Goal: Task Accomplishment & Management: Complete application form

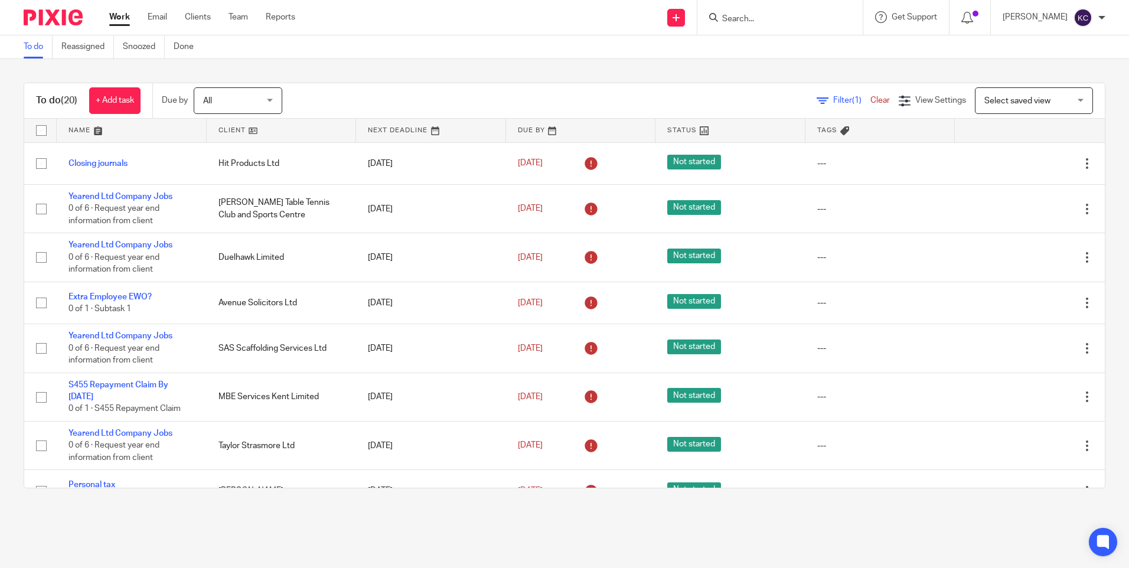
click at [748, 18] on input "Search" at bounding box center [774, 19] width 106 height 11
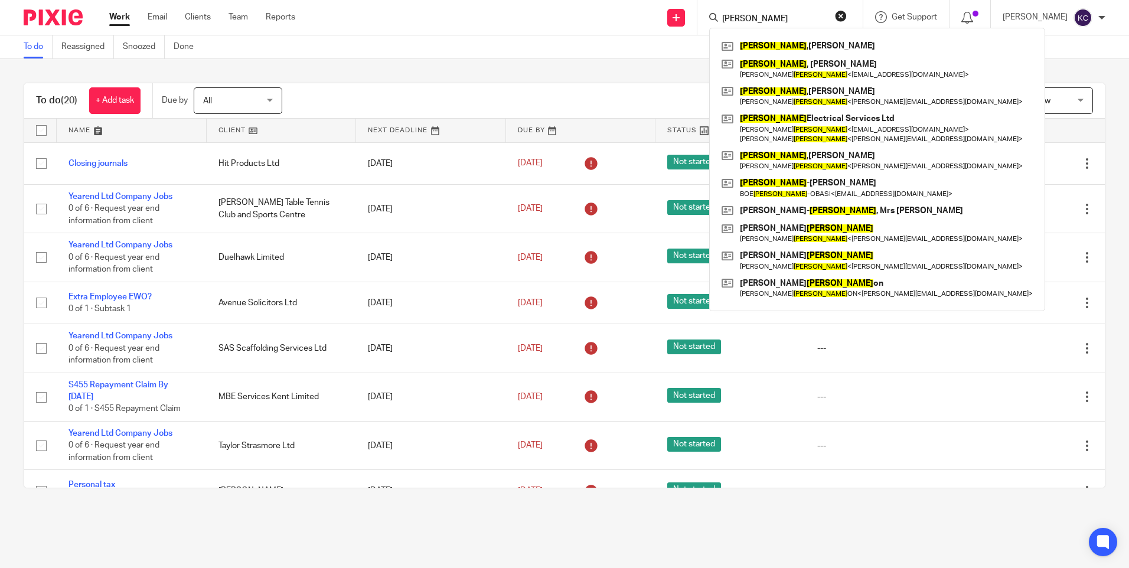
type input "Williams"
click button "submit" at bounding box center [0, 0] width 0 height 0
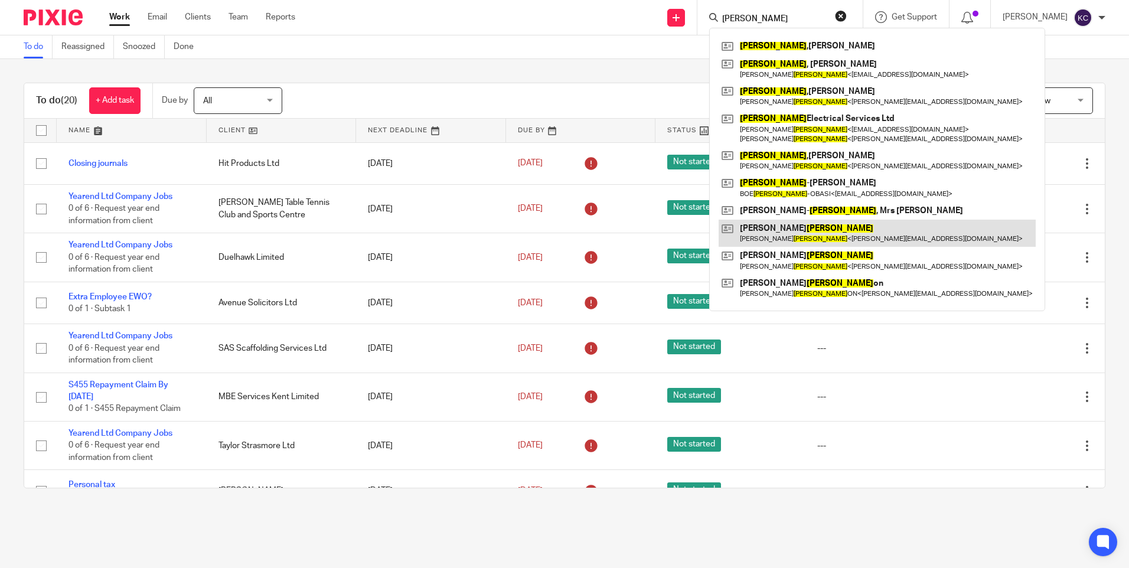
click at [799, 231] on link at bounding box center [876, 233] width 317 height 27
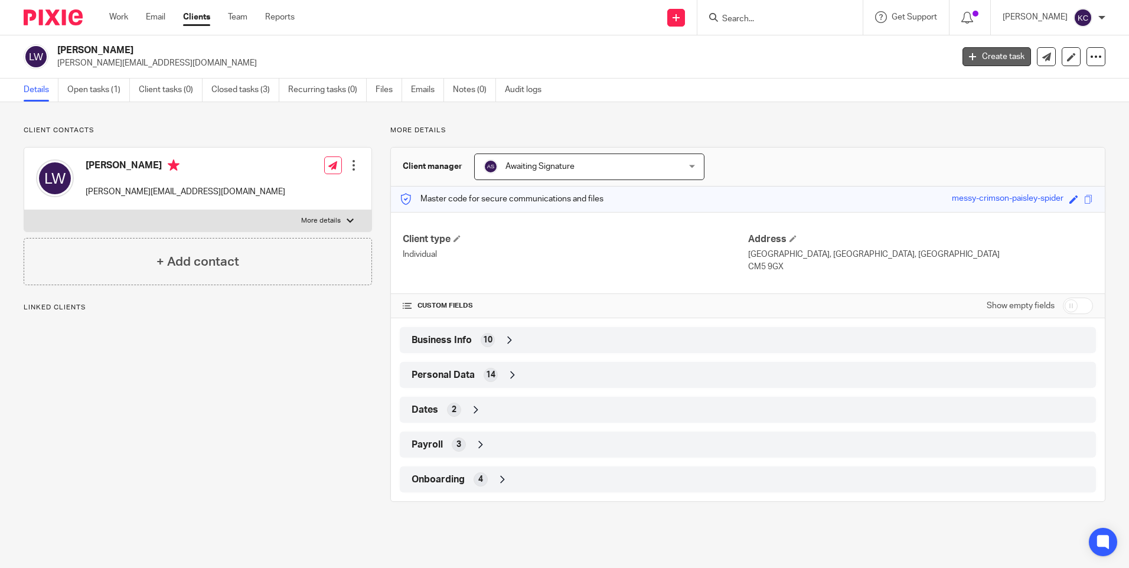
click at [976, 56] on link "Create task" at bounding box center [996, 56] width 68 height 19
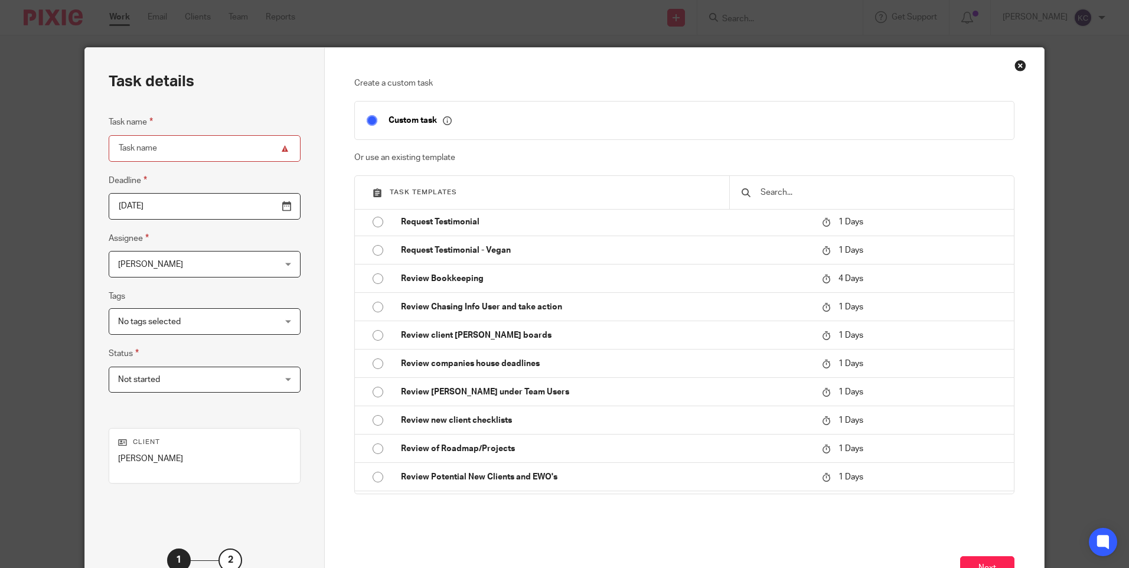
scroll to position [1788, 0]
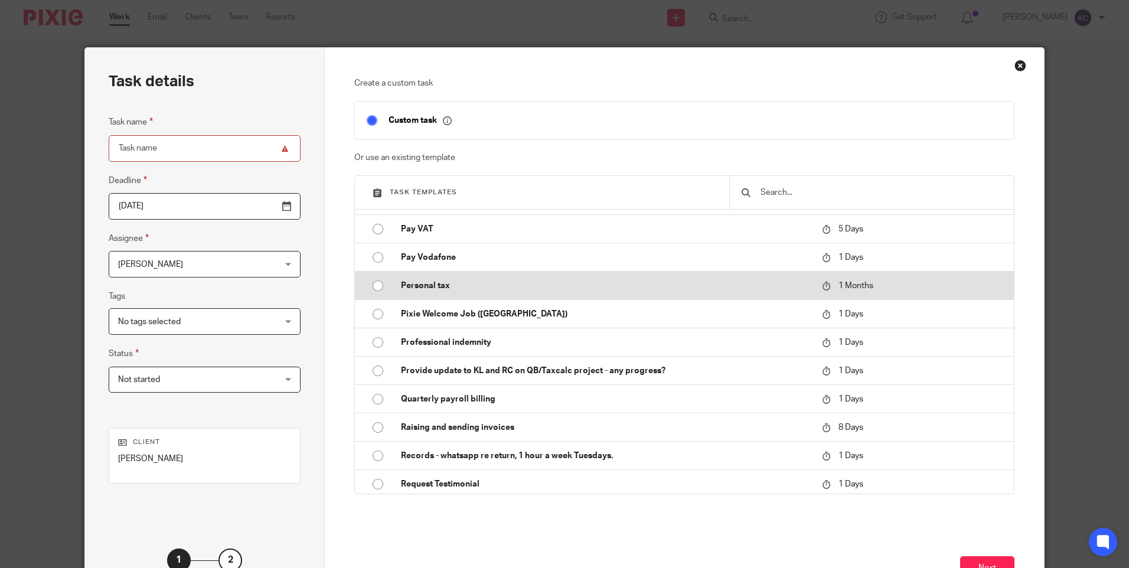
click at [374, 288] on input "radio" at bounding box center [378, 285] width 22 height 22
type input "2025-11-13"
type input "Personal tax"
checkbox input "false"
radio input "false"
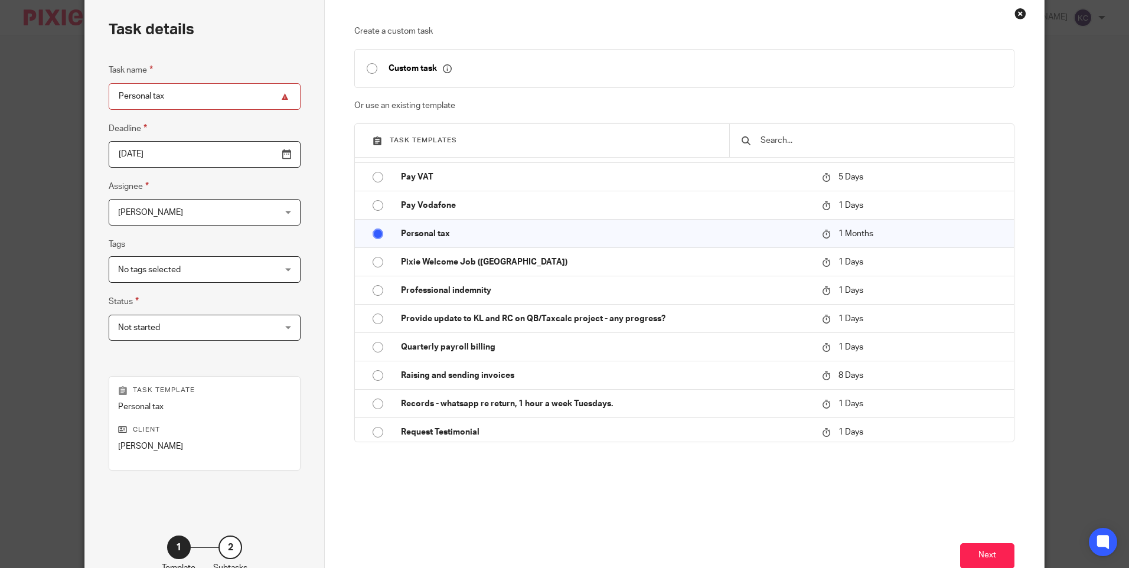
scroll to position [53, 0]
click at [987, 553] on button "Next" at bounding box center [987, 554] width 54 height 25
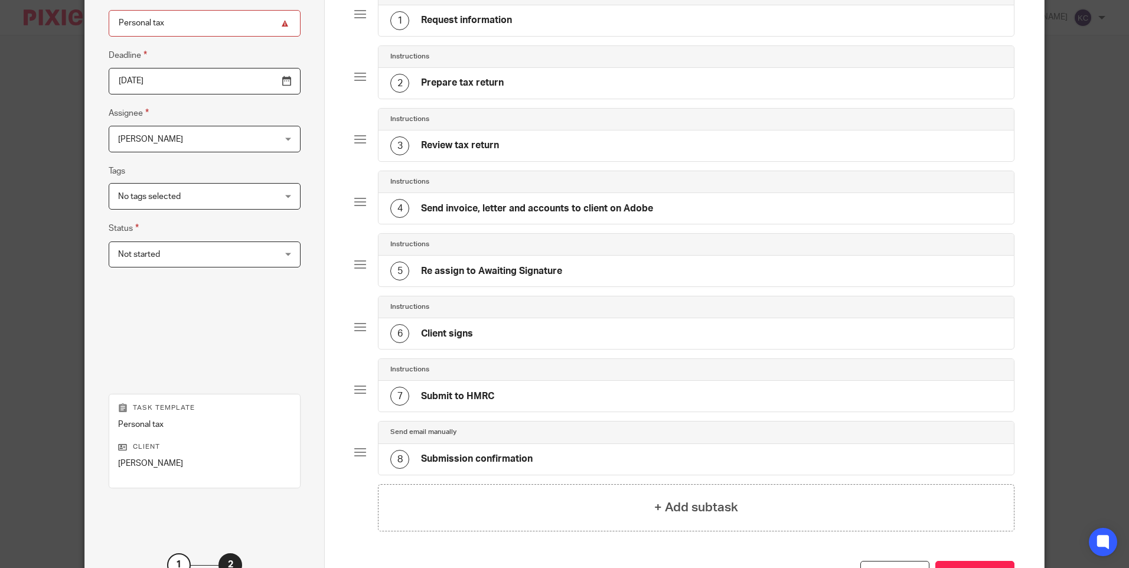
scroll to position [220, 0]
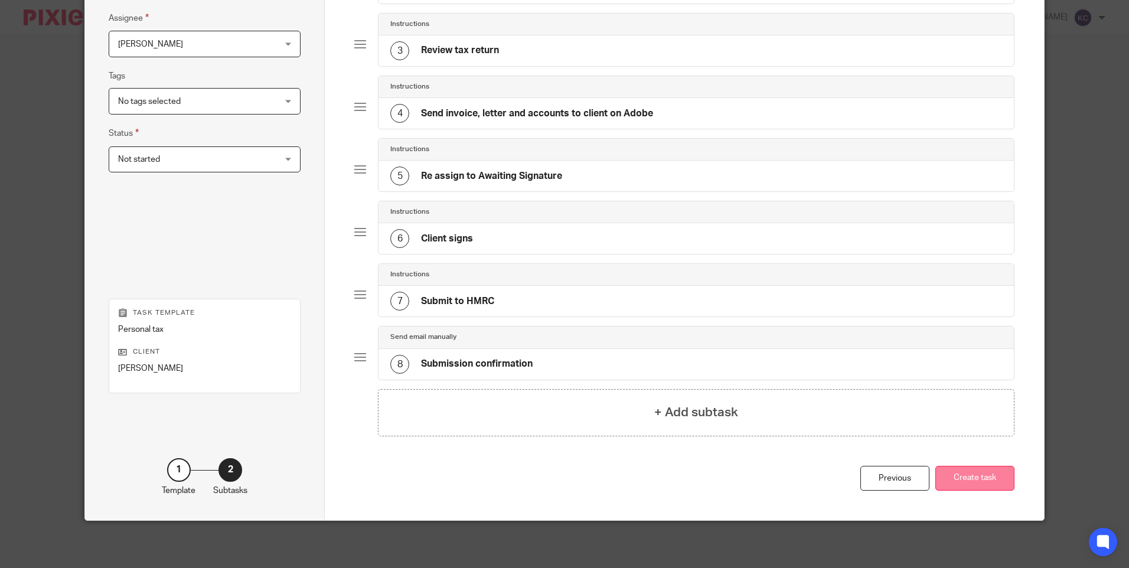
click at [959, 482] on button "Create task" at bounding box center [974, 478] width 79 height 25
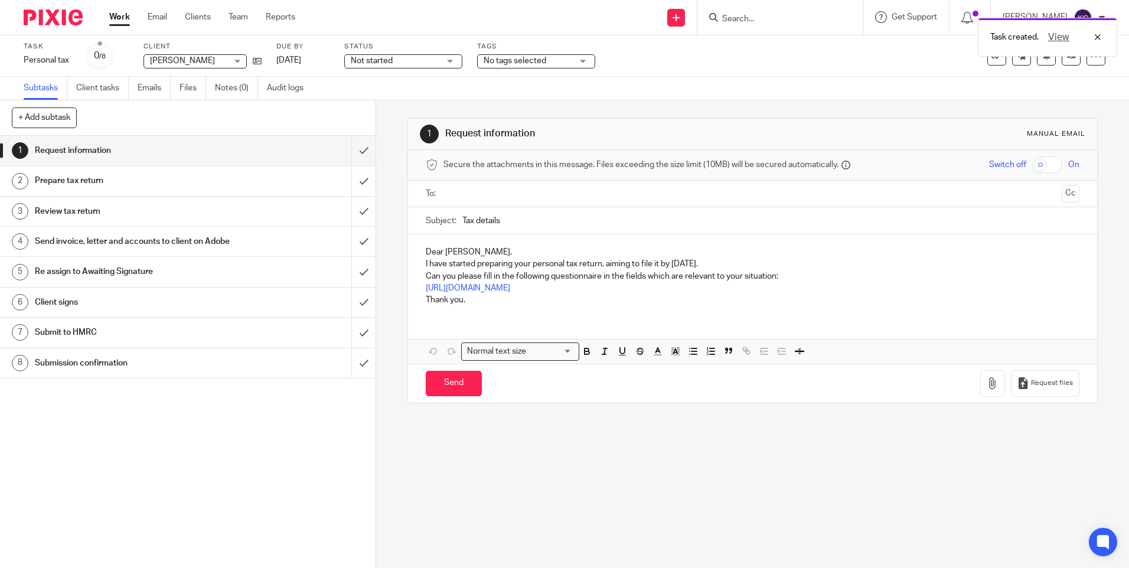
click at [114, 17] on link "Work" at bounding box center [119, 17] width 21 height 12
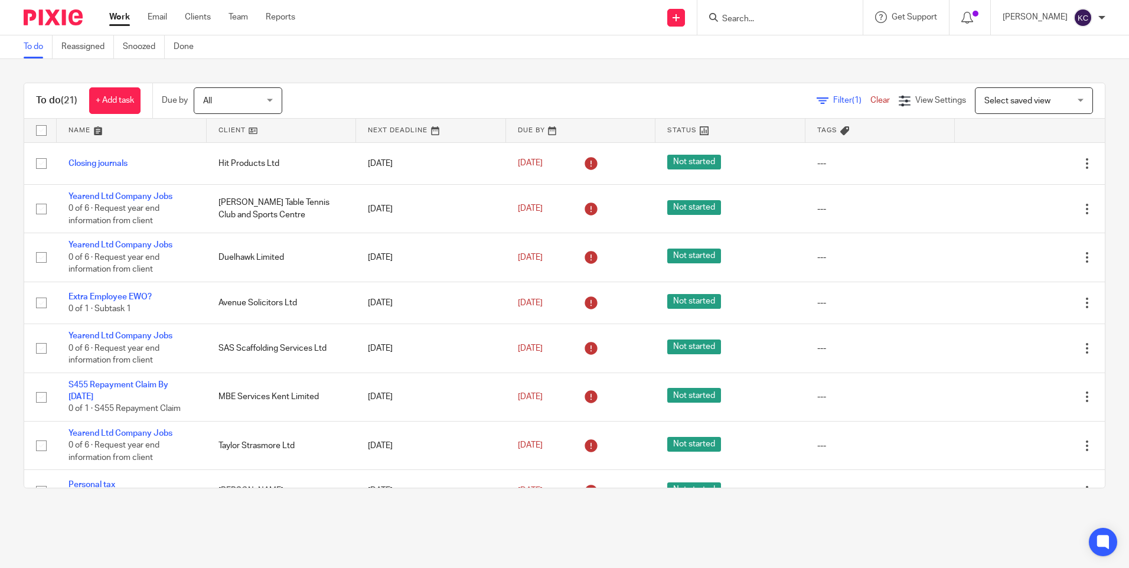
click at [766, 19] on input "Search" at bounding box center [774, 19] width 106 height 11
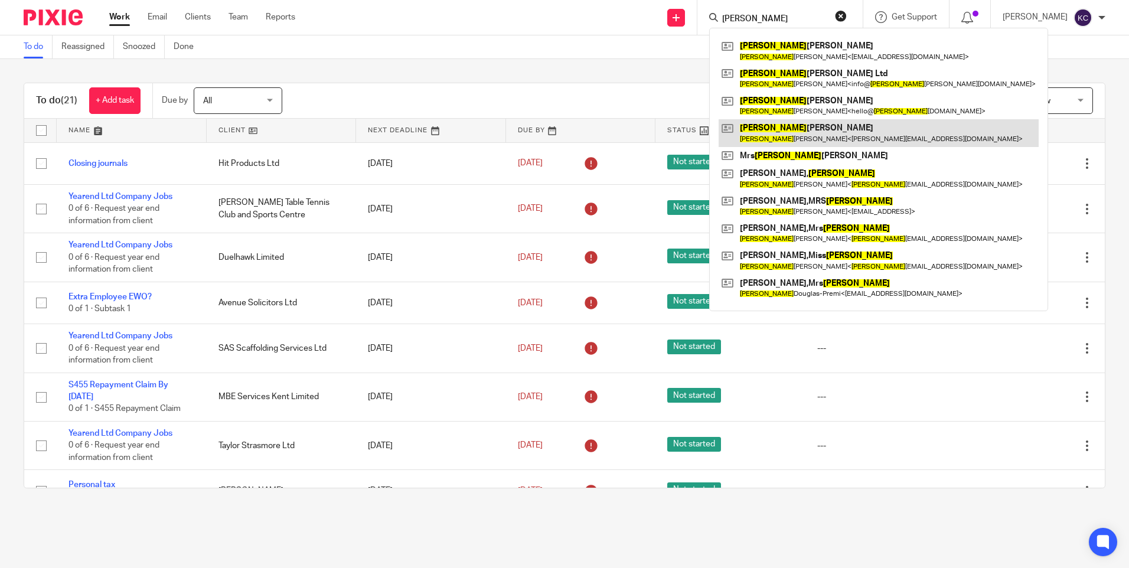
type input "Sarah"
click at [782, 128] on link at bounding box center [878, 132] width 320 height 27
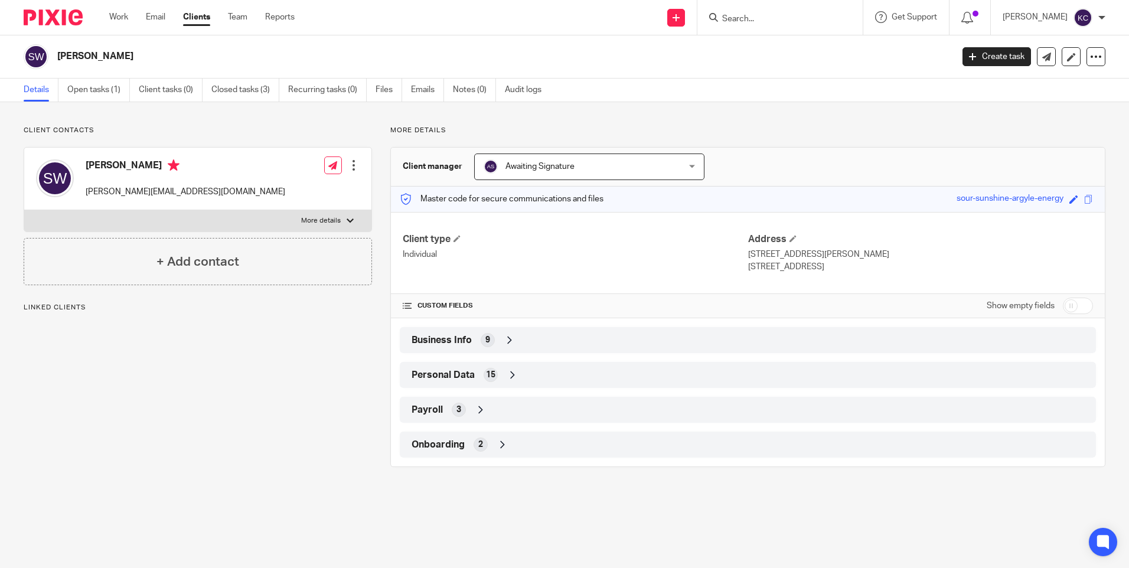
drag, startPoint x: 980, startPoint y: 57, endPoint x: 954, endPoint y: 102, distance: 52.3
click at [979, 58] on link "Create task" at bounding box center [996, 56] width 68 height 19
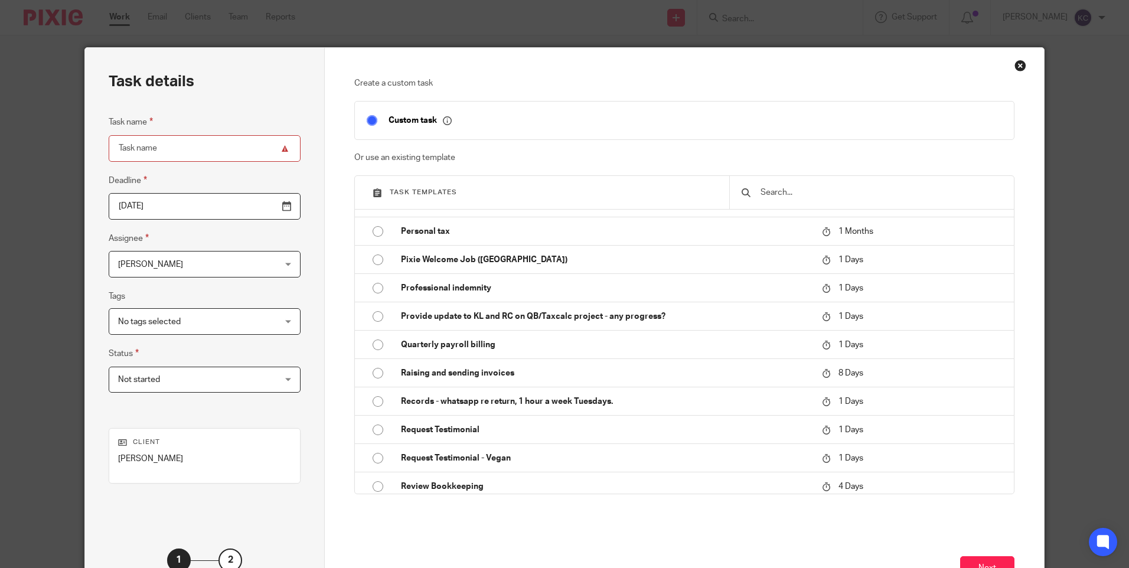
scroll to position [1812, 0]
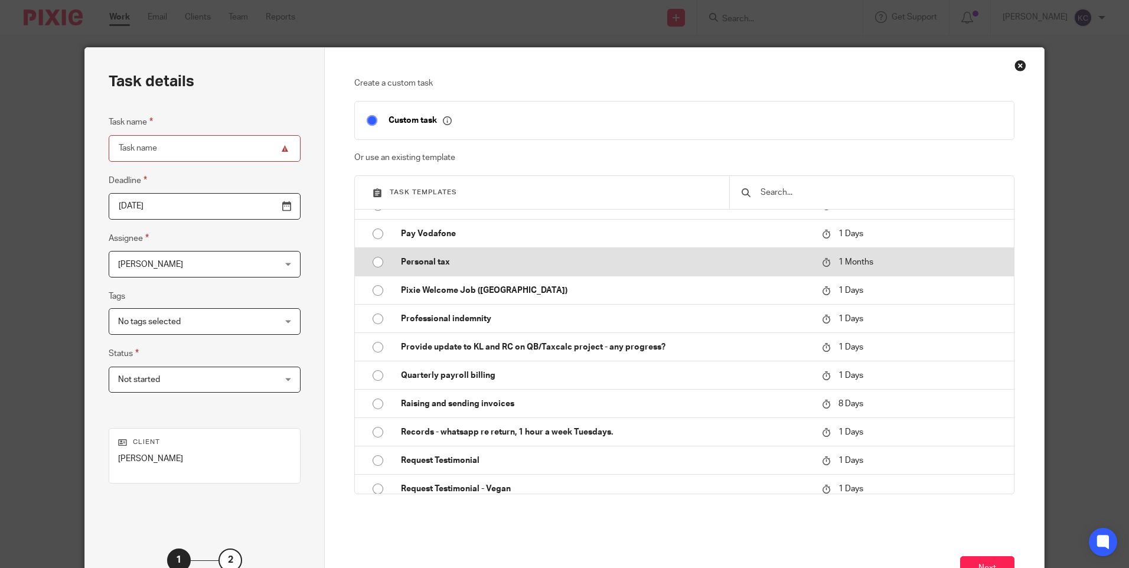
click at [372, 263] on input "radio" at bounding box center [378, 262] width 22 height 22
type input "2025-11-13"
type input "Personal tax"
checkbox input "false"
radio input "false"
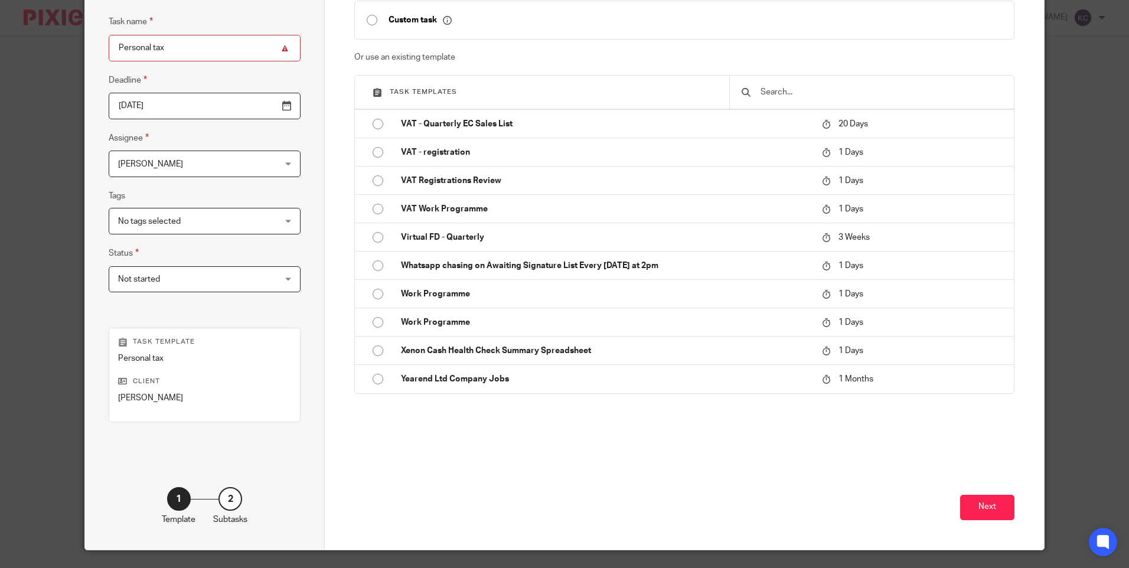
scroll to position [104, 0]
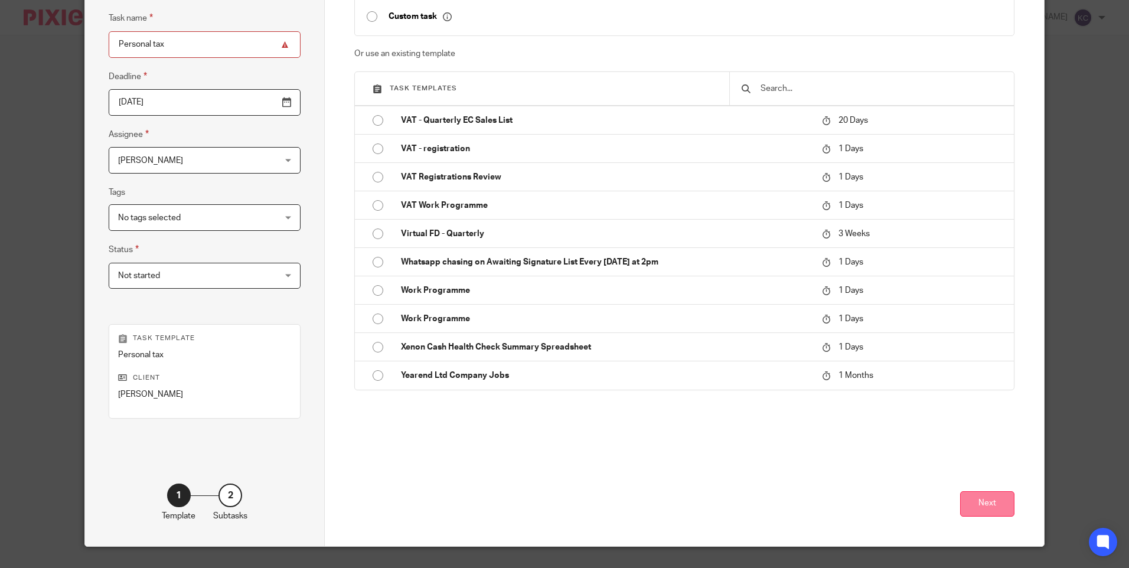
click at [993, 504] on button "Next" at bounding box center [987, 503] width 54 height 25
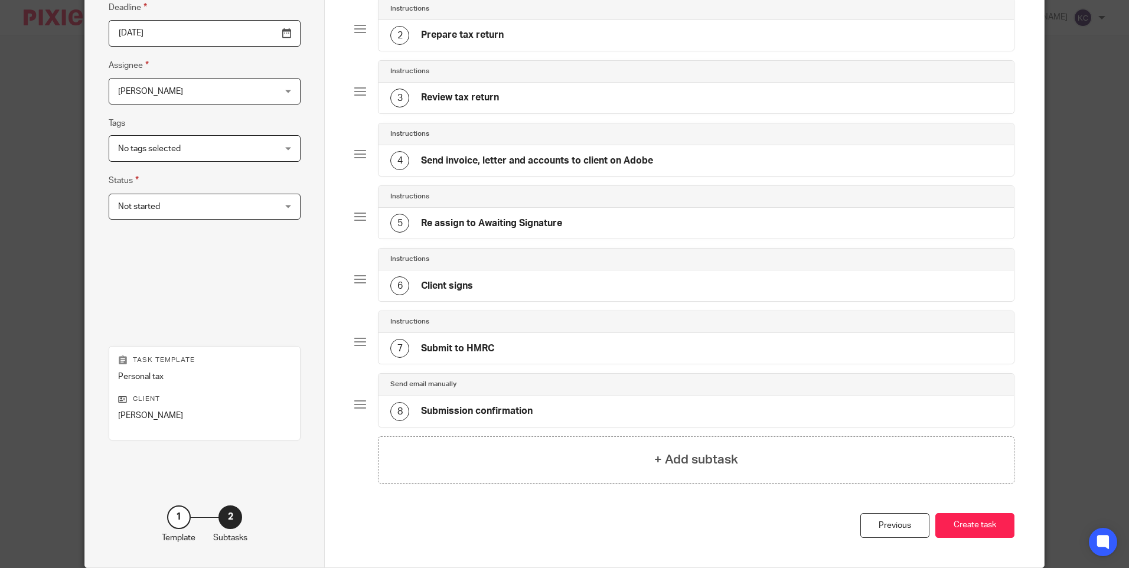
scroll to position [220, 0]
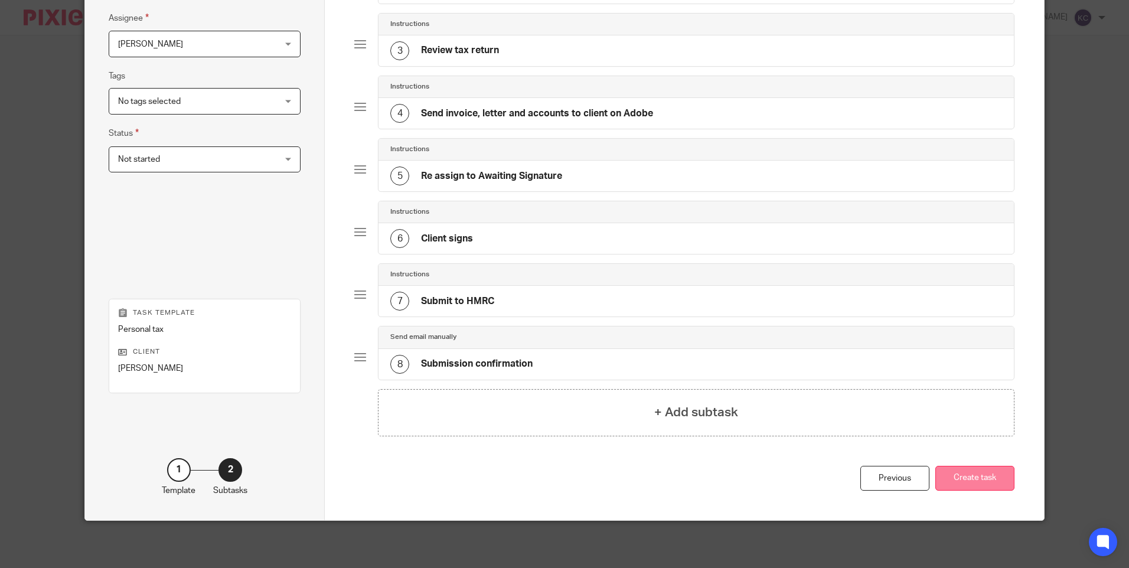
click at [965, 480] on button "Create task" at bounding box center [974, 478] width 79 height 25
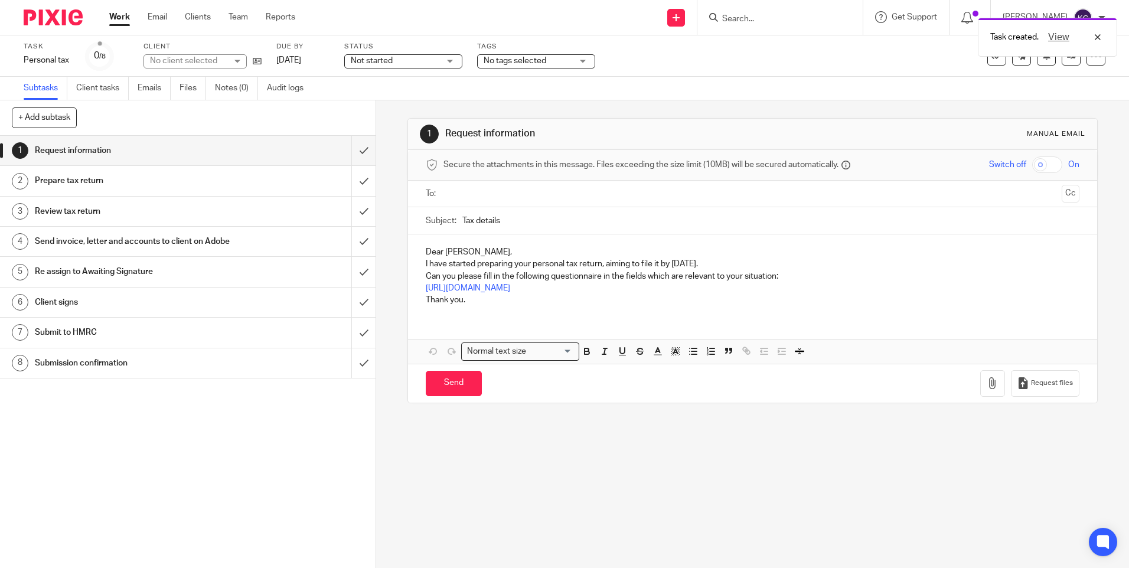
click at [114, 18] on link "Work" at bounding box center [119, 17] width 21 height 12
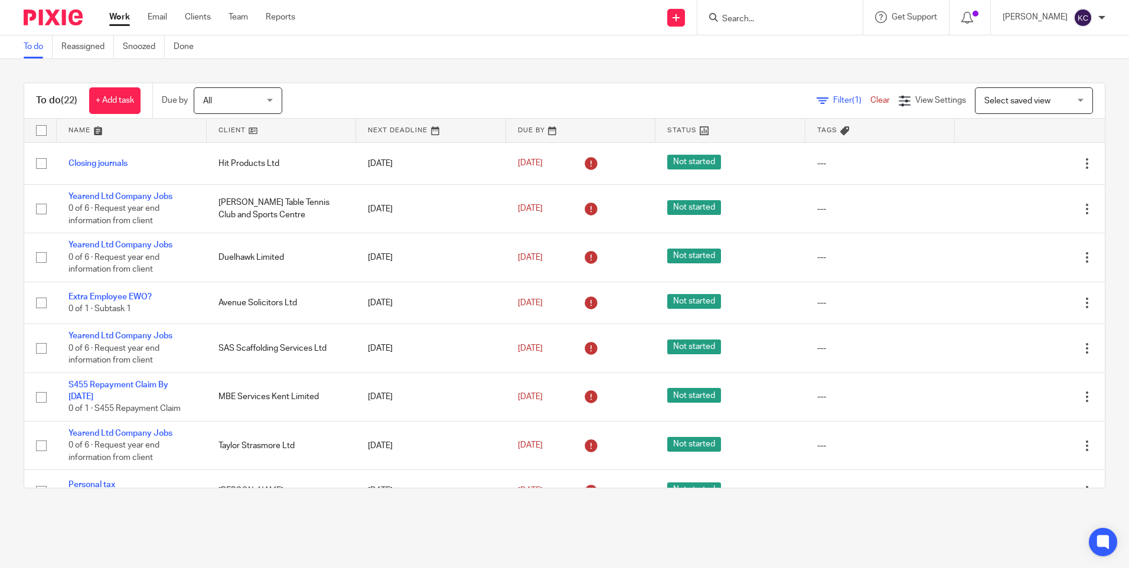
click at [749, 19] on input "Search" at bounding box center [774, 19] width 106 height 11
type input "C"
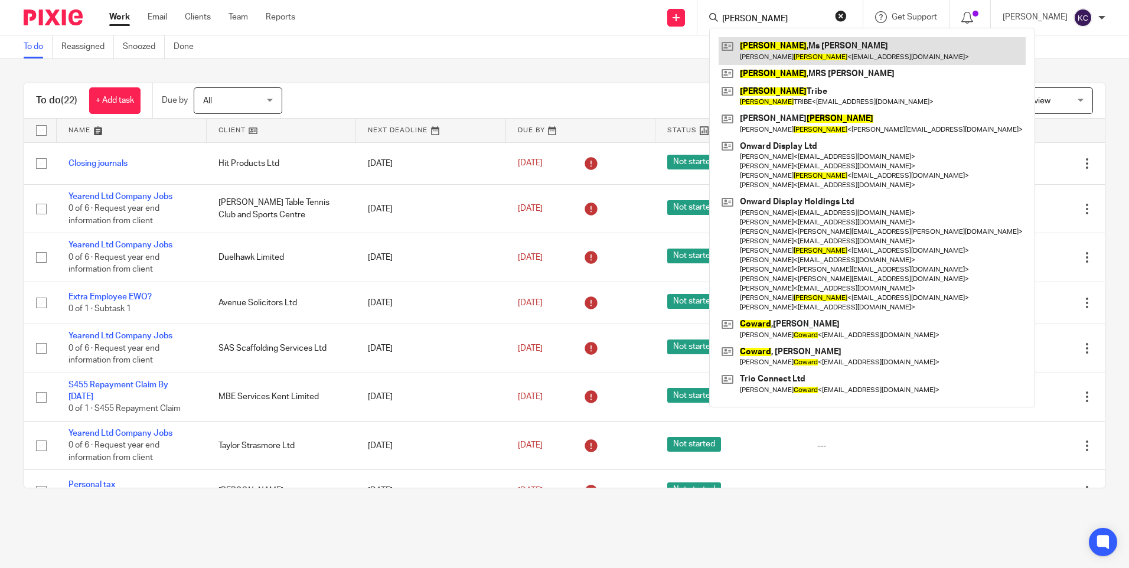
type input "howard"
click at [770, 45] on link at bounding box center [871, 50] width 307 height 27
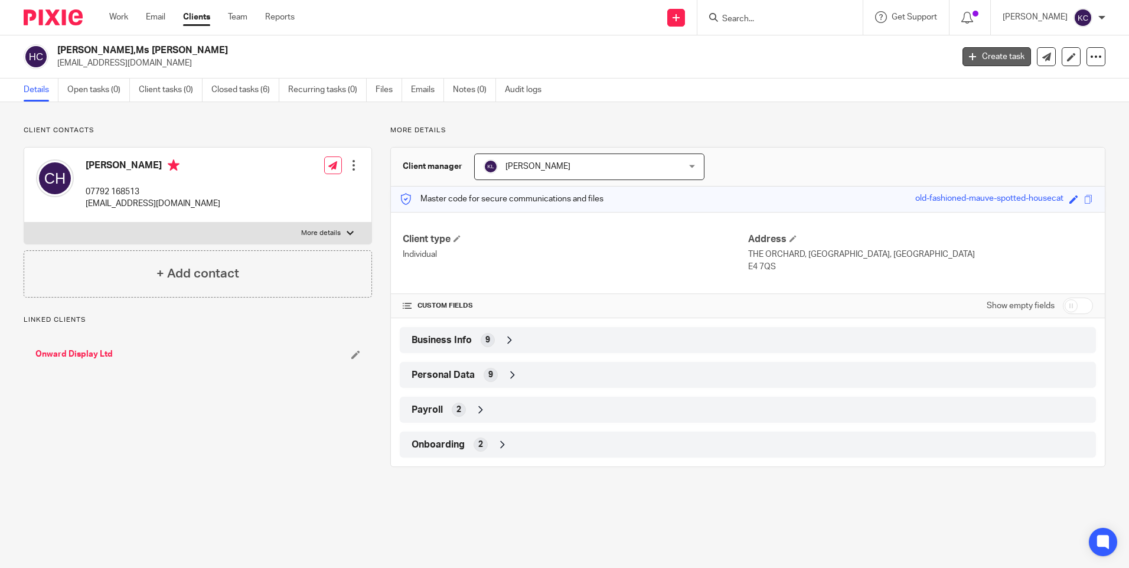
click at [976, 55] on link "Create task" at bounding box center [996, 56] width 68 height 19
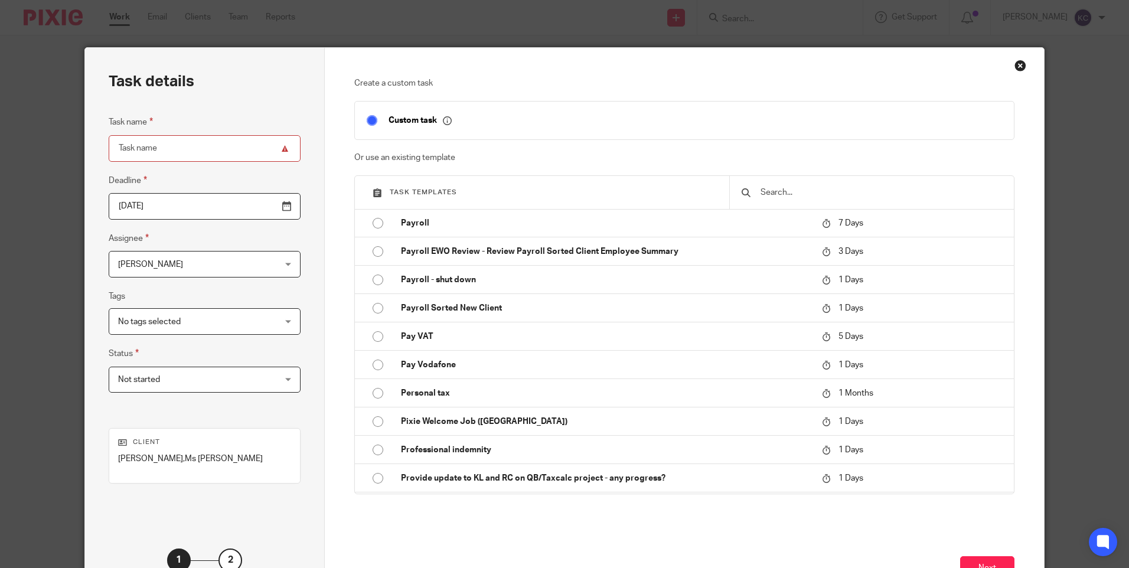
scroll to position [1719, 0]
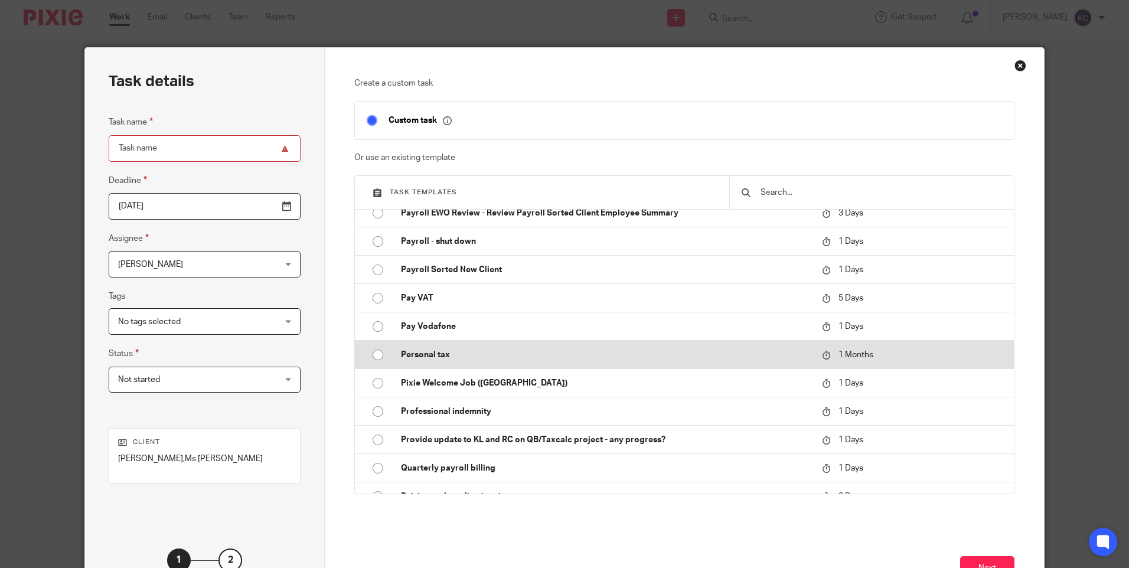
click at [373, 355] on input "radio" at bounding box center [378, 355] width 22 height 22
type input "[DATE]"
type input "Personal tax"
checkbox input "false"
radio input "false"
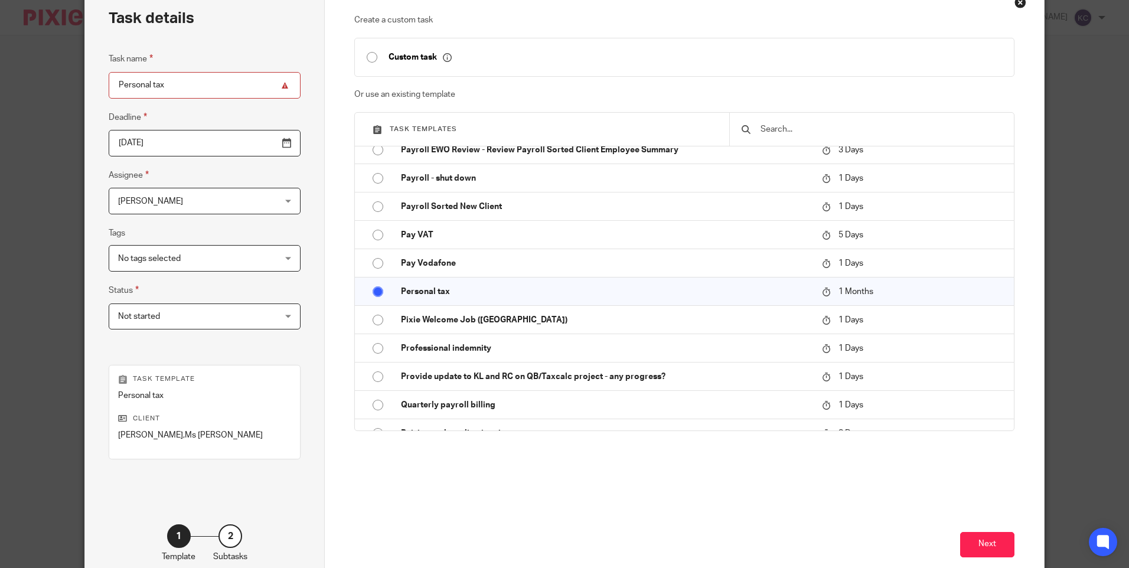
scroll to position [80, 0]
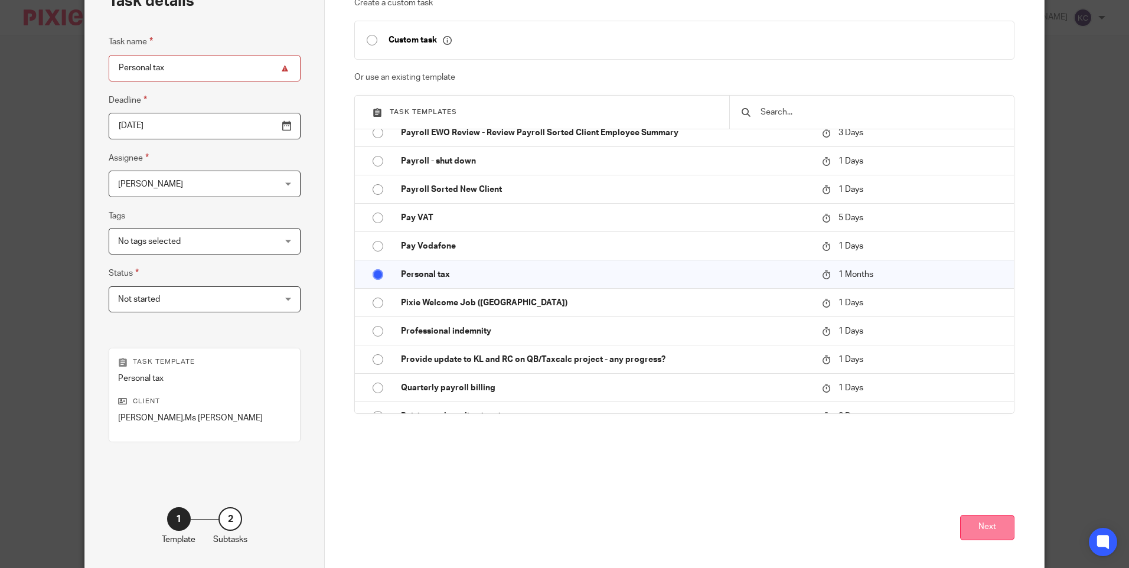
click at [983, 526] on button "Next" at bounding box center [987, 527] width 54 height 25
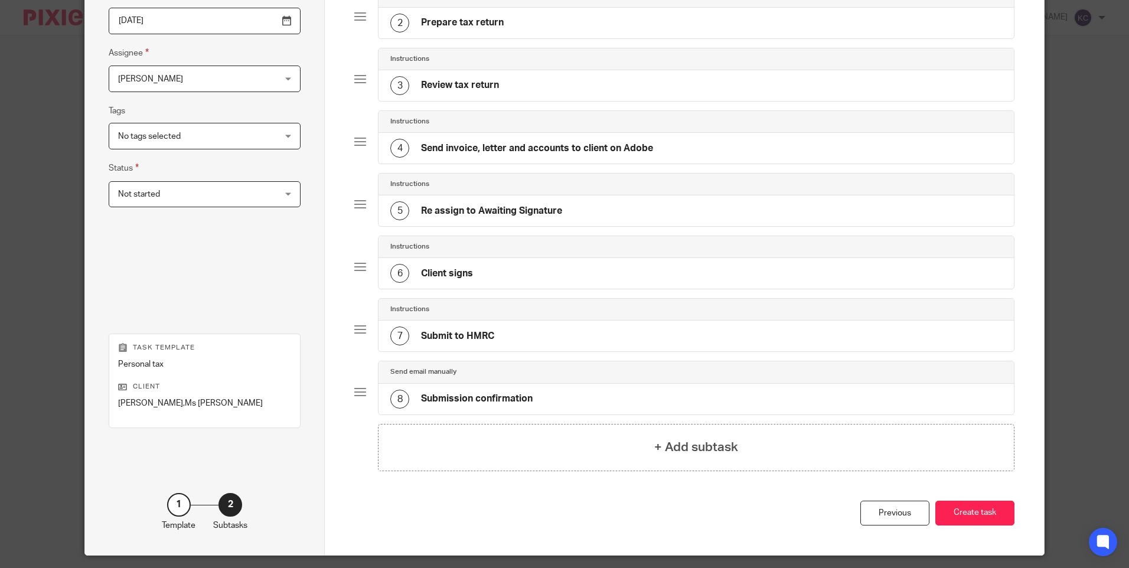
scroll to position [195, 0]
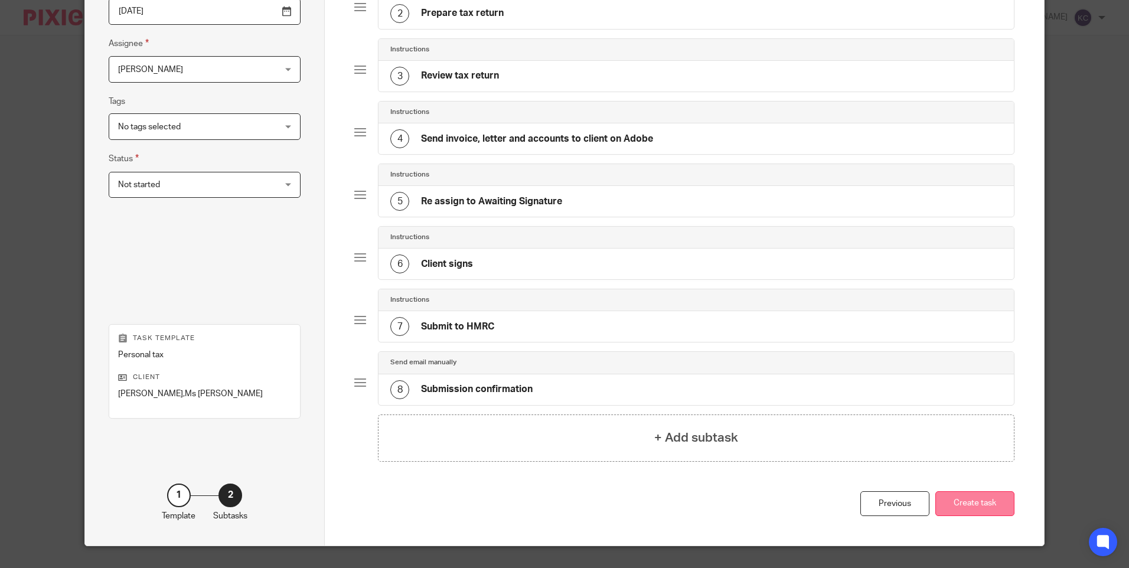
click at [960, 505] on button "Create task" at bounding box center [974, 503] width 79 height 25
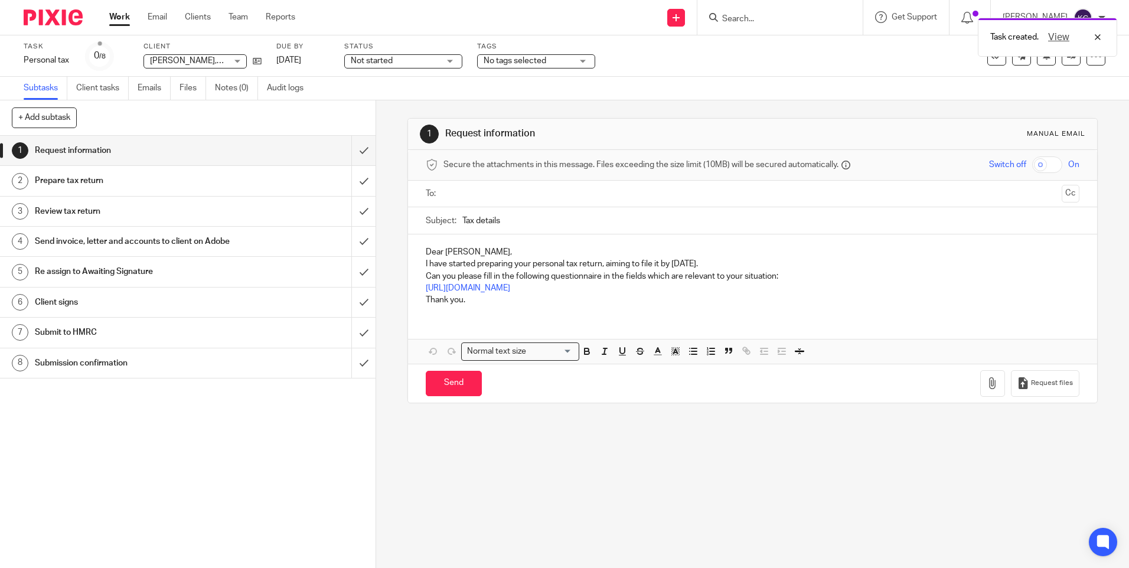
click at [762, 20] on div "Task created. View" at bounding box center [840, 34] width 553 height 45
click at [115, 14] on link "Work" at bounding box center [119, 17] width 21 height 12
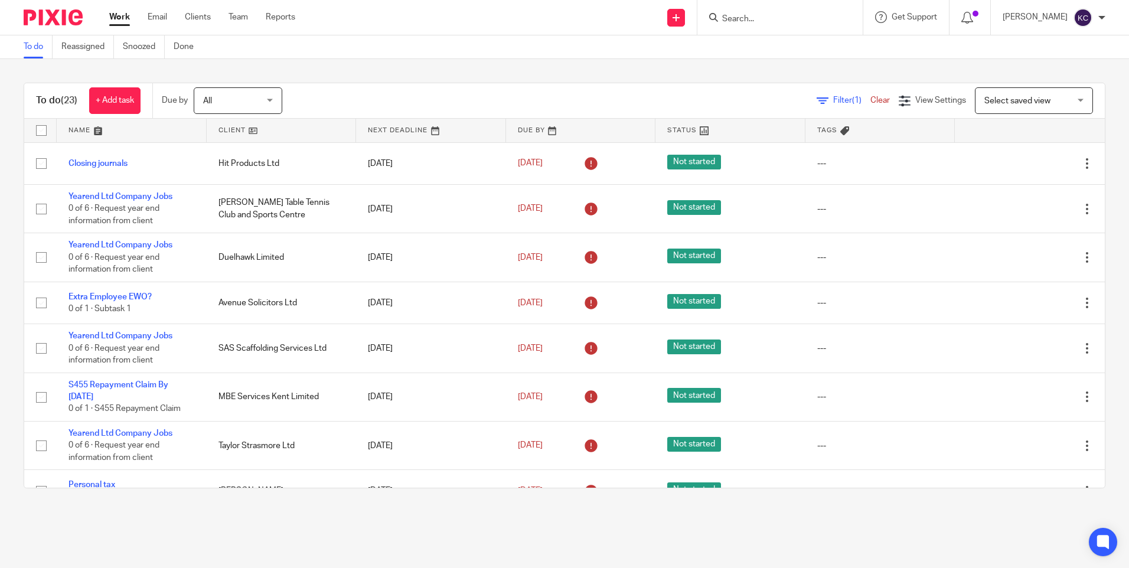
click at [731, 19] on input "Search" at bounding box center [774, 19] width 106 height 11
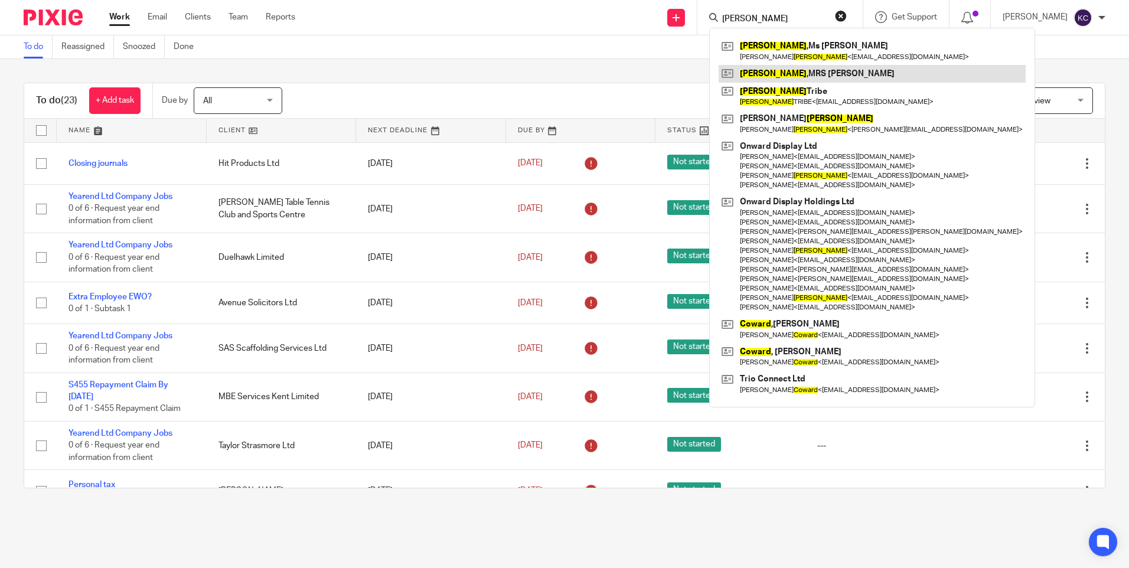
type input "Howard"
click at [769, 77] on link at bounding box center [871, 74] width 307 height 18
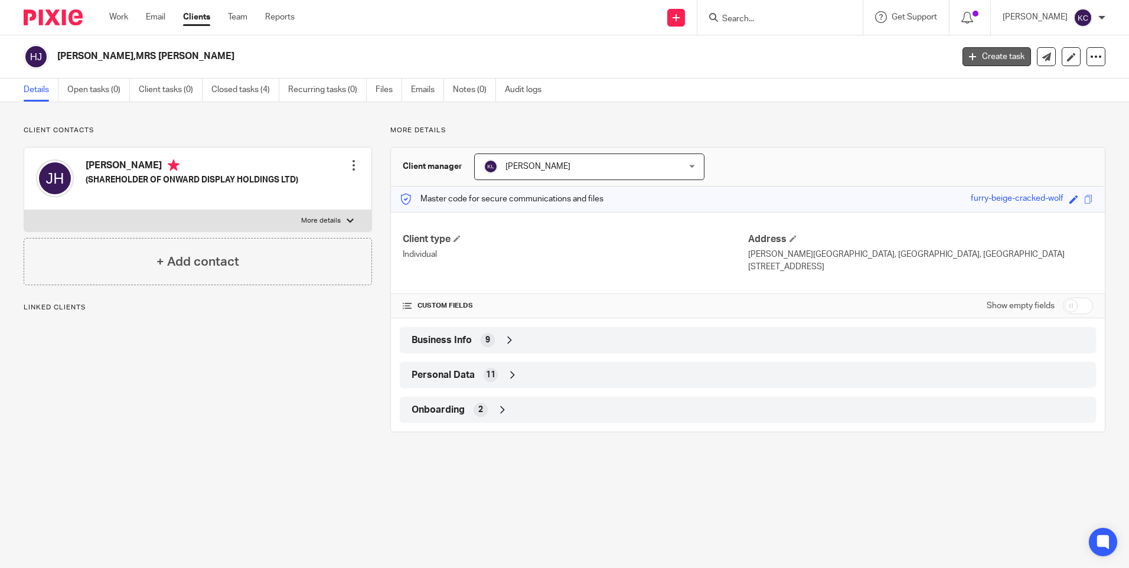
click at [984, 56] on link "Create task" at bounding box center [996, 56] width 68 height 19
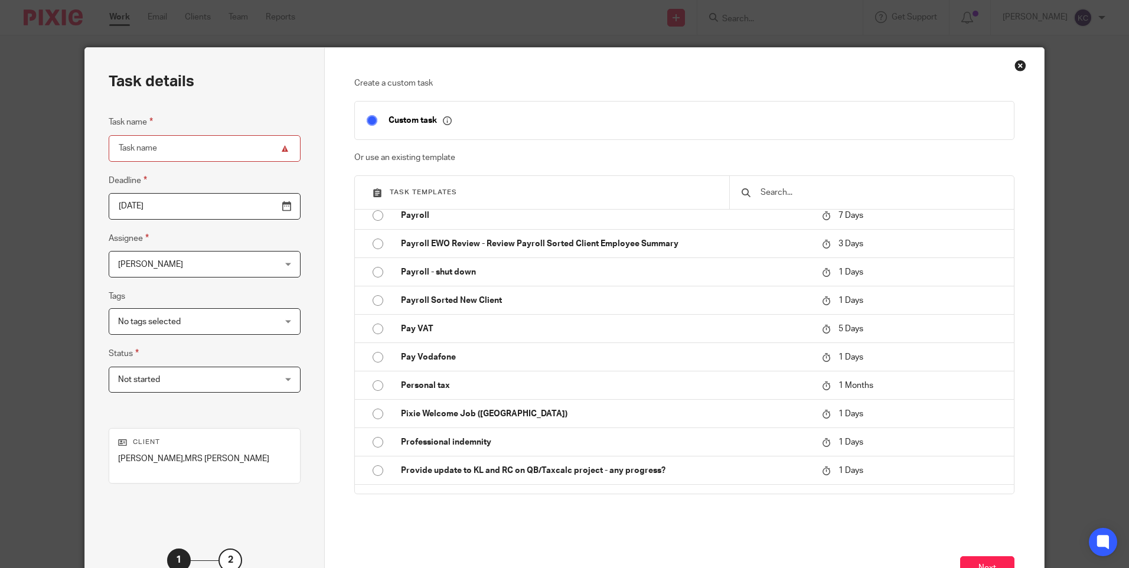
scroll to position [1696, 0]
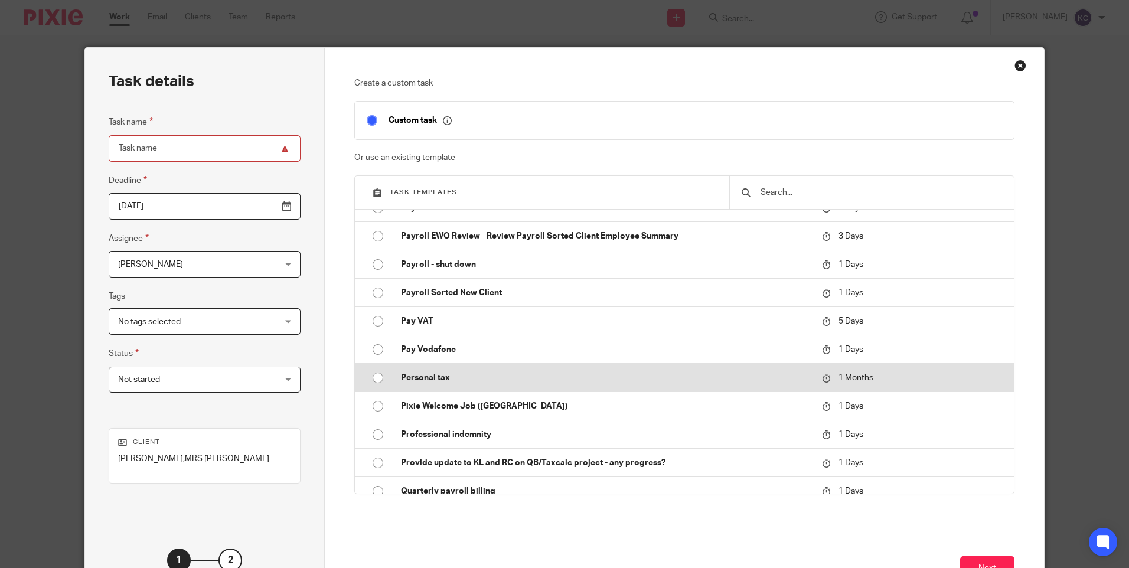
click at [372, 378] on input "radio" at bounding box center [378, 378] width 22 height 22
type input "2025-11-13"
type input "Personal tax"
checkbox input "false"
radio input "false"
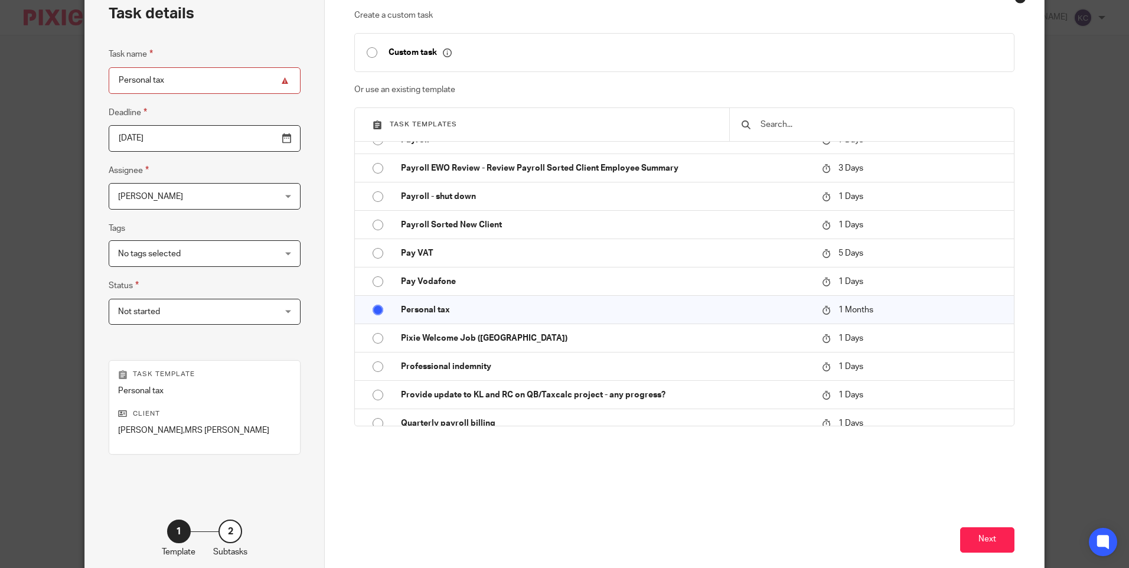
scroll to position [75, 0]
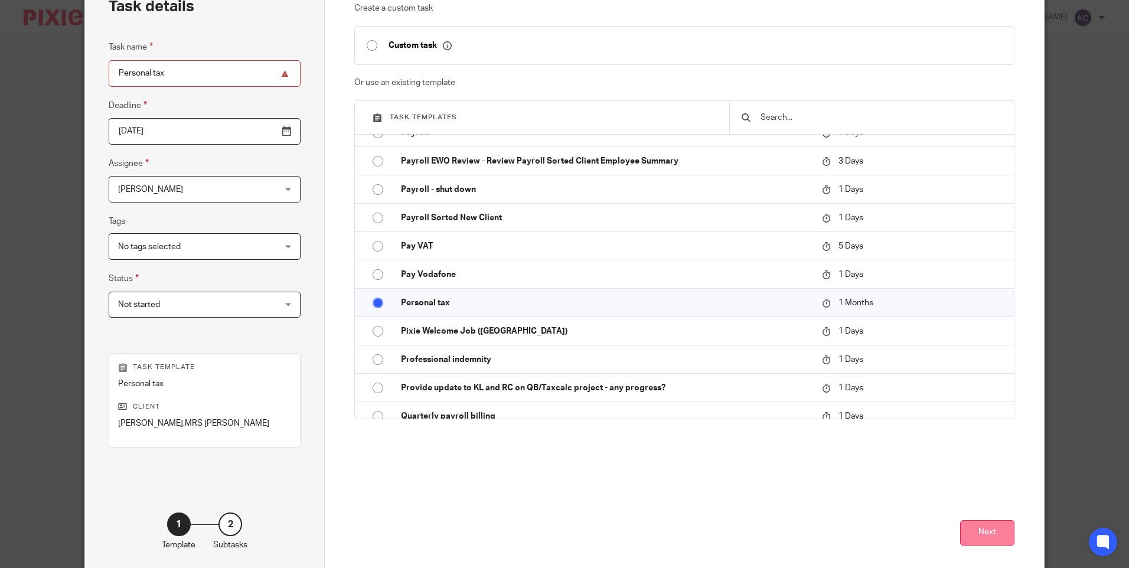
click at [977, 535] on button "Next" at bounding box center [987, 532] width 54 height 25
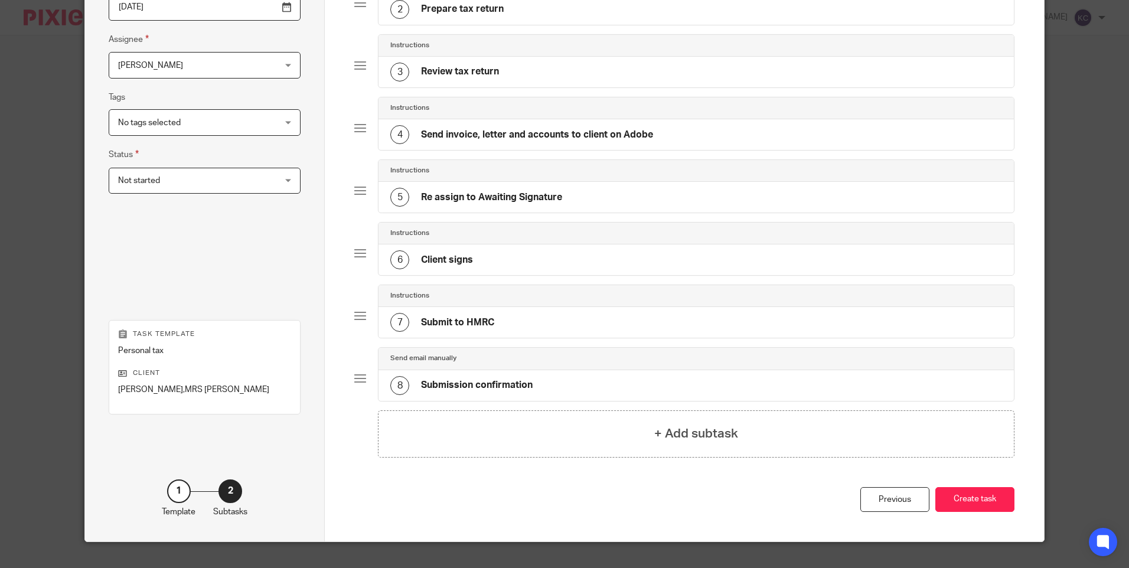
scroll to position [213, 0]
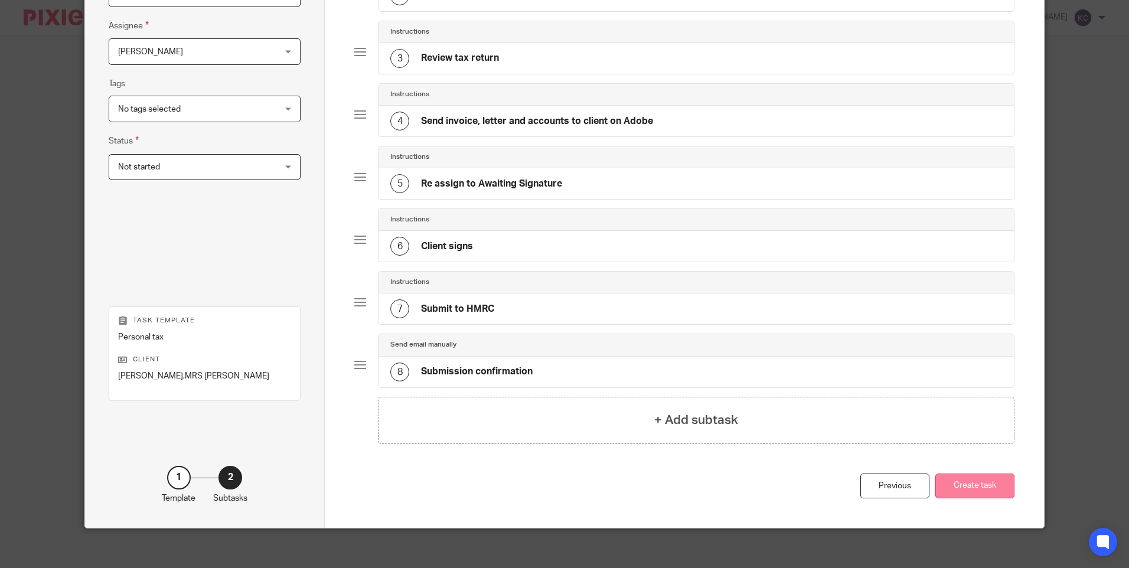
click at [963, 489] on button "Create task" at bounding box center [974, 485] width 79 height 25
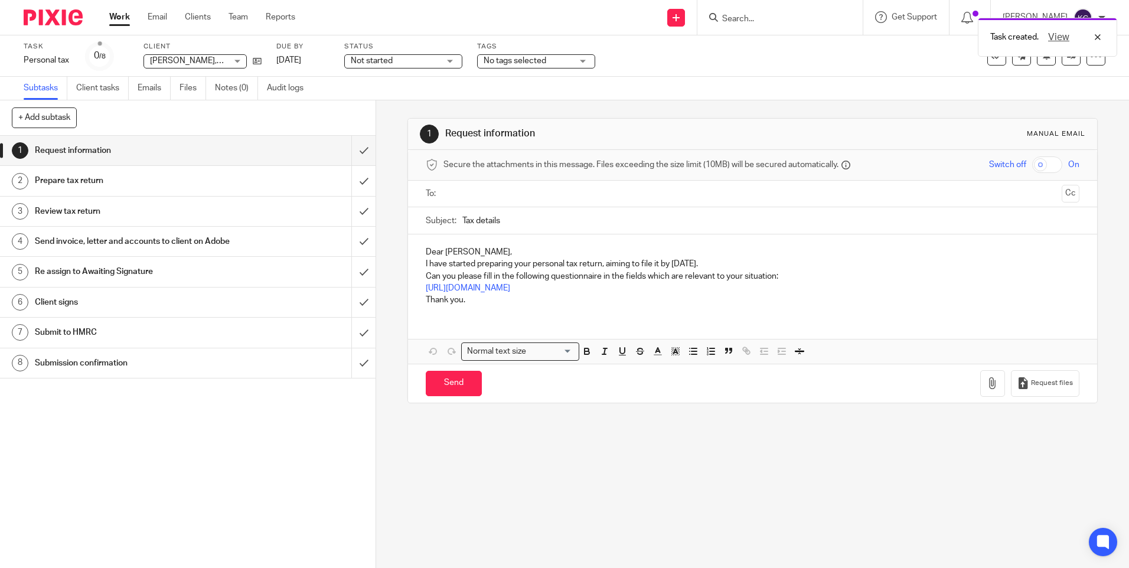
drag, startPoint x: 116, startPoint y: 17, endPoint x: 125, endPoint y: 17, distance: 8.9
click at [116, 17] on link "Work" at bounding box center [119, 17] width 21 height 12
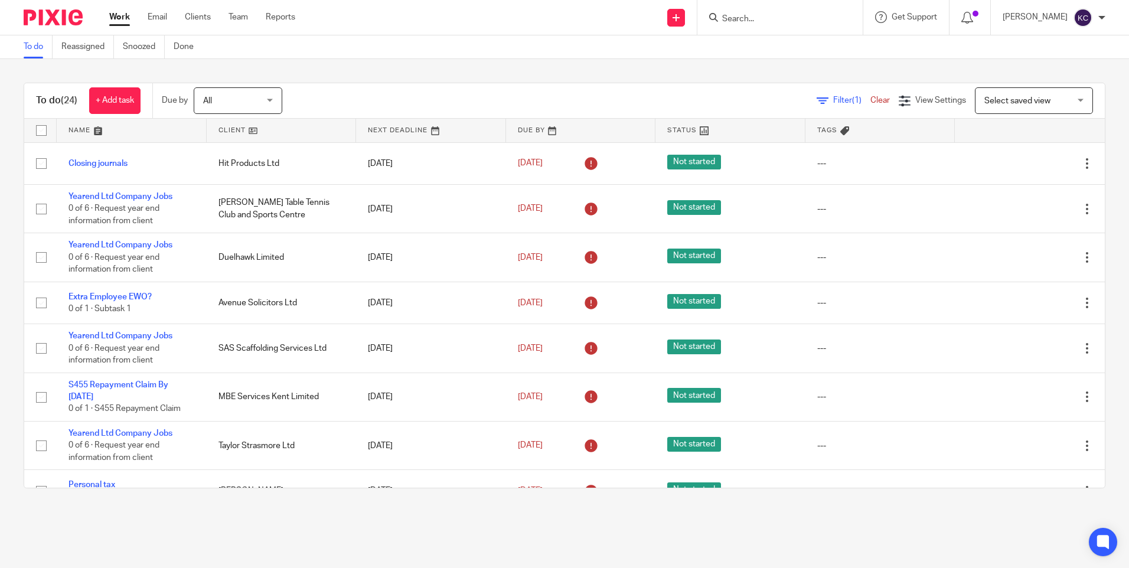
click at [740, 19] on input "Search" at bounding box center [774, 19] width 106 height 11
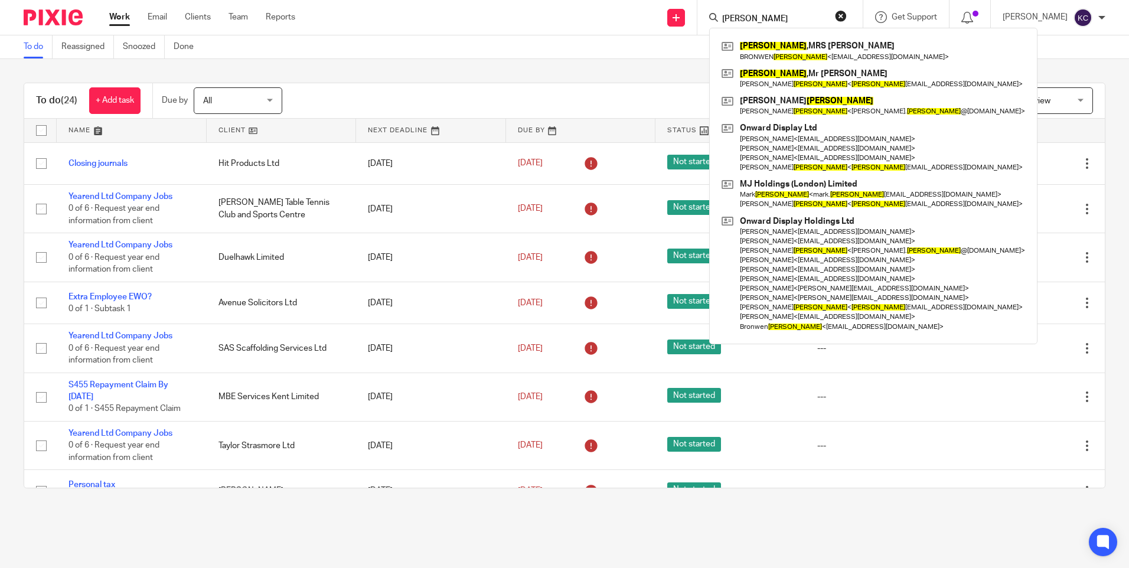
type input "Stanton"
click button "submit" at bounding box center [0, 0] width 0 height 0
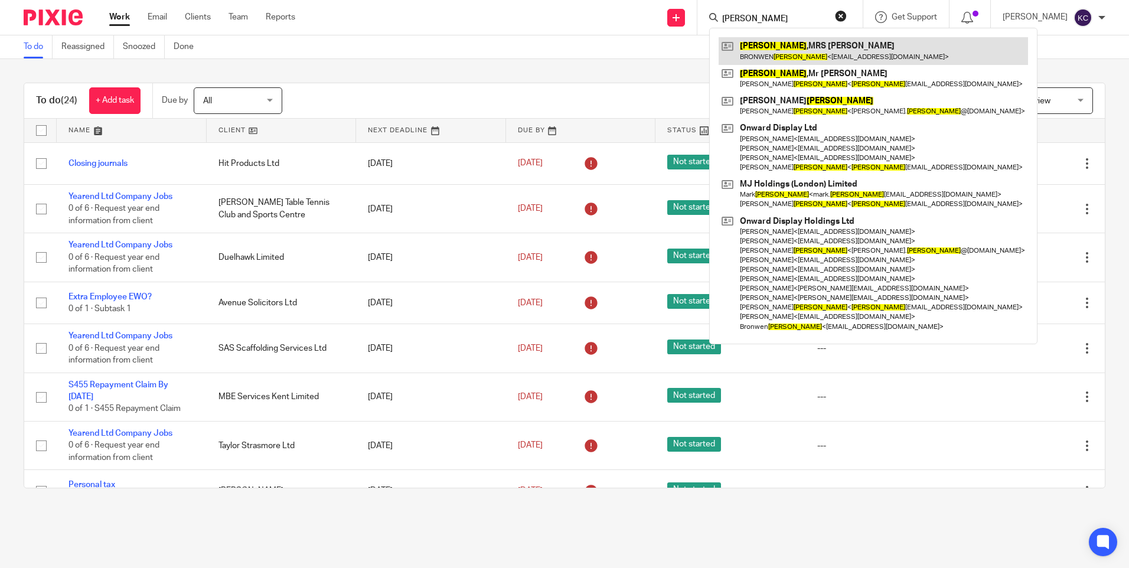
click at [793, 55] on link at bounding box center [872, 50] width 309 height 27
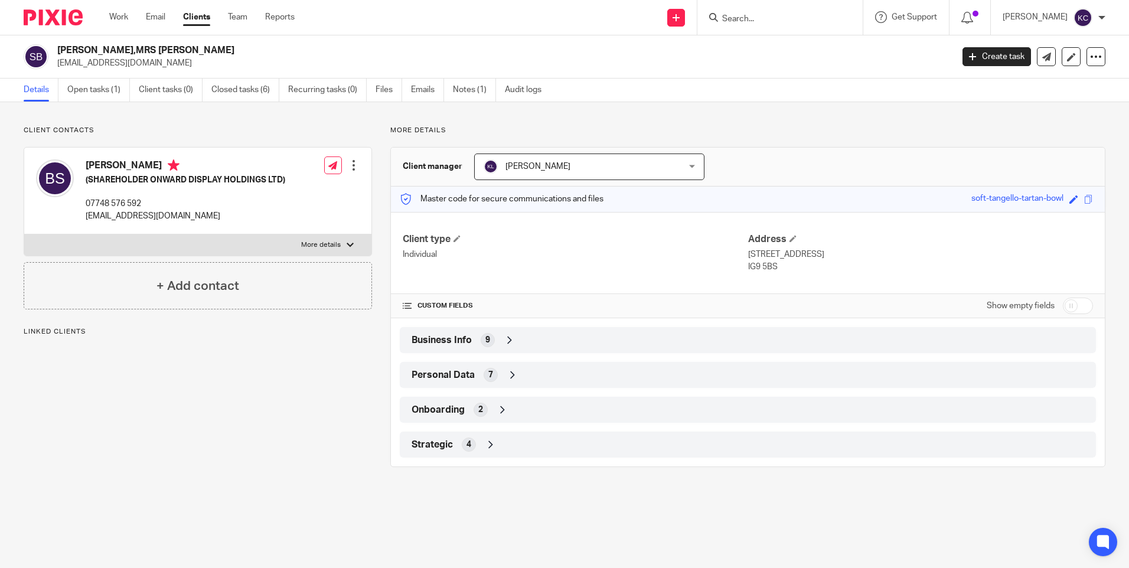
click at [767, 21] on input "Search" at bounding box center [774, 19] width 106 height 11
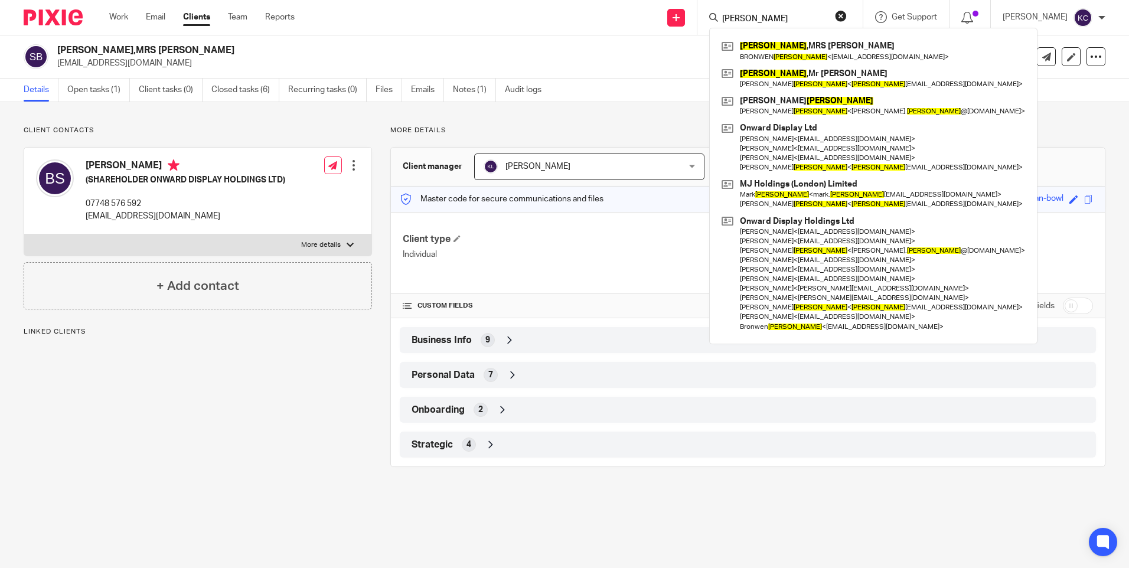
type input "Stanton"
click button "submit" at bounding box center [0, 0] width 0 height 0
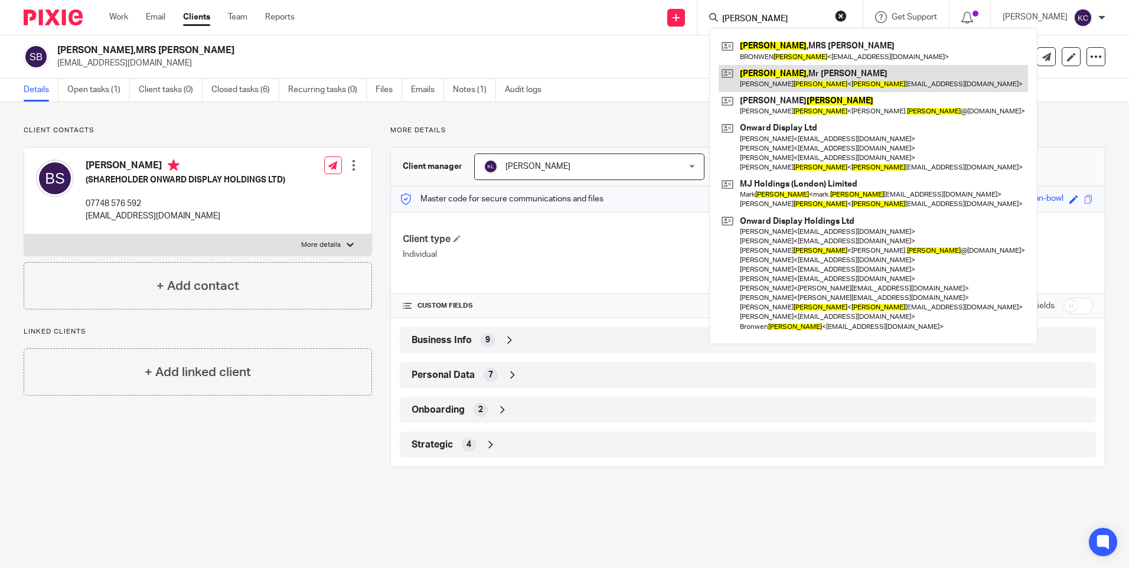
click at [782, 77] on link at bounding box center [872, 78] width 309 height 27
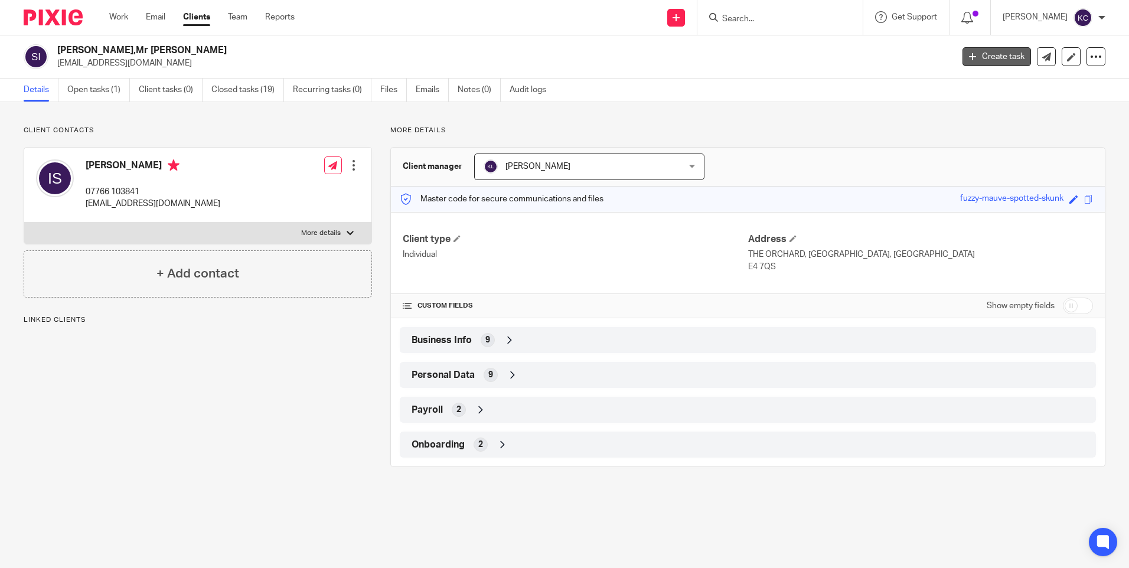
click at [980, 62] on link "Create task" at bounding box center [996, 56] width 68 height 19
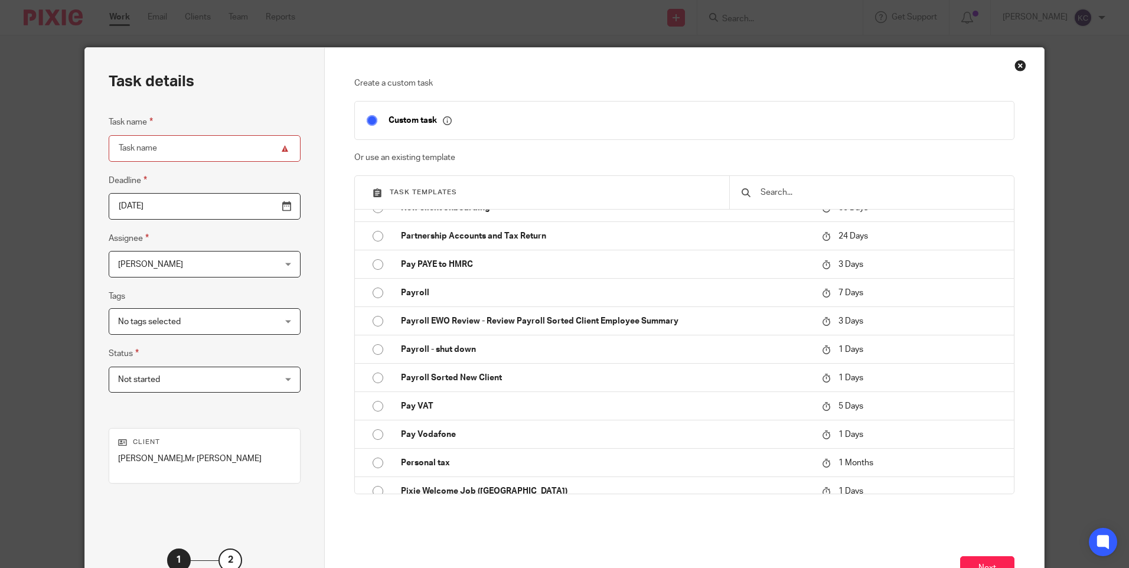
scroll to position [1711, 0]
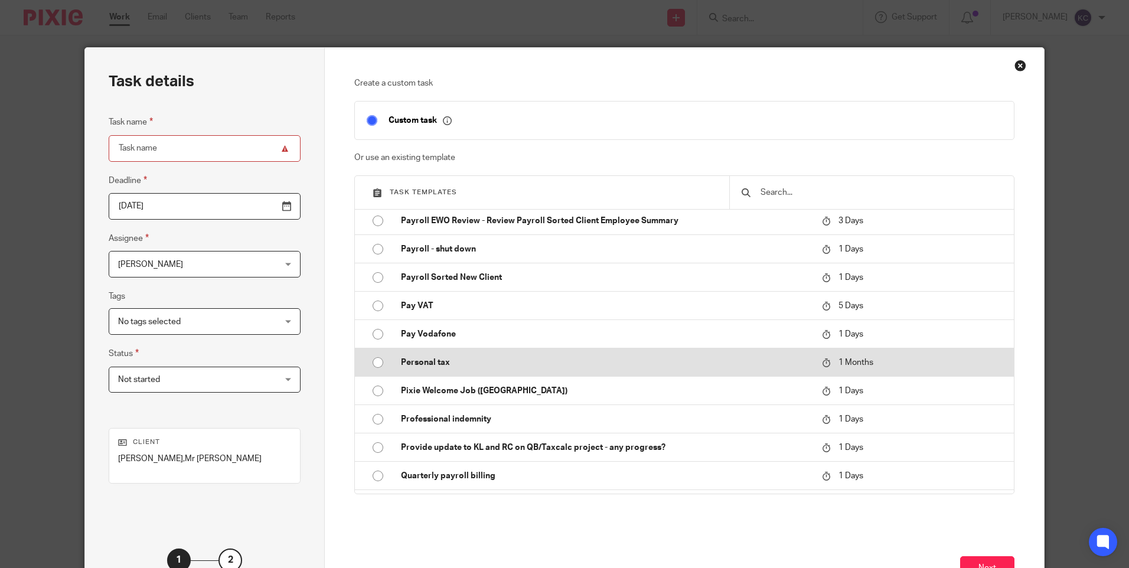
click at [371, 363] on input "radio" at bounding box center [378, 362] width 22 height 22
type input "2025-11-13"
type input "Personal tax"
checkbox input "false"
radio input "false"
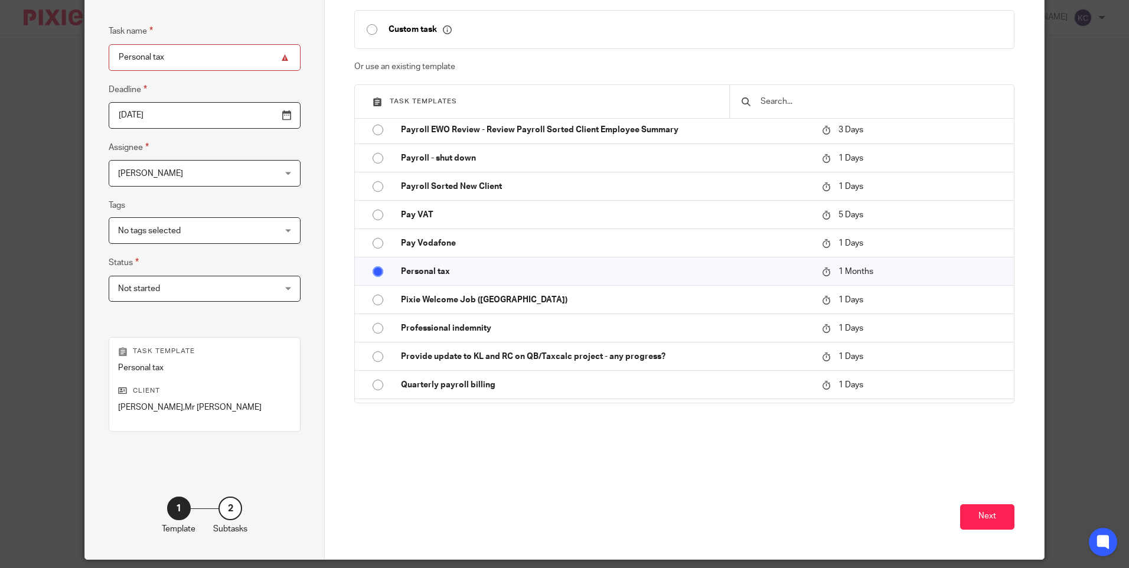
scroll to position [93, 0]
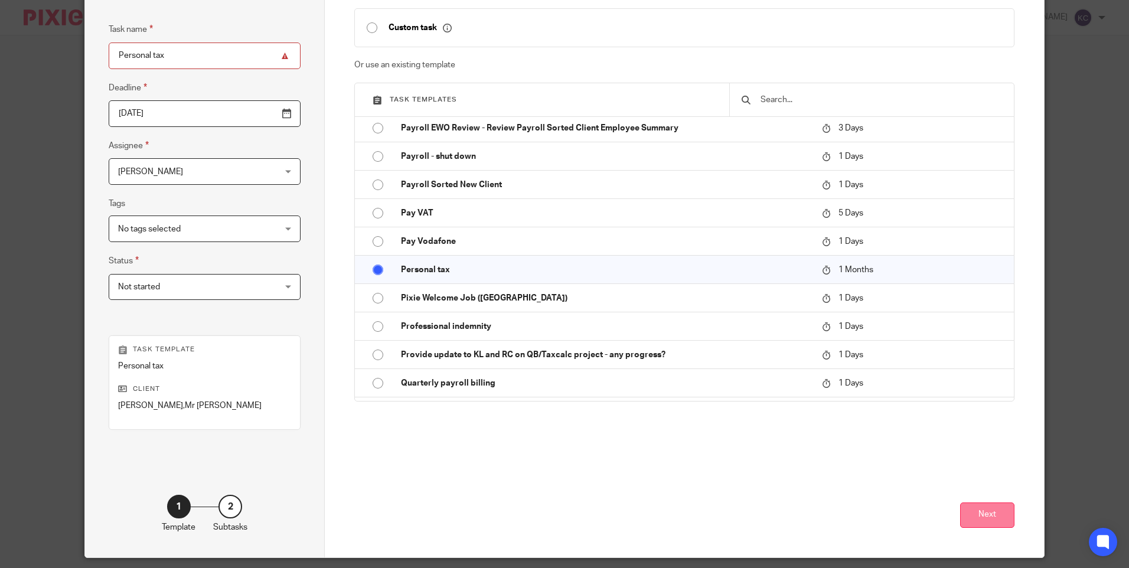
click at [995, 516] on button "Next" at bounding box center [987, 514] width 54 height 25
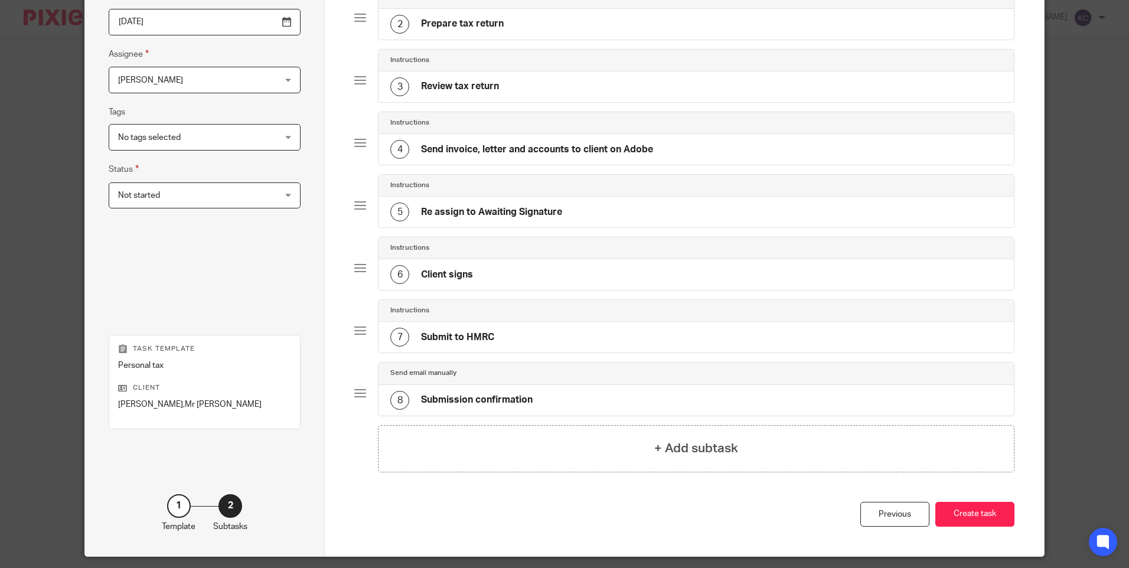
scroll to position [194, 0]
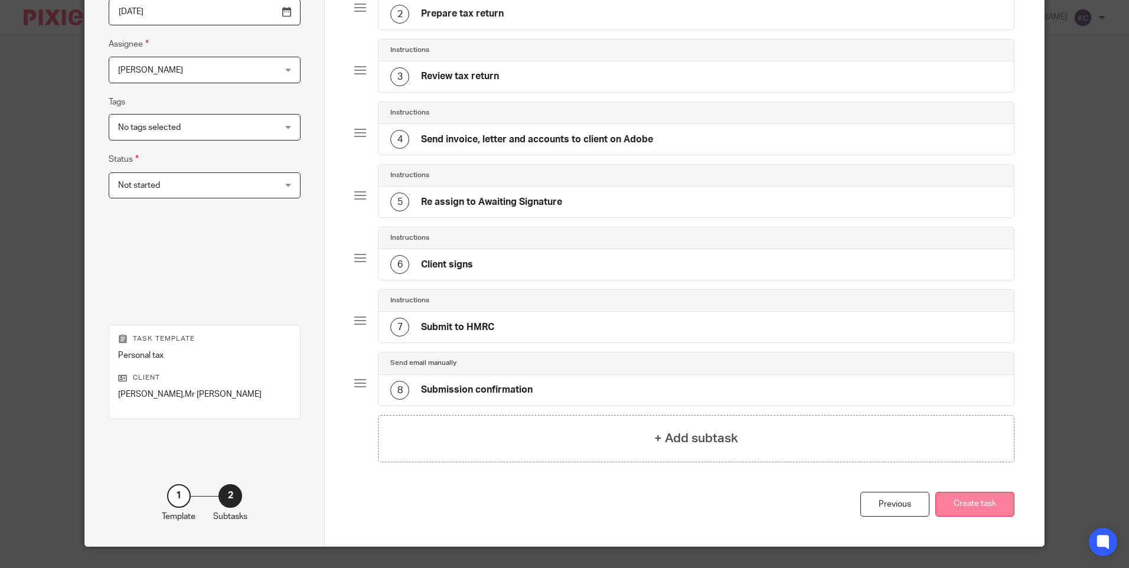
click at [959, 508] on button "Create task" at bounding box center [974, 504] width 79 height 25
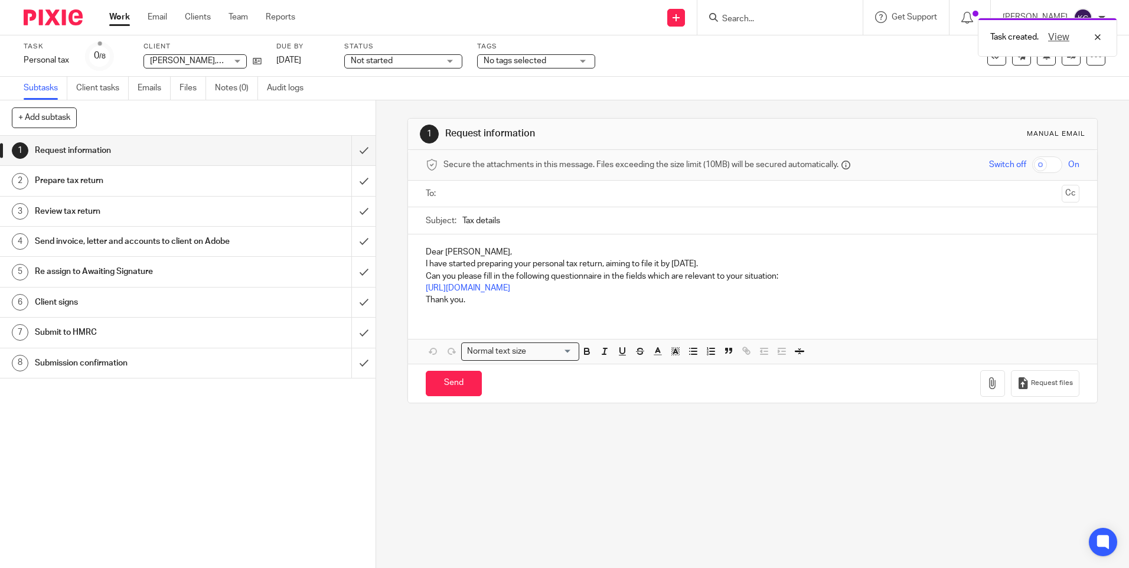
click at [121, 15] on link "Work" at bounding box center [119, 17] width 21 height 12
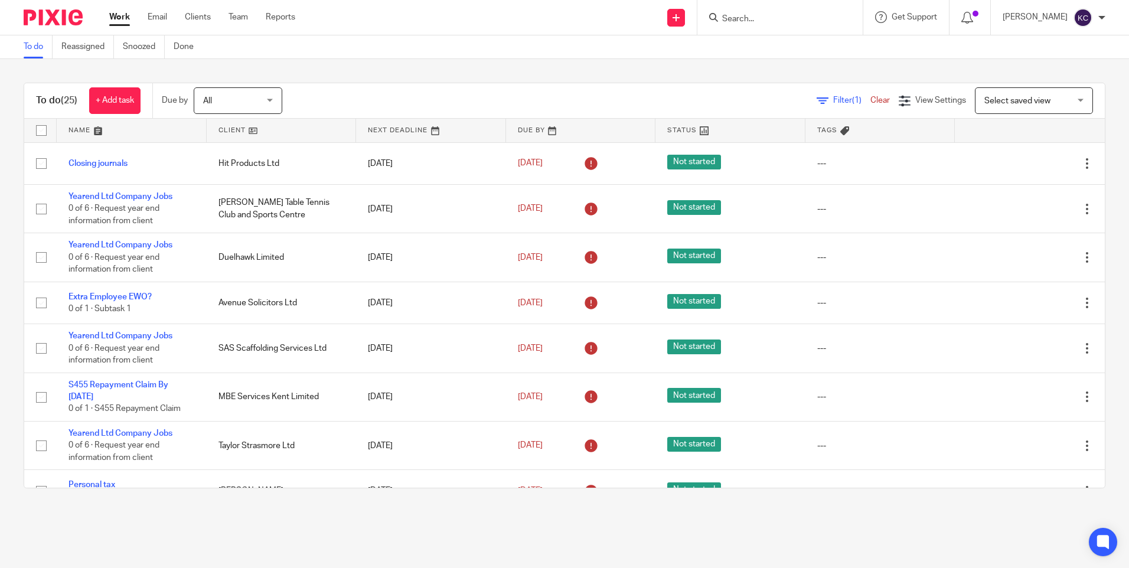
click at [739, 18] on input "Search" at bounding box center [774, 19] width 106 height 11
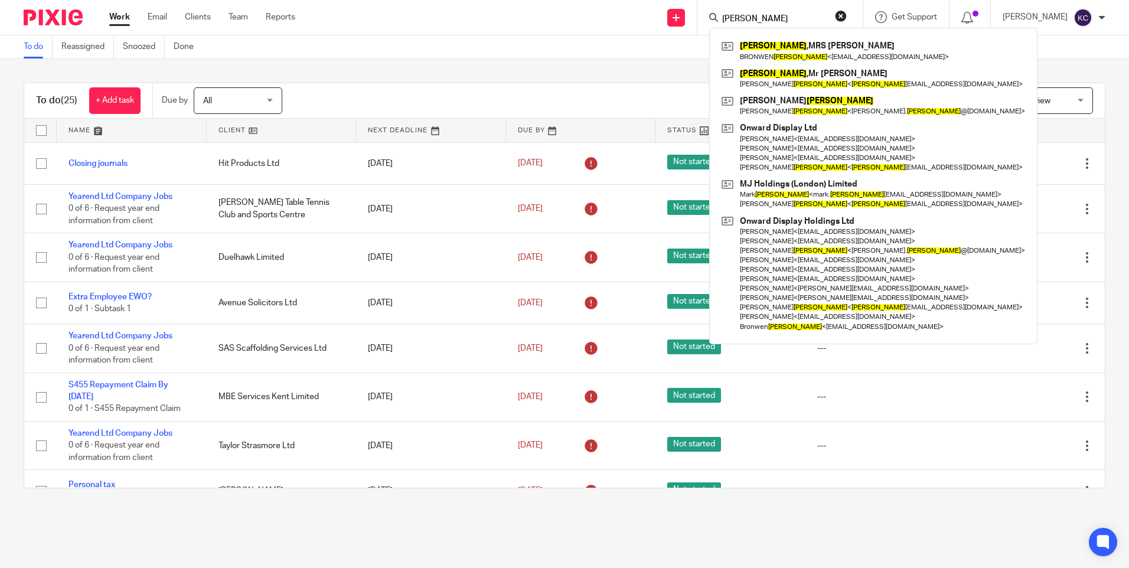
type input "Stanton"
click button "submit" at bounding box center [0, 0] width 0 height 0
click at [822, 106] on link at bounding box center [872, 105] width 309 height 27
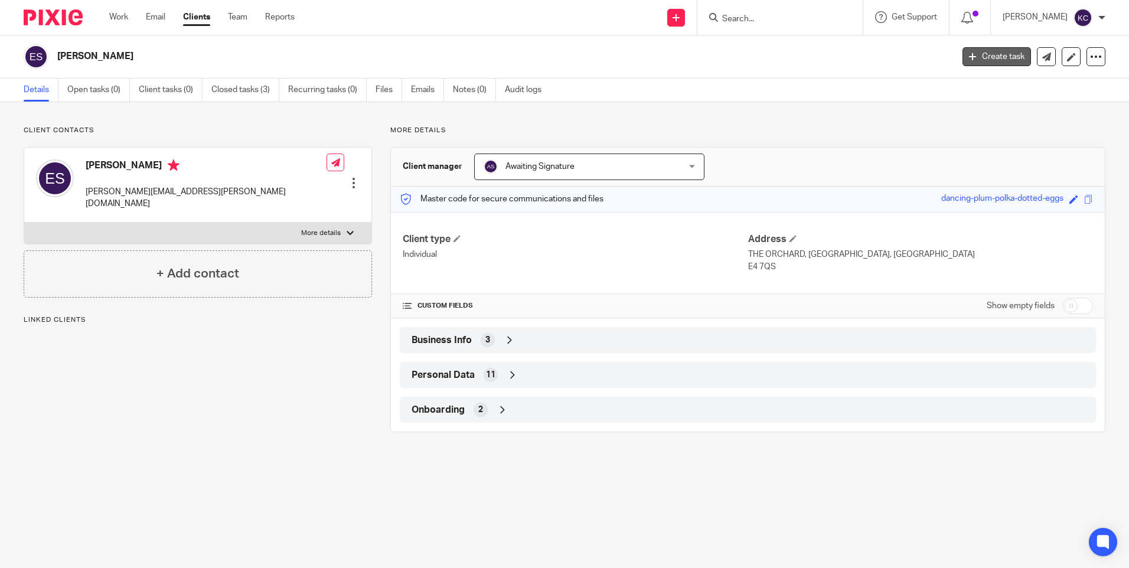
click at [979, 56] on link "Create task" at bounding box center [996, 56] width 68 height 19
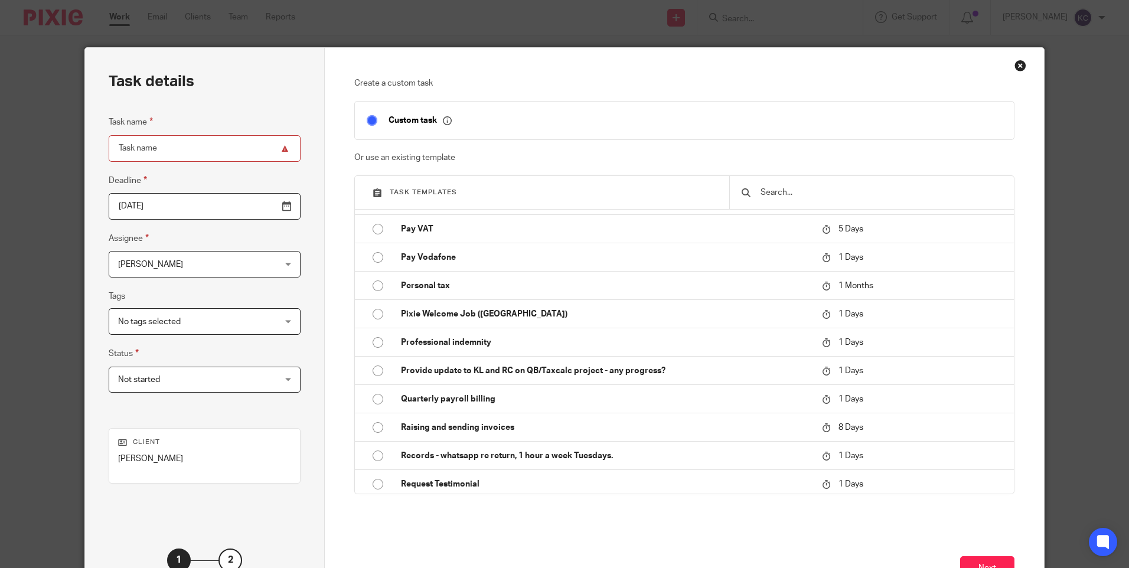
scroll to position [1750, 0]
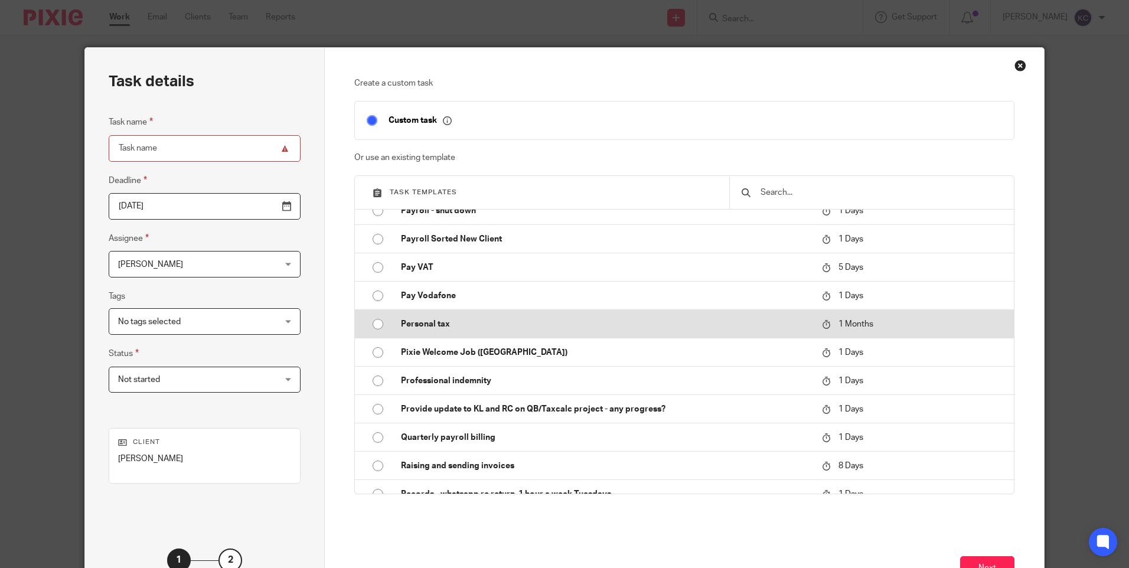
click at [376, 321] on input "radio" at bounding box center [378, 324] width 22 height 22
type input "2025-11-13"
type input "Personal tax"
checkbox input "false"
radio input "false"
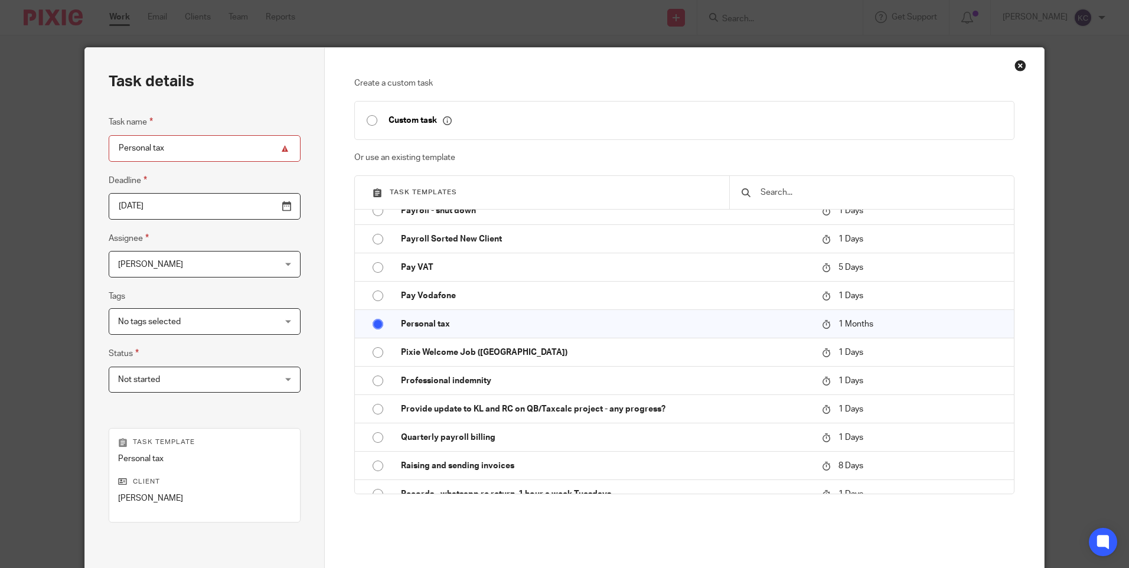
scroll to position [130, 0]
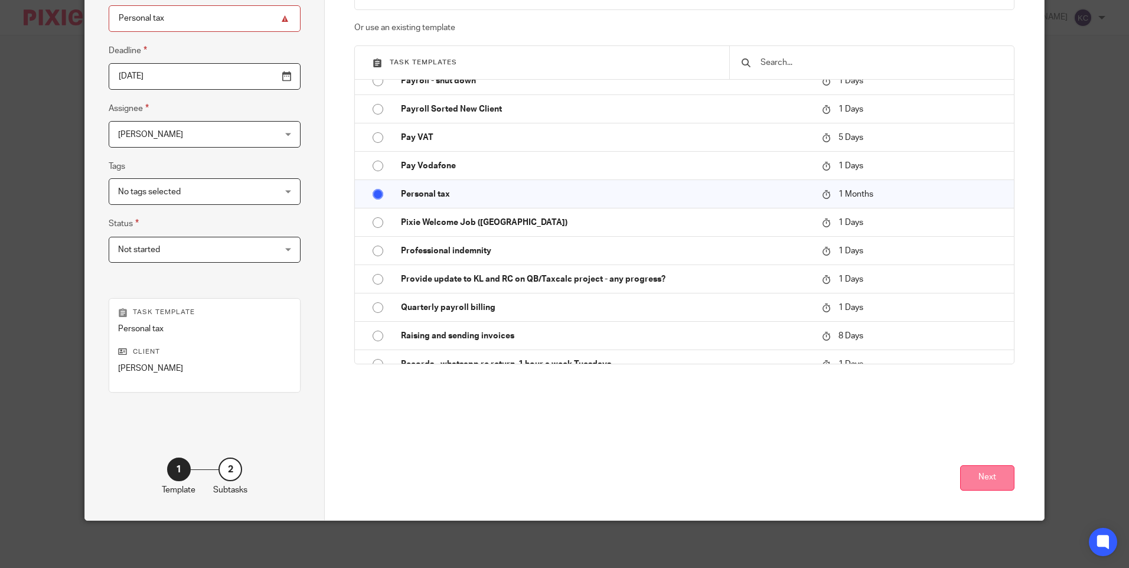
click at [983, 478] on button "Next" at bounding box center [987, 477] width 54 height 25
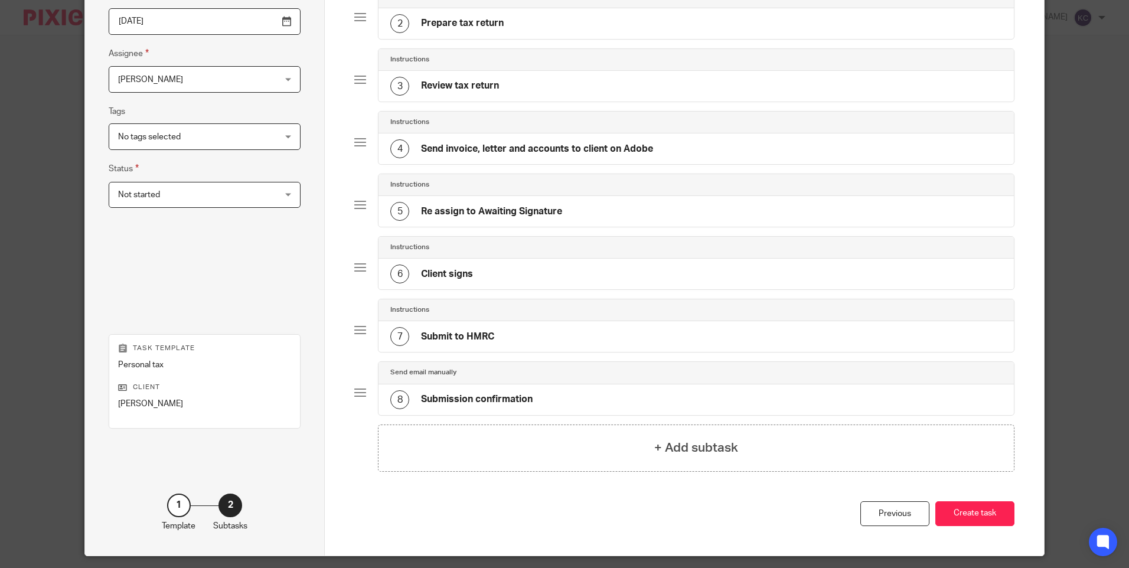
scroll to position [220, 0]
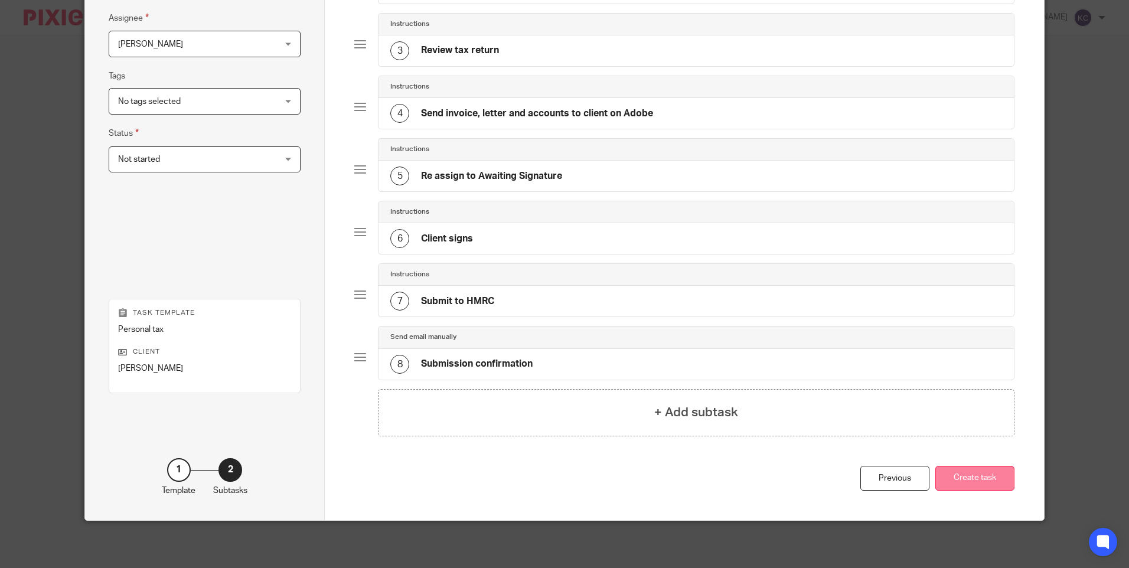
click at [972, 484] on button "Create task" at bounding box center [974, 478] width 79 height 25
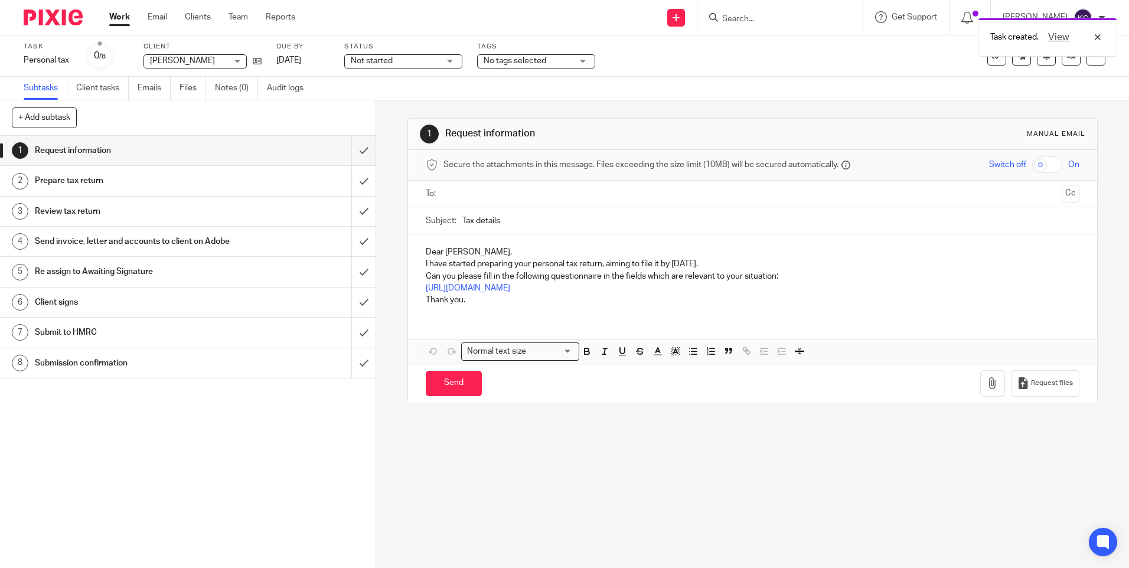
click at [117, 12] on link "Work" at bounding box center [119, 17] width 21 height 12
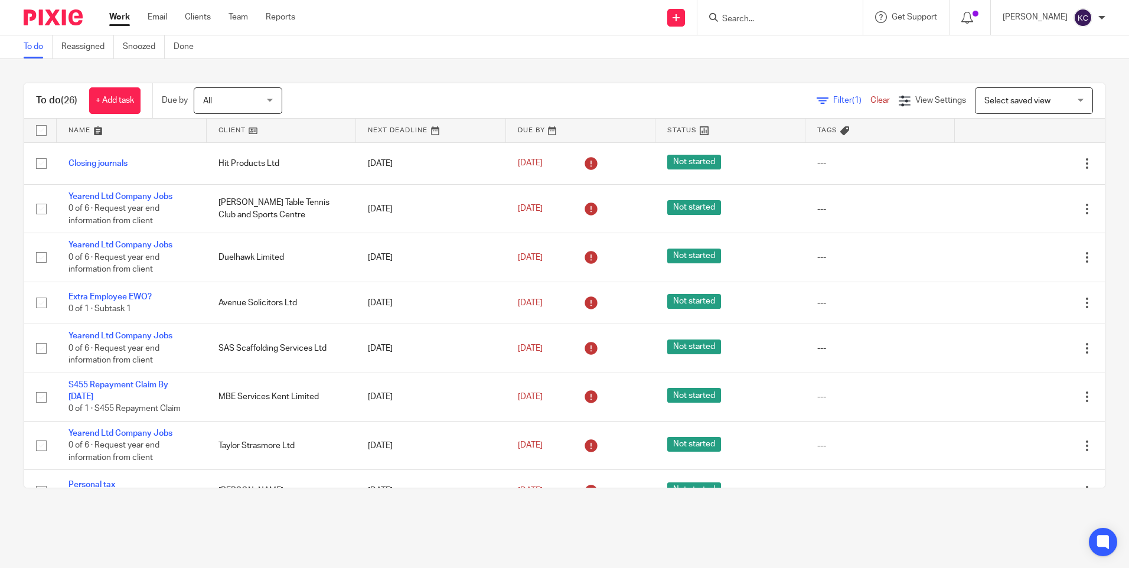
click at [786, 17] on input "Search" at bounding box center [774, 19] width 106 height 11
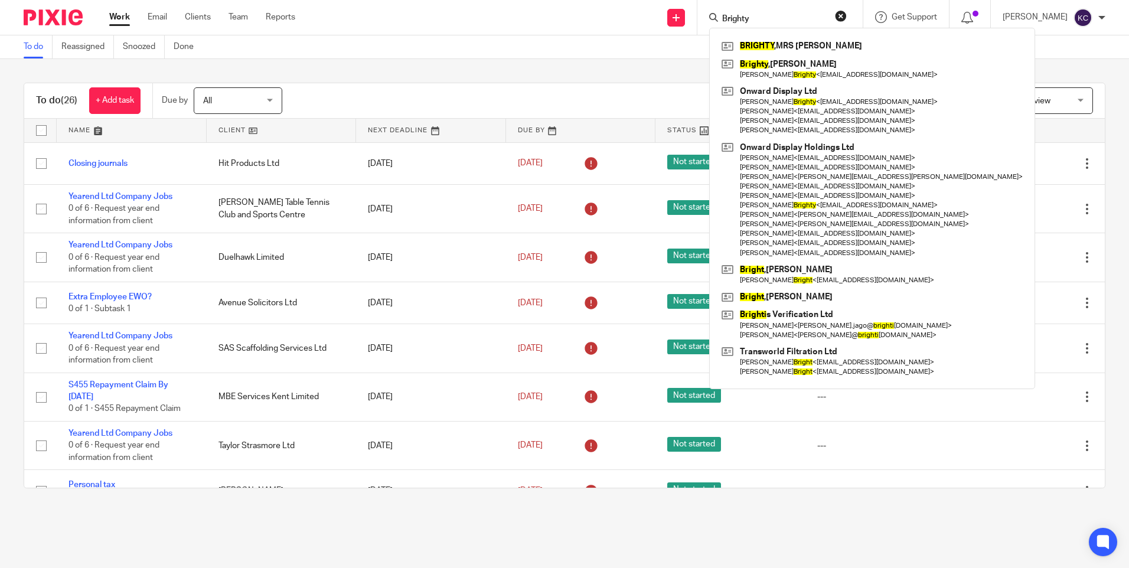
type input "Brighty"
click button "submit" at bounding box center [0, 0] width 0 height 0
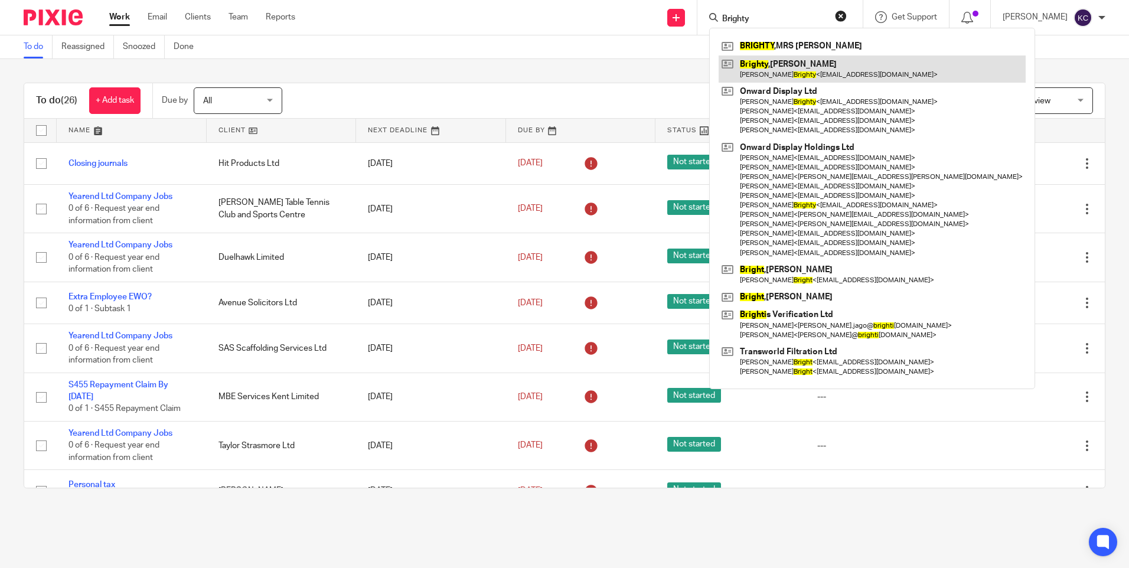
click at [812, 64] on link at bounding box center [871, 68] width 307 height 27
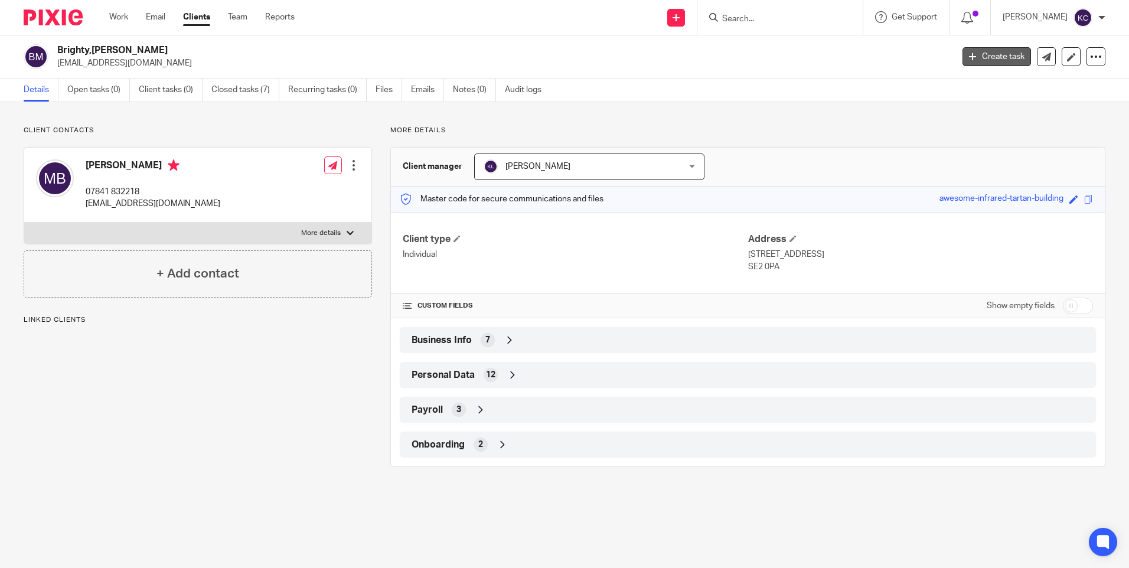
click at [970, 53] on link "Create task" at bounding box center [996, 56] width 68 height 19
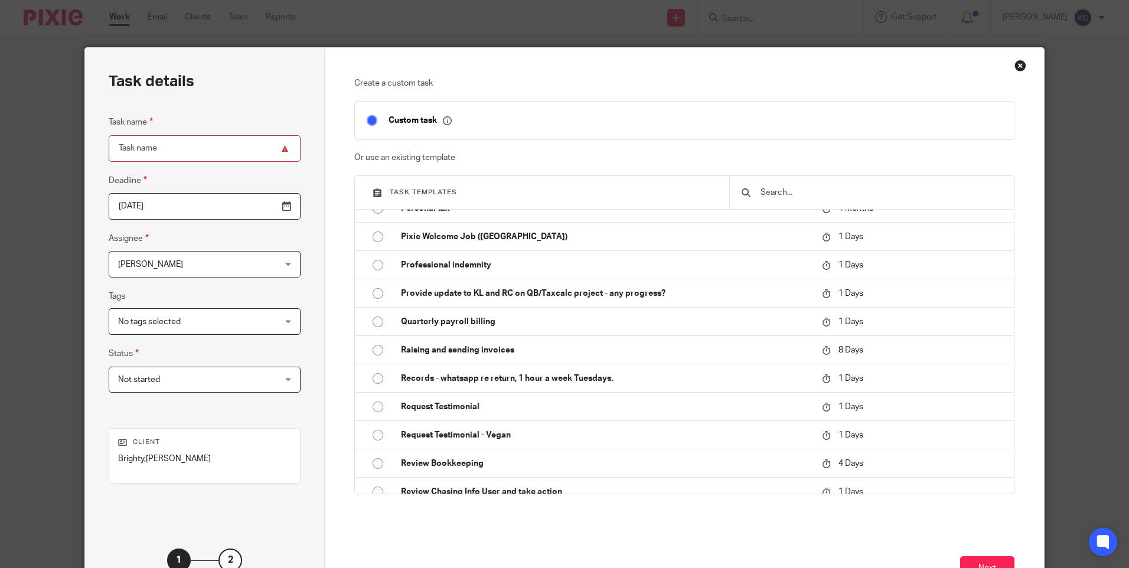
scroll to position [1750, 0]
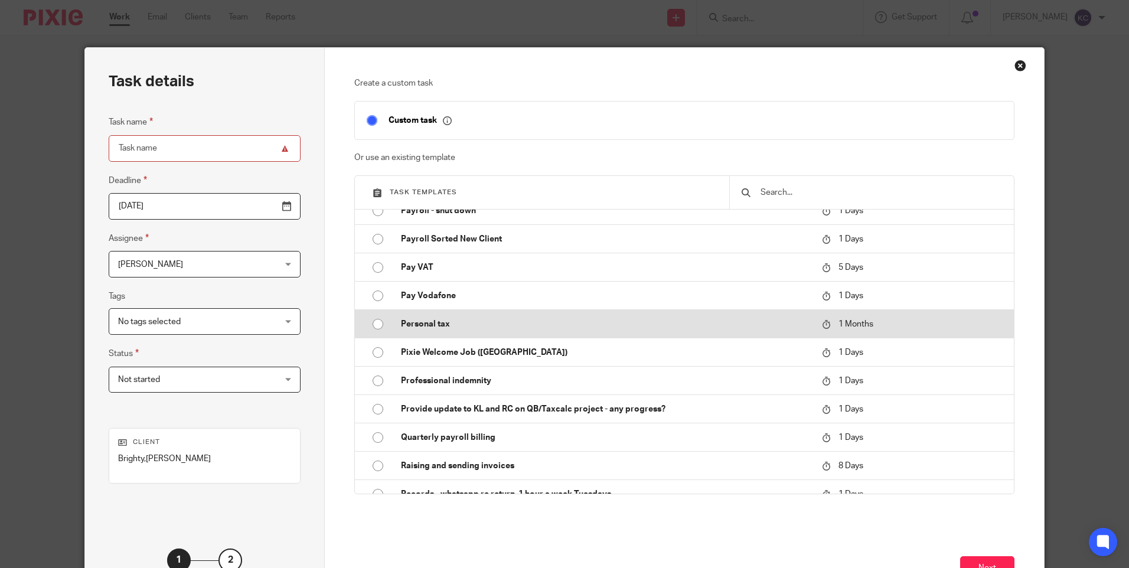
click at [374, 324] on input "radio" at bounding box center [378, 324] width 22 height 22
type input "[DATE]"
type input "Personal tax"
checkbox input "false"
radio input "false"
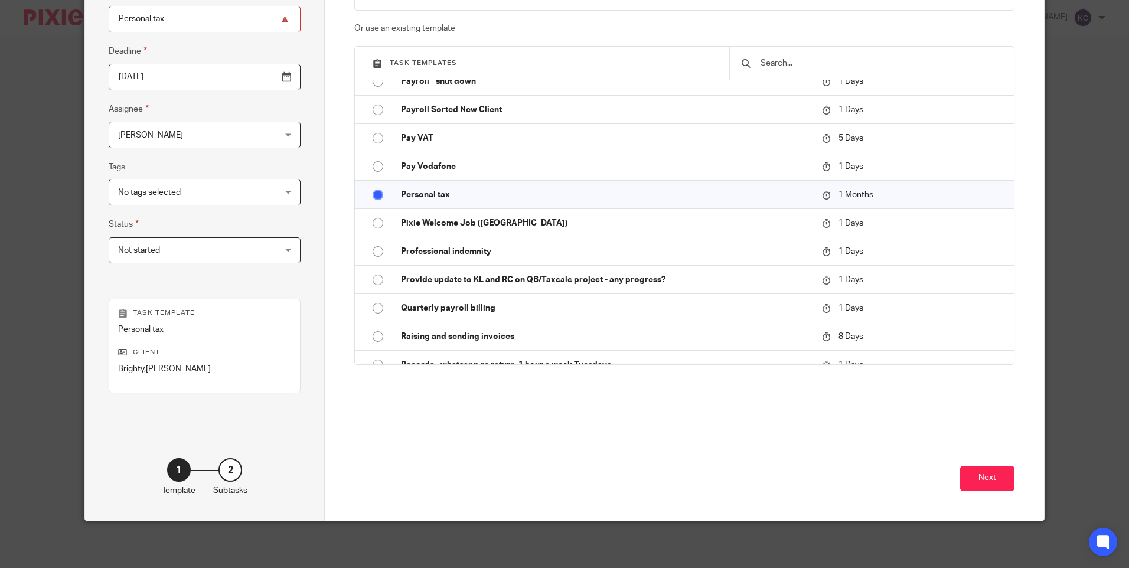
scroll to position [130, 0]
click at [986, 483] on button "Next" at bounding box center [987, 477] width 54 height 25
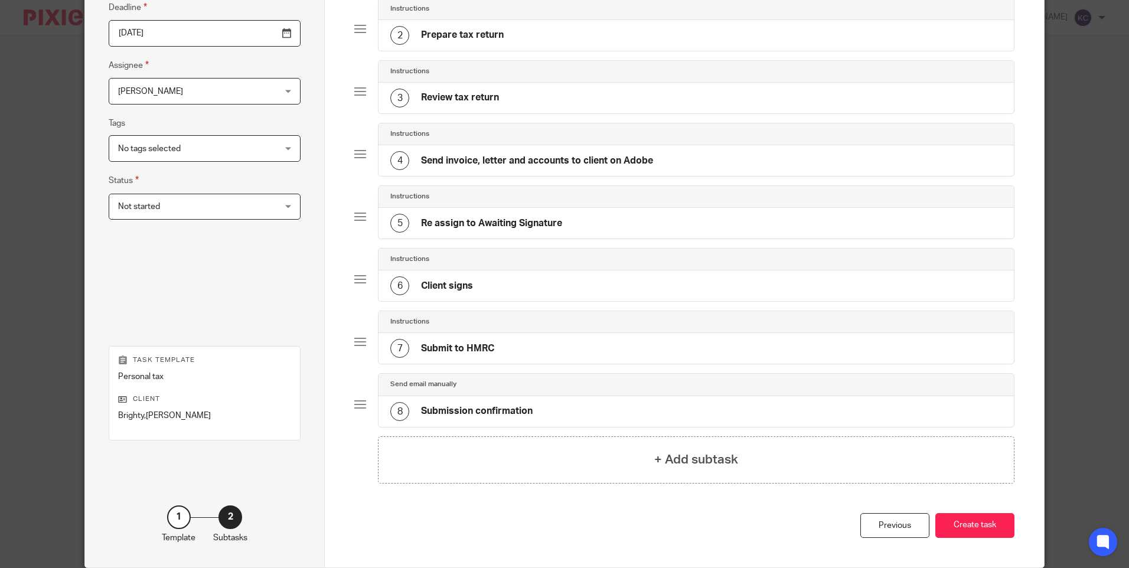
scroll to position [220, 0]
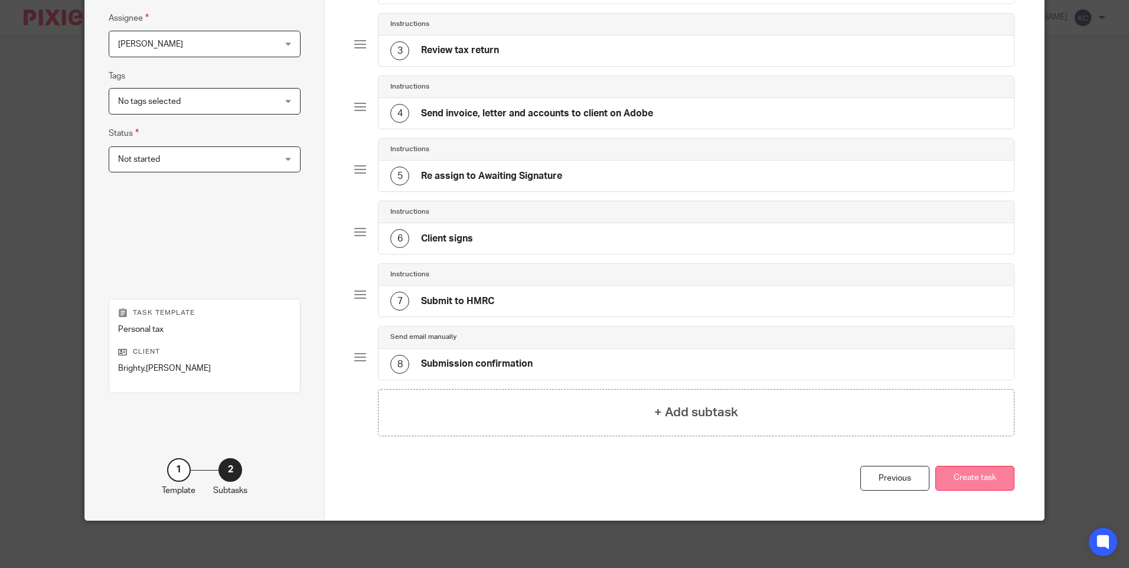
click at [956, 478] on button "Create task" at bounding box center [974, 478] width 79 height 25
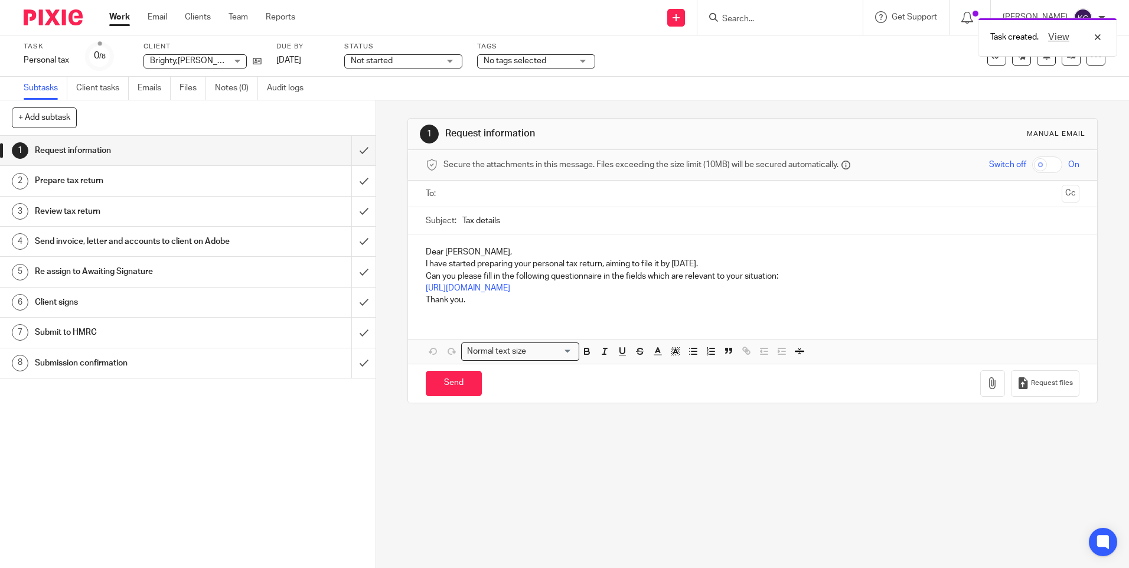
drag, startPoint x: 115, startPoint y: 18, endPoint x: 184, endPoint y: 5, distance: 69.7
click at [115, 18] on link "Work" at bounding box center [119, 17] width 21 height 12
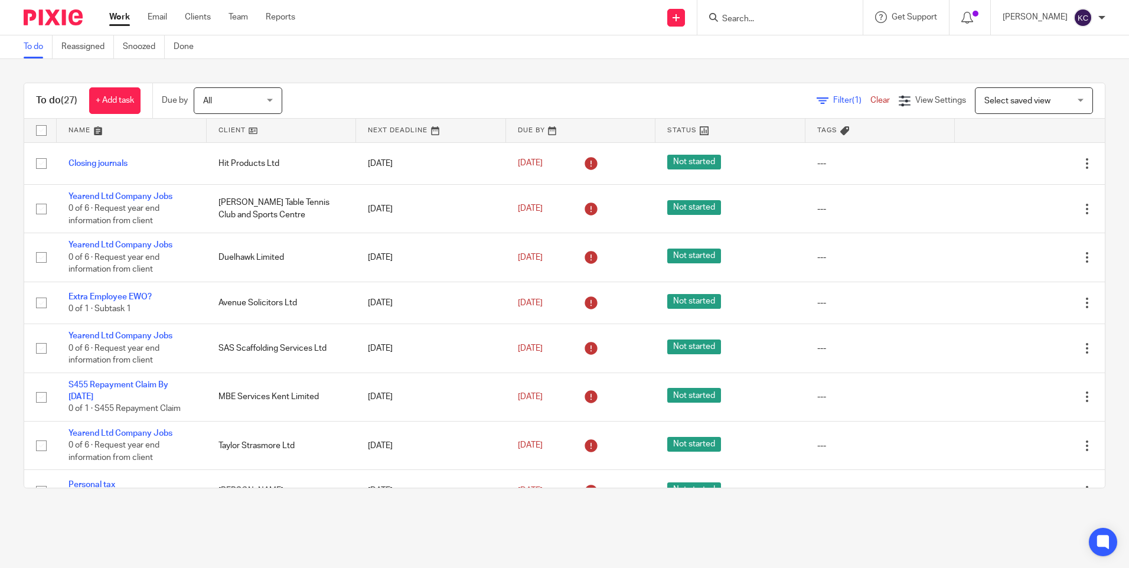
click at [731, 17] on input "Search" at bounding box center [774, 19] width 106 height 11
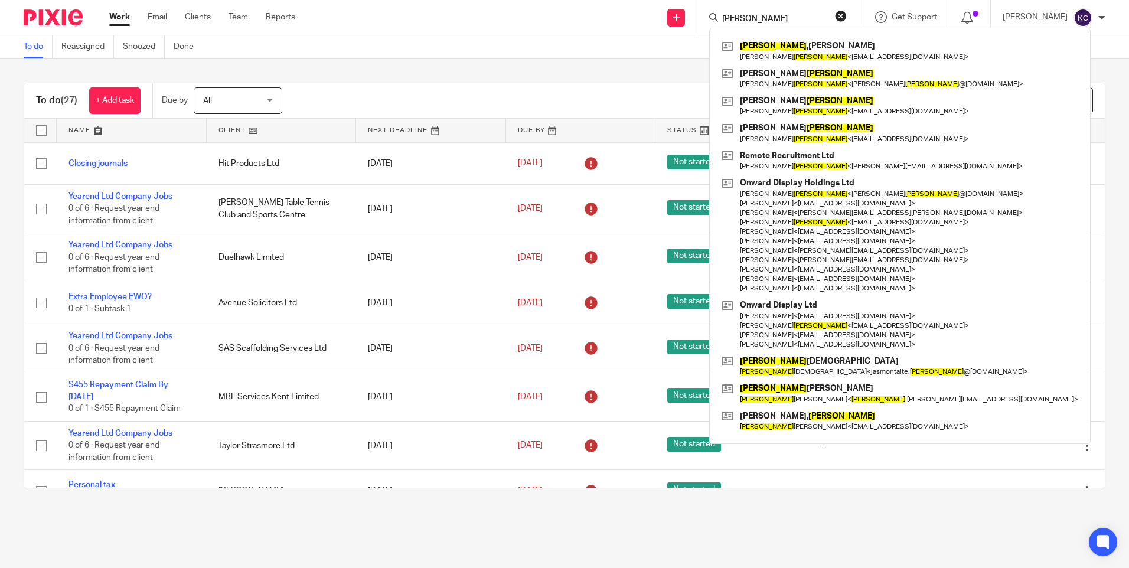
type input "Roberts"
click button "submit" at bounding box center [0, 0] width 0 height 0
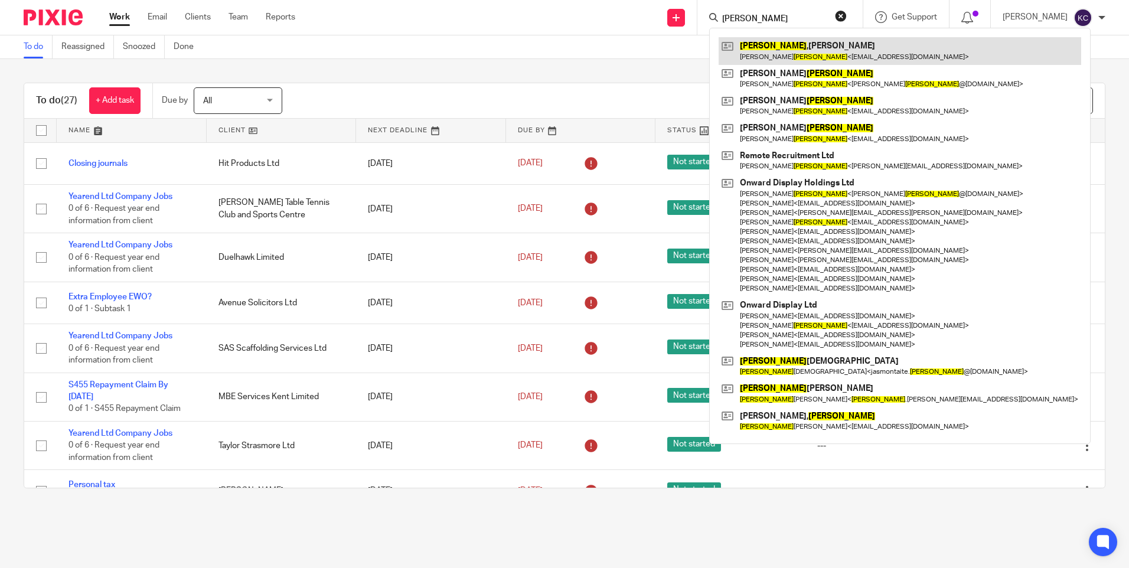
click at [780, 42] on link at bounding box center [899, 50] width 362 height 27
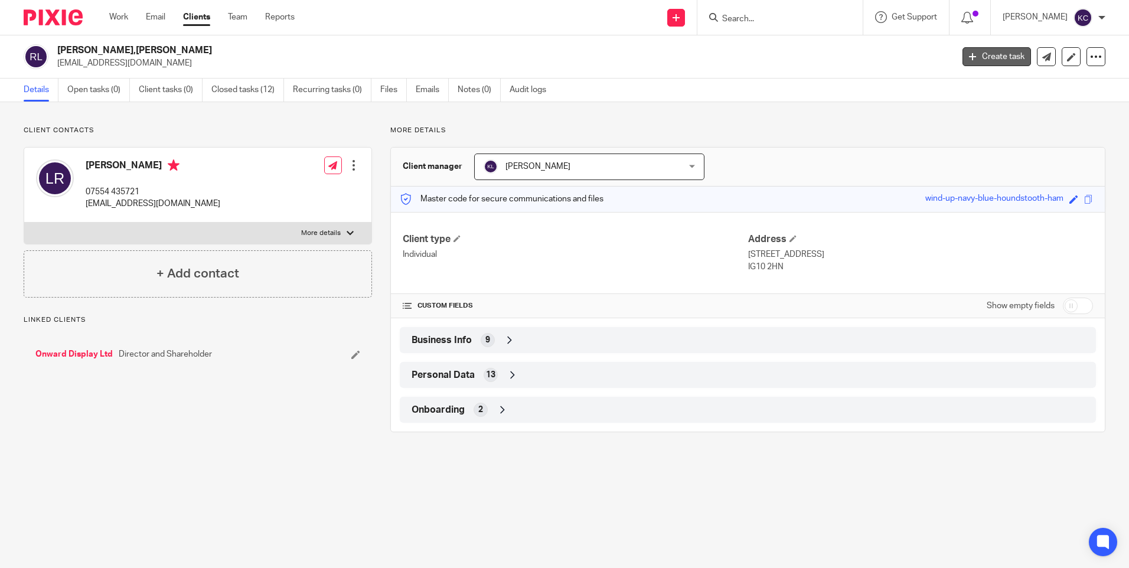
click at [977, 60] on link "Create task" at bounding box center [996, 56] width 68 height 19
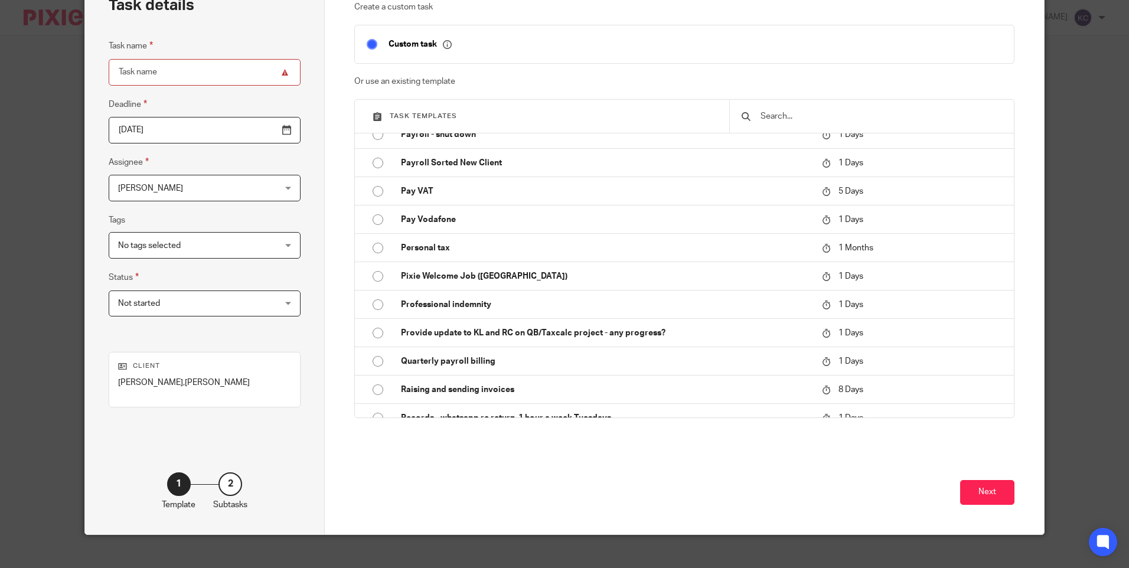
scroll to position [1719, 0]
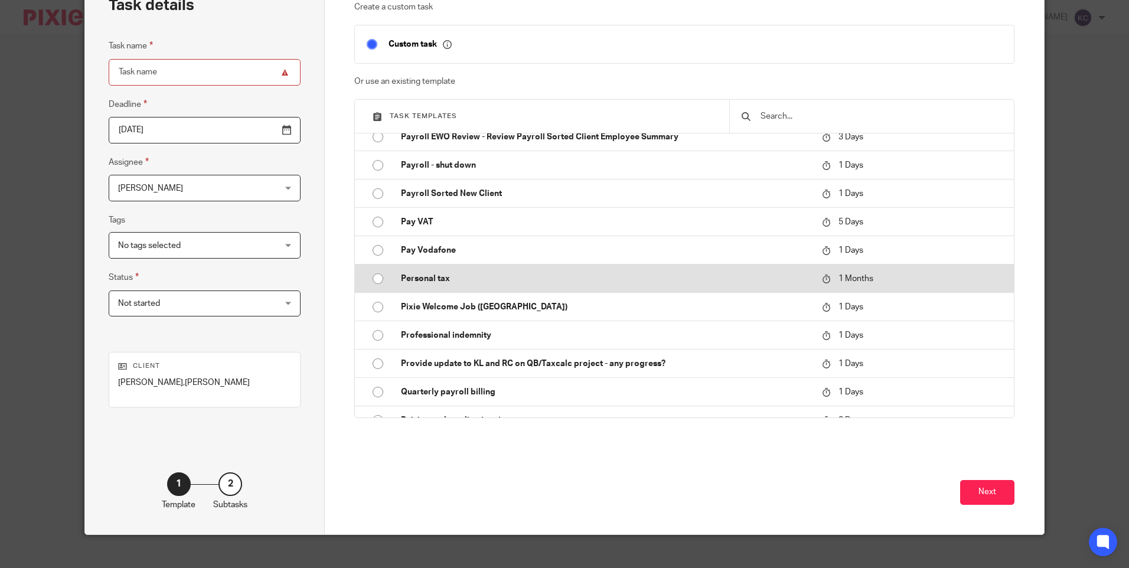
drag, startPoint x: 376, startPoint y: 277, endPoint x: 389, endPoint y: 286, distance: 15.4
click at [376, 278] on input "radio" at bounding box center [378, 278] width 22 height 22
type input "2025-11-13"
type input "Personal tax"
checkbox input "false"
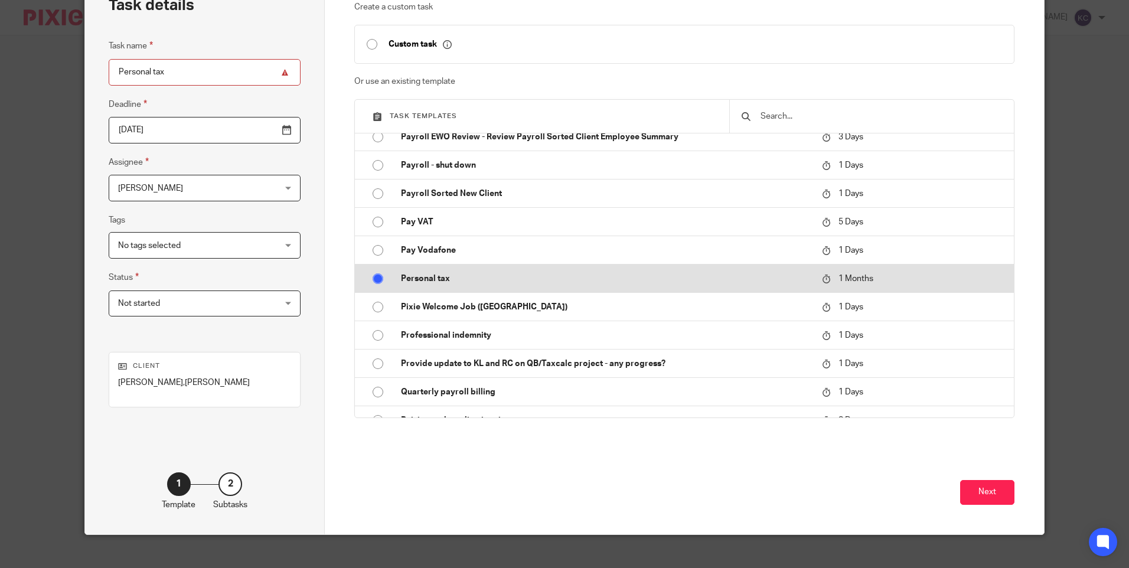
radio input "false"
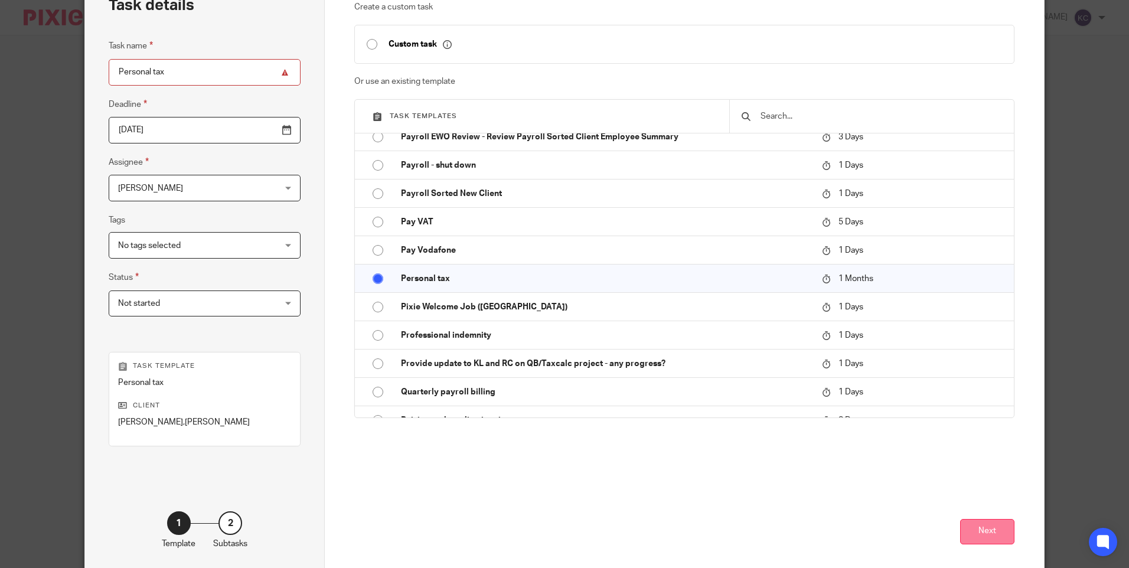
click at [988, 536] on button "Next" at bounding box center [987, 531] width 54 height 25
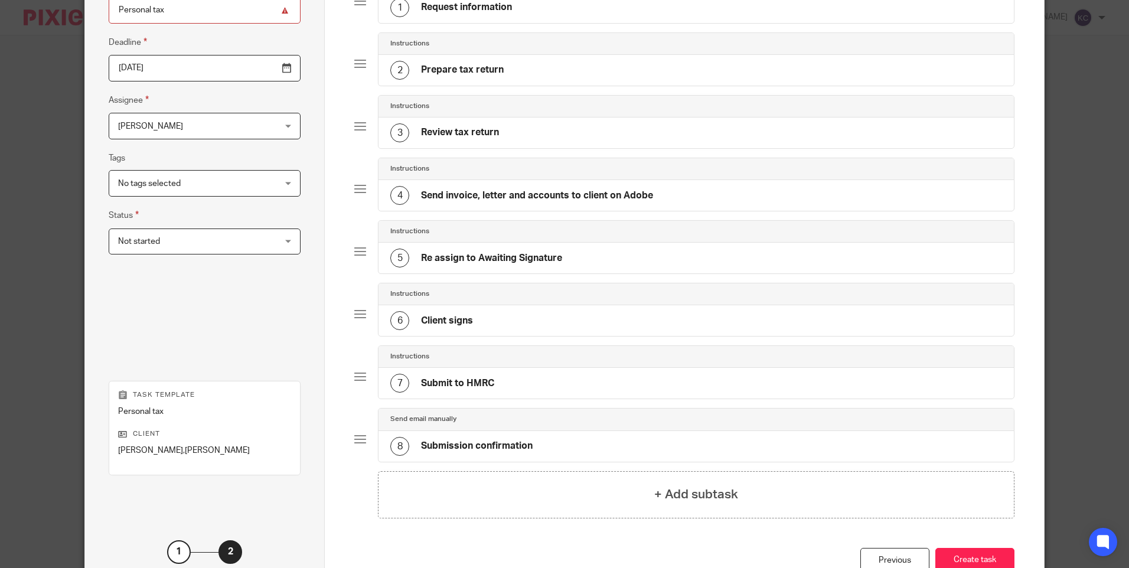
scroll to position [220, 0]
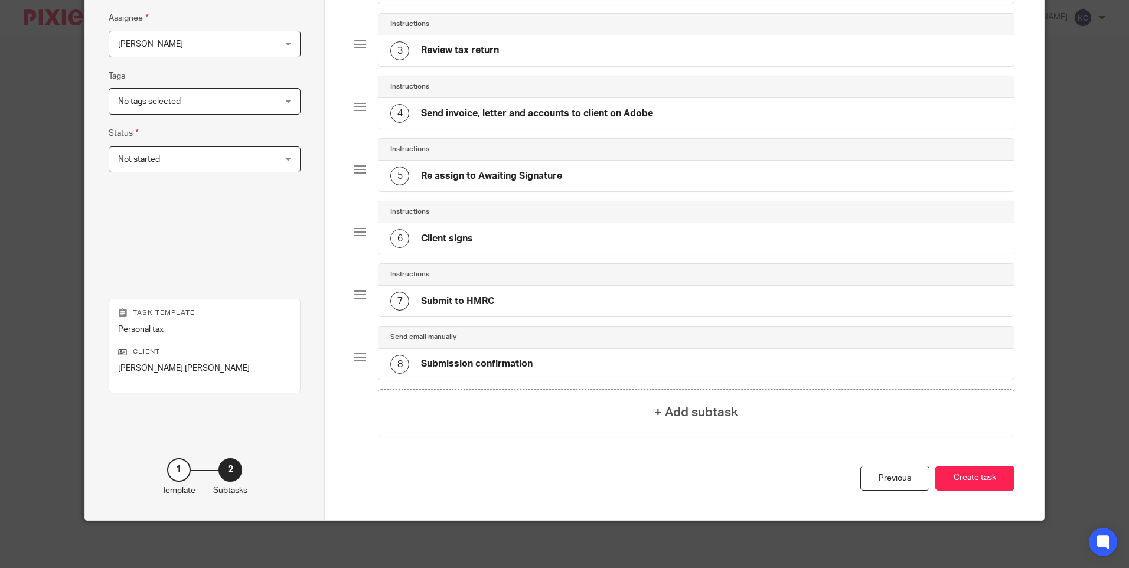
drag, startPoint x: 966, startPoint y: 480, endPoint x: 1044, endPoint y: 502, distance: 80.9
click at [966, 480] on button "Create task" at bounding box center [974, 478] width 79 height 25
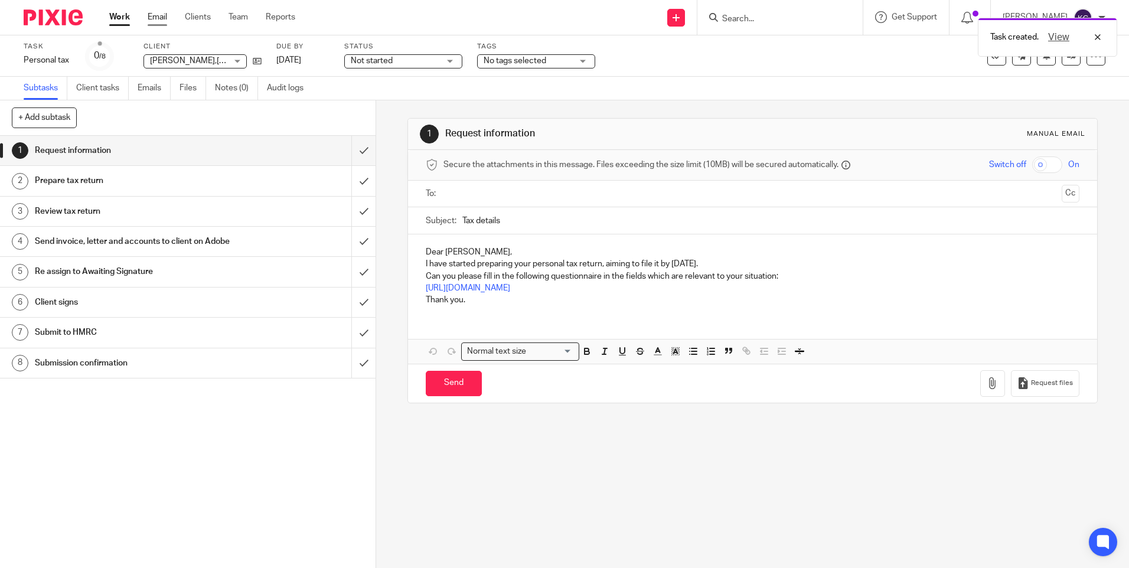
drag, startPoint x: 110, startPoint y: 17, endPoint x: 154, endPoint y: 18, distance: 43.7
click at [110, 18] on link "Work" at bounding box center [119, 17] width 21 height 12
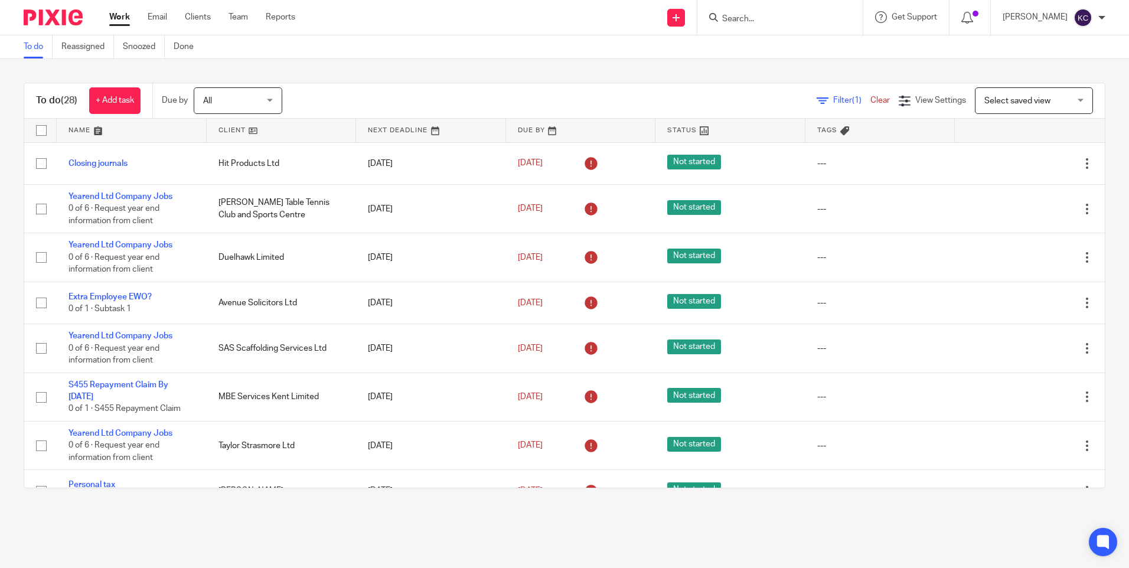
click at [733, 19] on input "Search" at bounding box center [774, 19] width 106 height 11
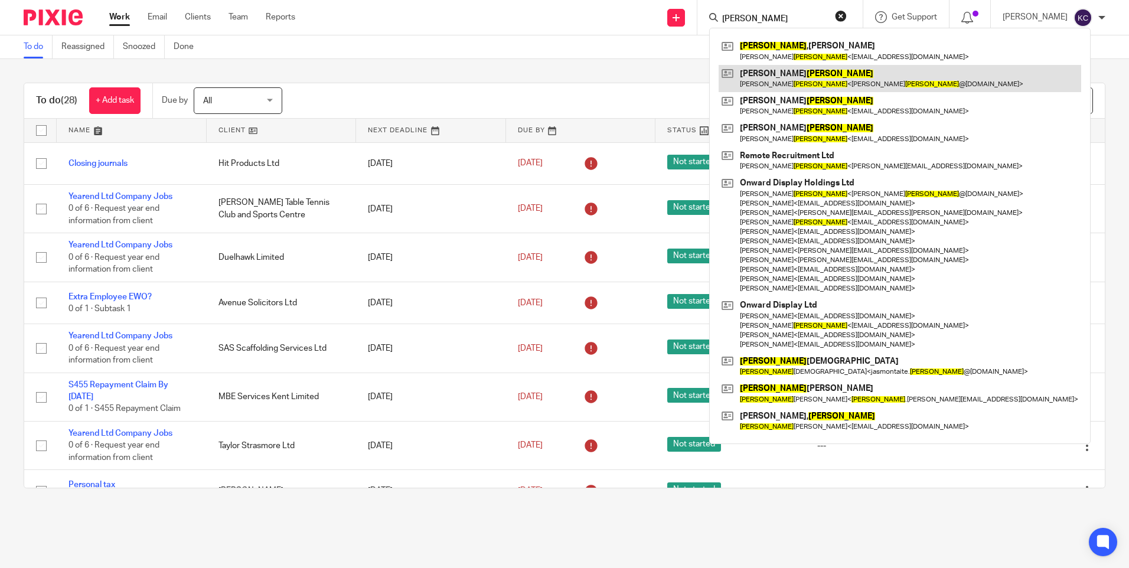
type input "Roberts"
click at [788, 77] on link at bounding box center [899, 78] width 362 height 27
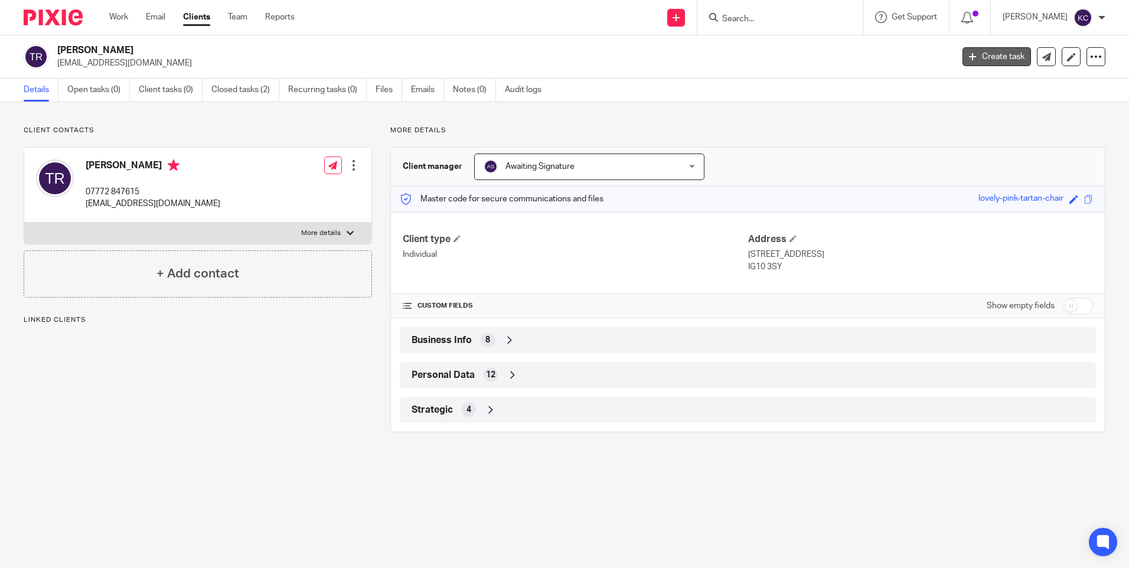
click at [983, 58] on link "Create task" at bounding box center [996, 56] width 68 height 19
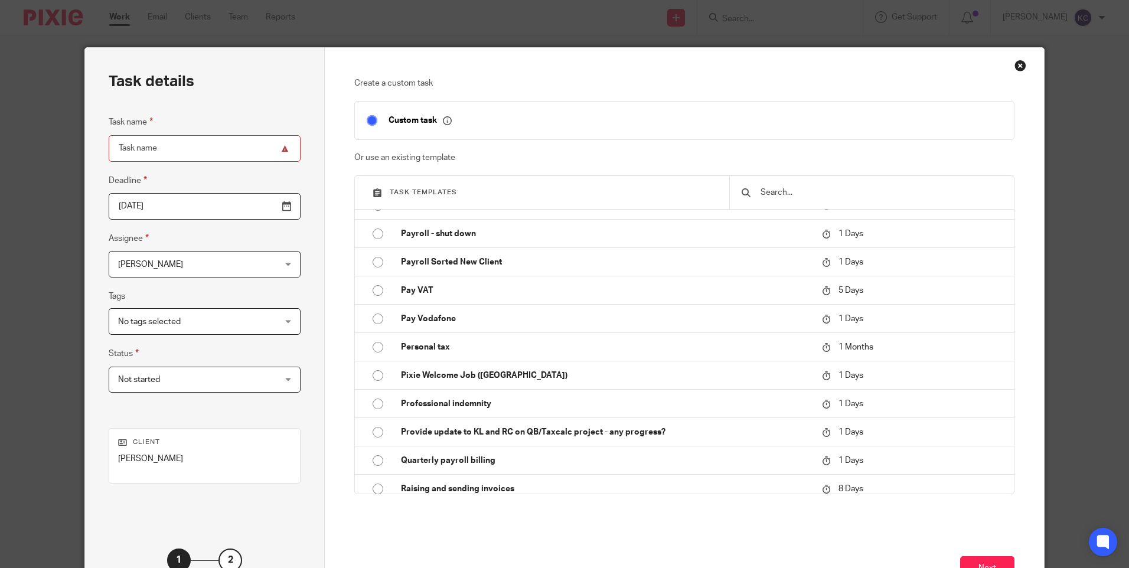
scroll to position [1734, 0]
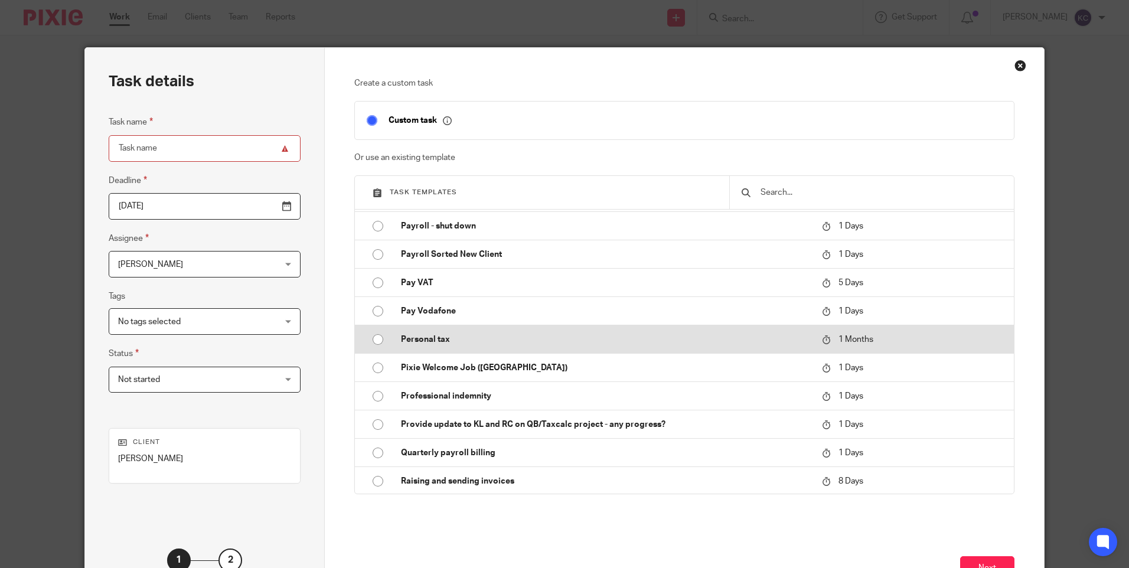
click at [370, 339] on input "radio" at bounding box center [378, 339] width 22 height 22
type input "2025-11-13"
type input "Personal tax"
checkbox input "false"
radio input "false"
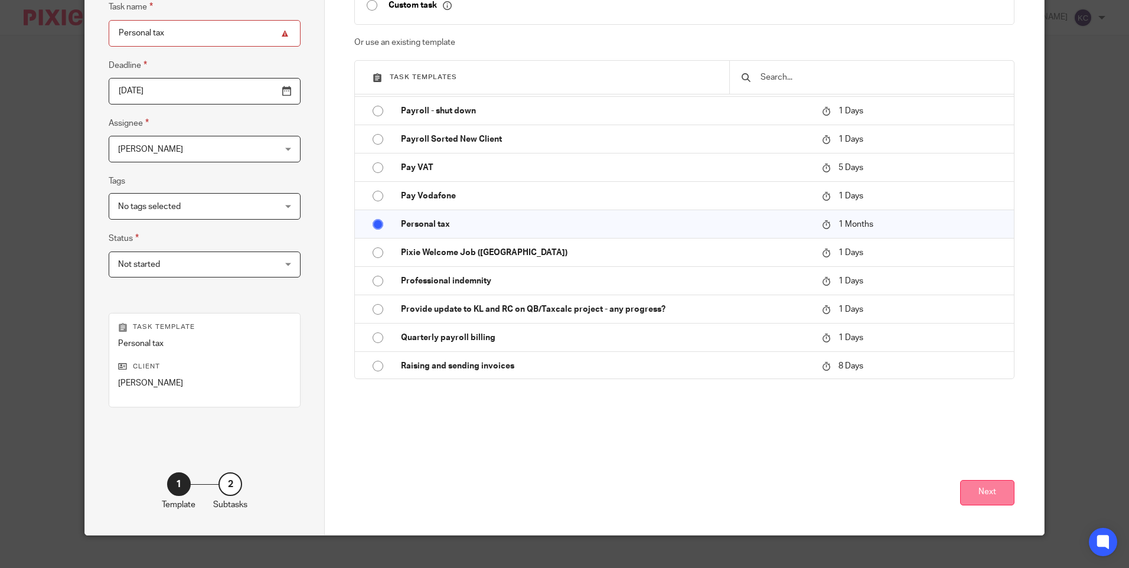
scroll to position [116, 0]
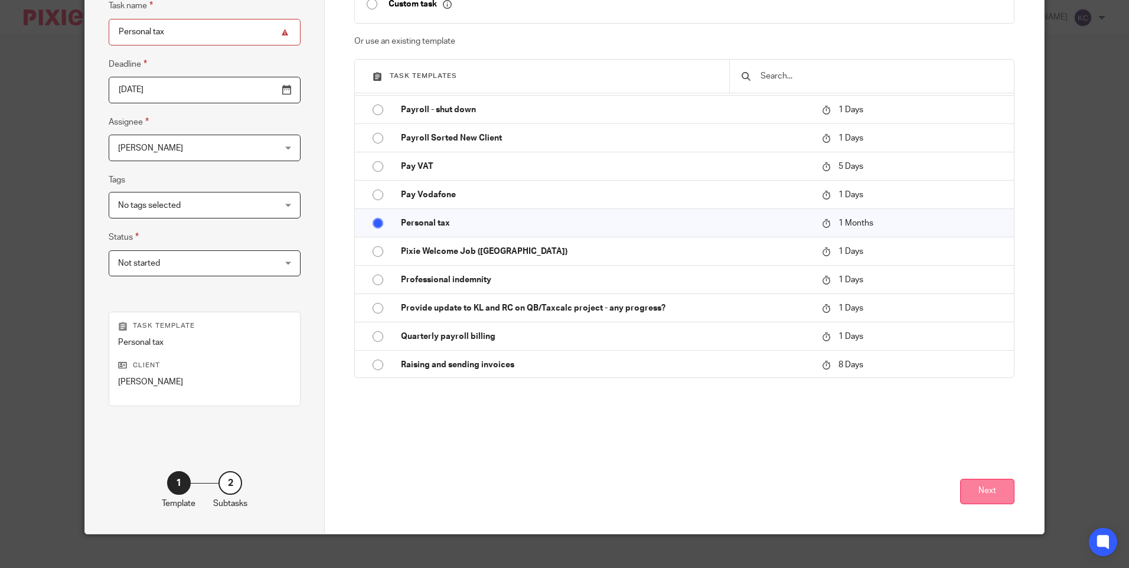
click at [980, 488] on button "Next" at bounding box center [987, 491] width 54 height 25
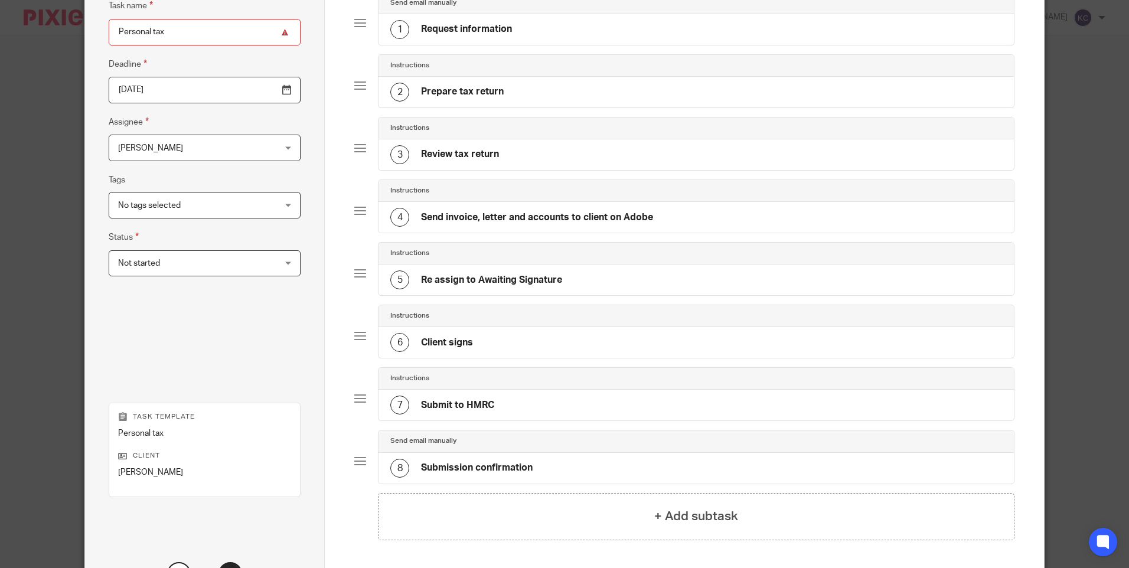
scroll to position [220, 0]
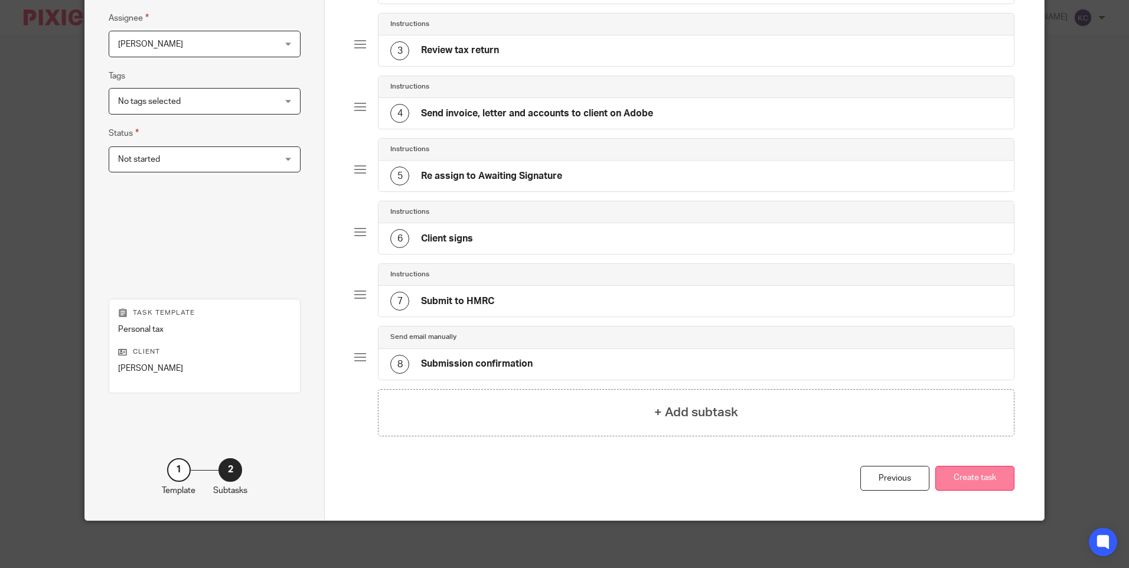
click at [969, 477] on button "Create task" at bounding box center [974, 478] width 79 height 25
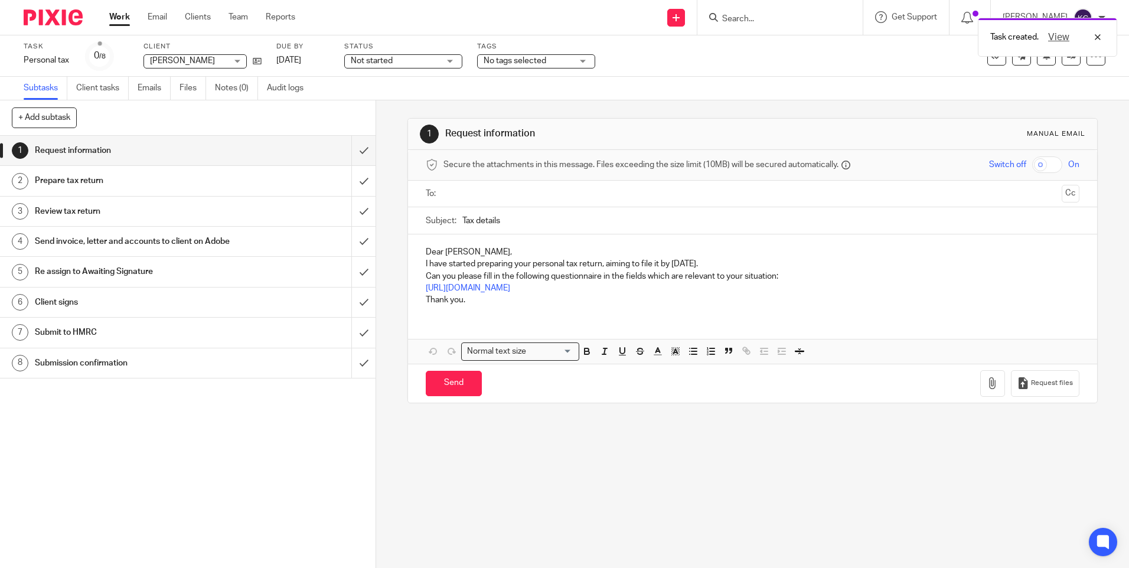
click at [117, 17] on link "Work" at bounding box center [119, 17] width 21 height 12
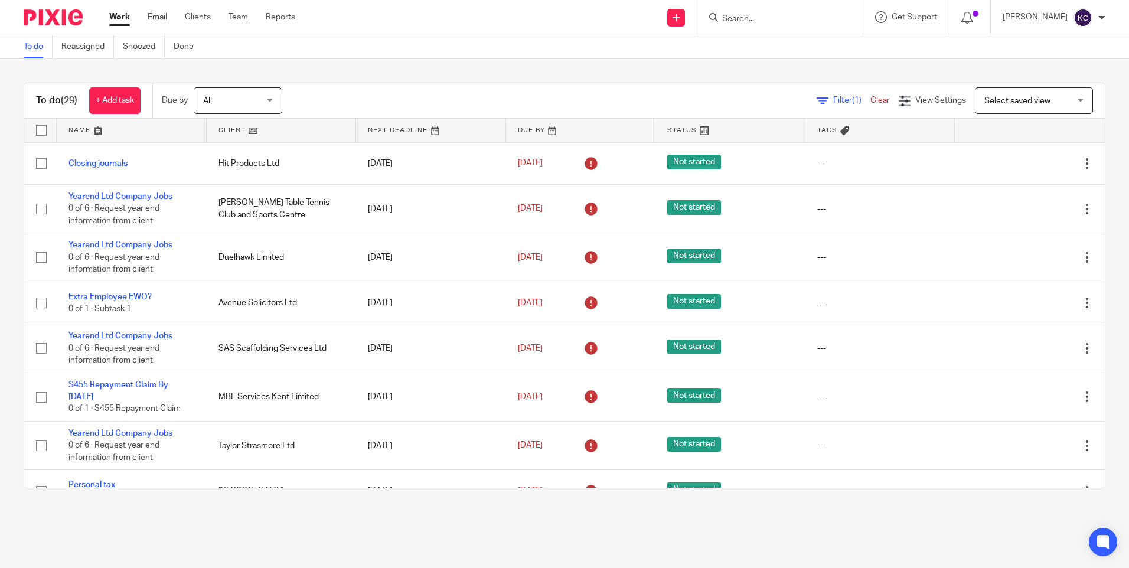
click at [773, 18] on input "Search" at bounding box center [774, 19] width 106 height 11
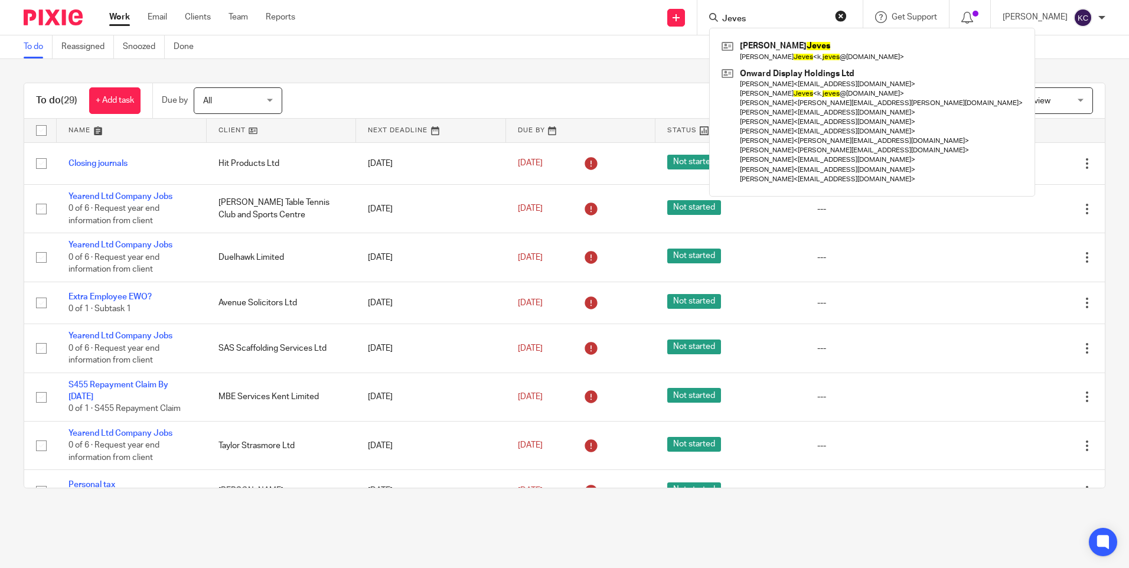
type input "Jeves"
click button "submit" at bounding box center [0, 0] width 0 height 0
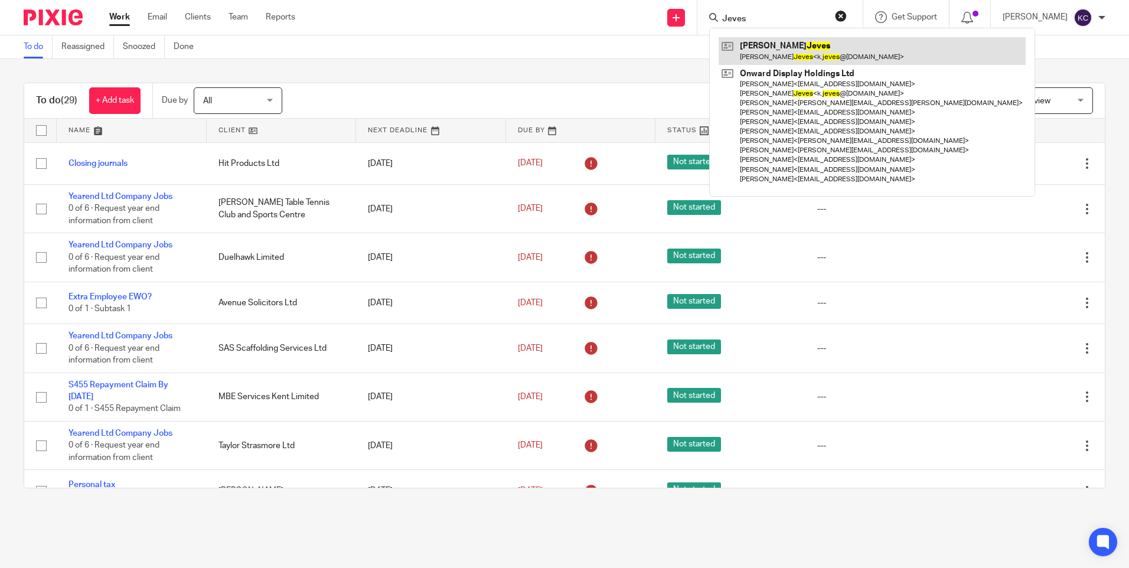
click at [769, 53] on link at bounding box center [871, 50] width 307 height 27
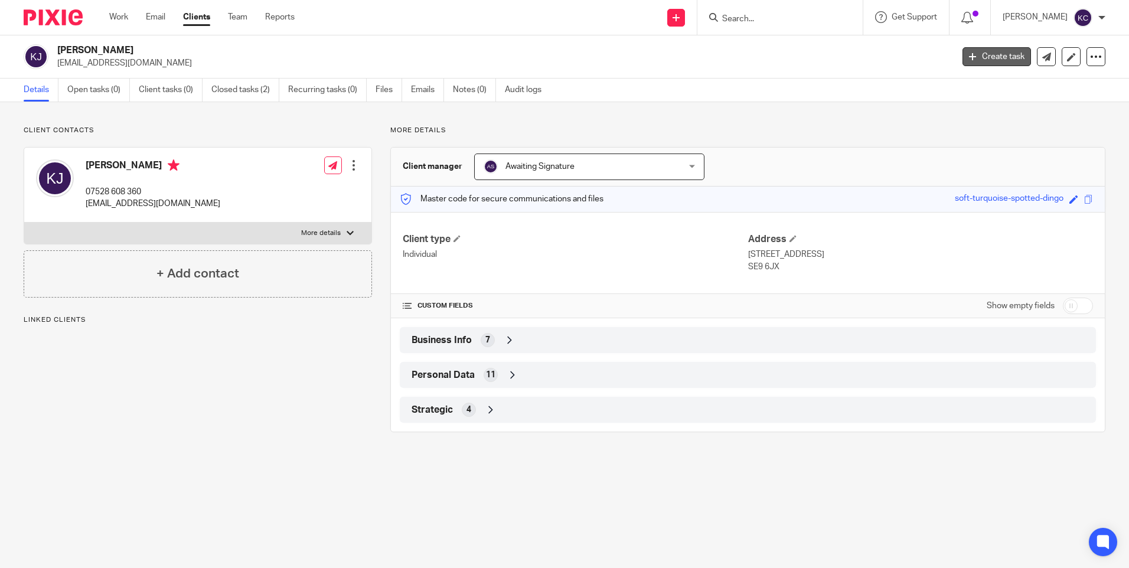
click at [977, 58] on link "Create task" at bounding box center [996, 56] width 68 height 19
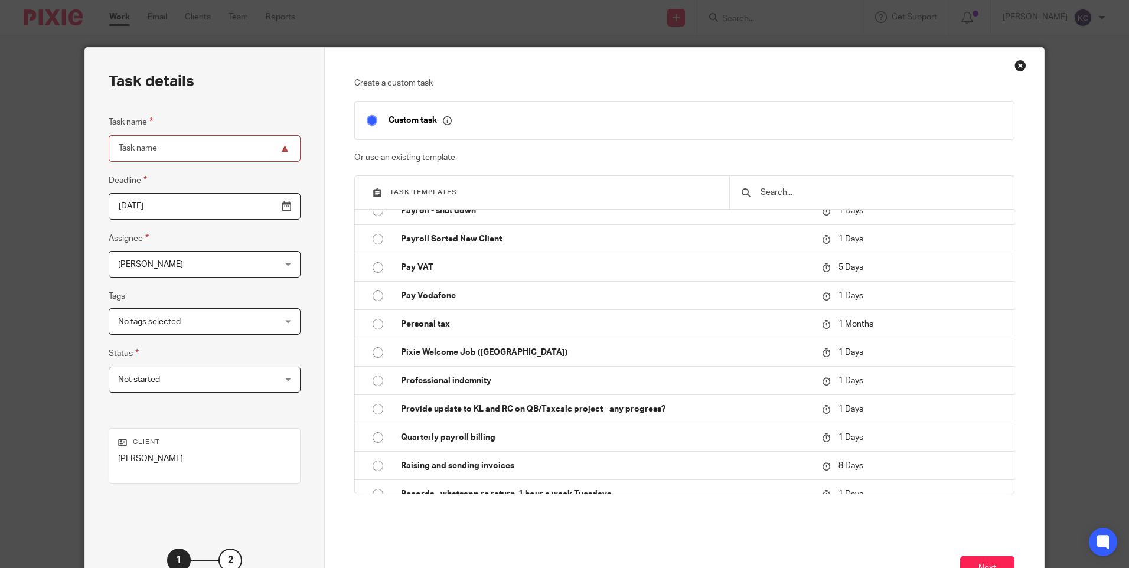
scroll to position [1780, 0]
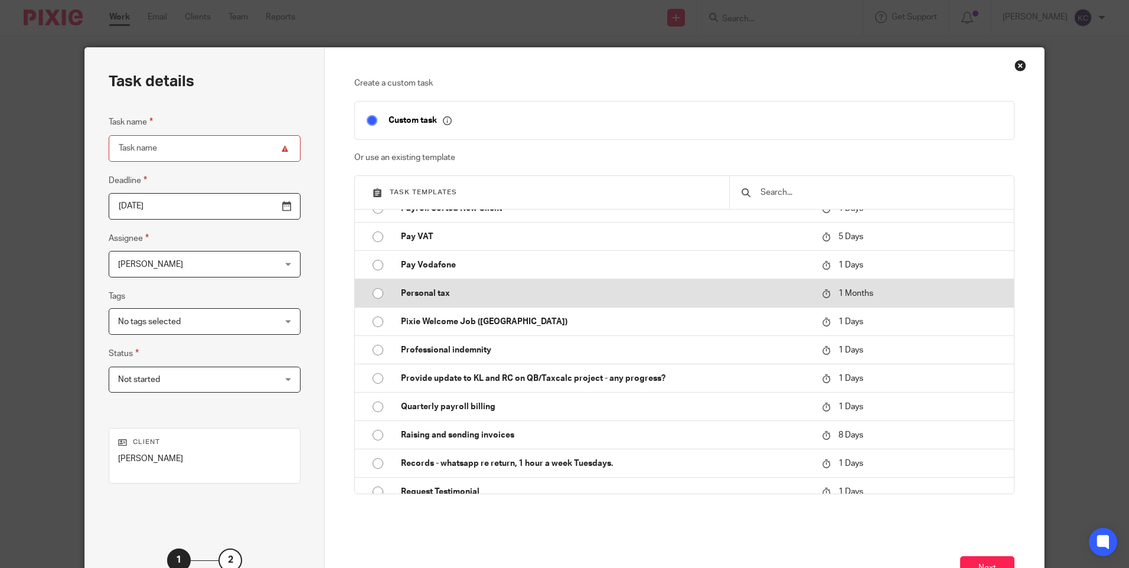
click at [370, 294] on input "radio" at bounding box center [378, 293] width 22 height 22
type input "[DATE]"
type input "Personal tax"
checkbox input "false"
radio input "false"
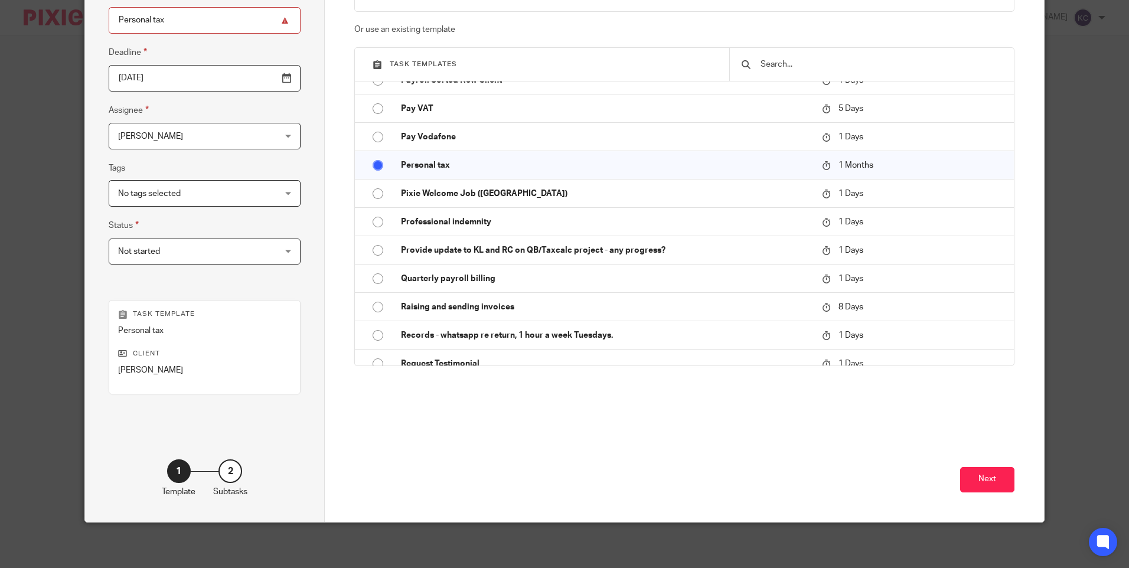
scroll to position [130, 0]
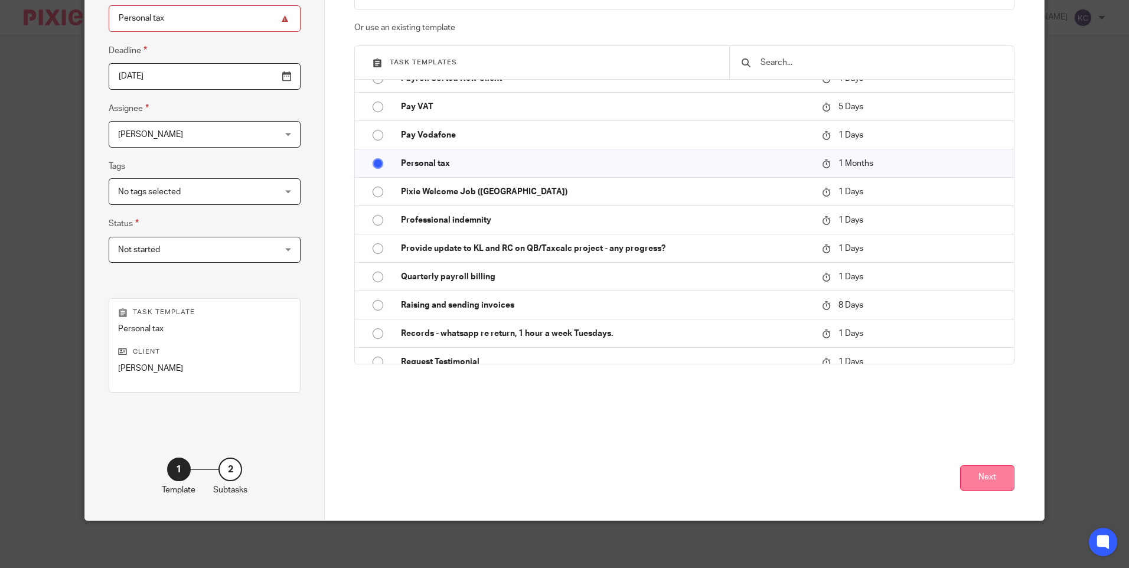
click at [986, 481] on button "Next" at bounding box center [987, 477] width 54 height 25
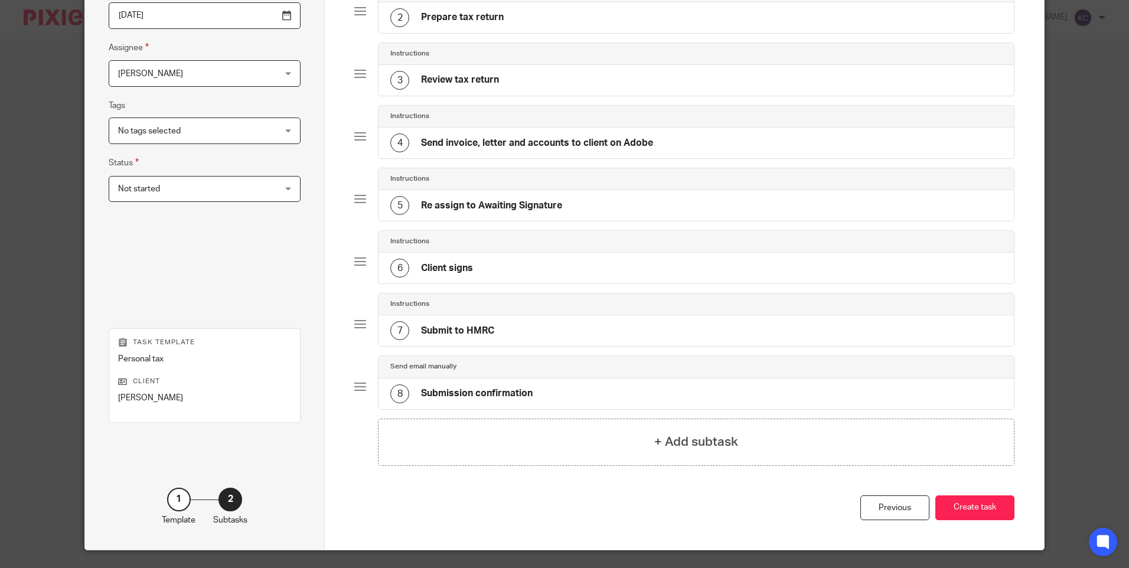
scroll to position [192, 0]
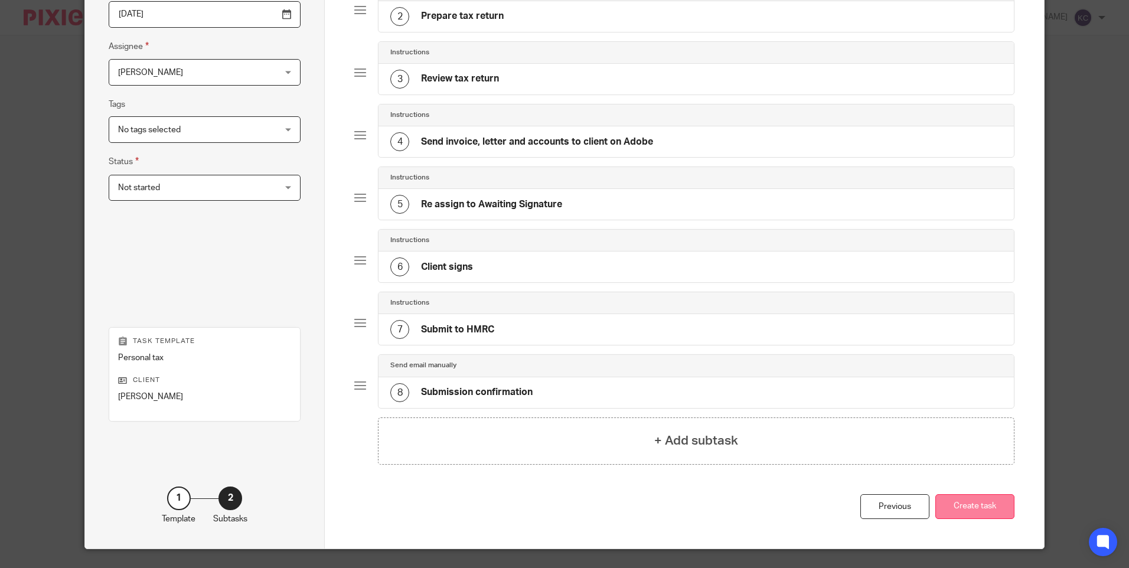
click at [973, 508] on button "Create task" at bounding box center [974, 506] width 79 height 25
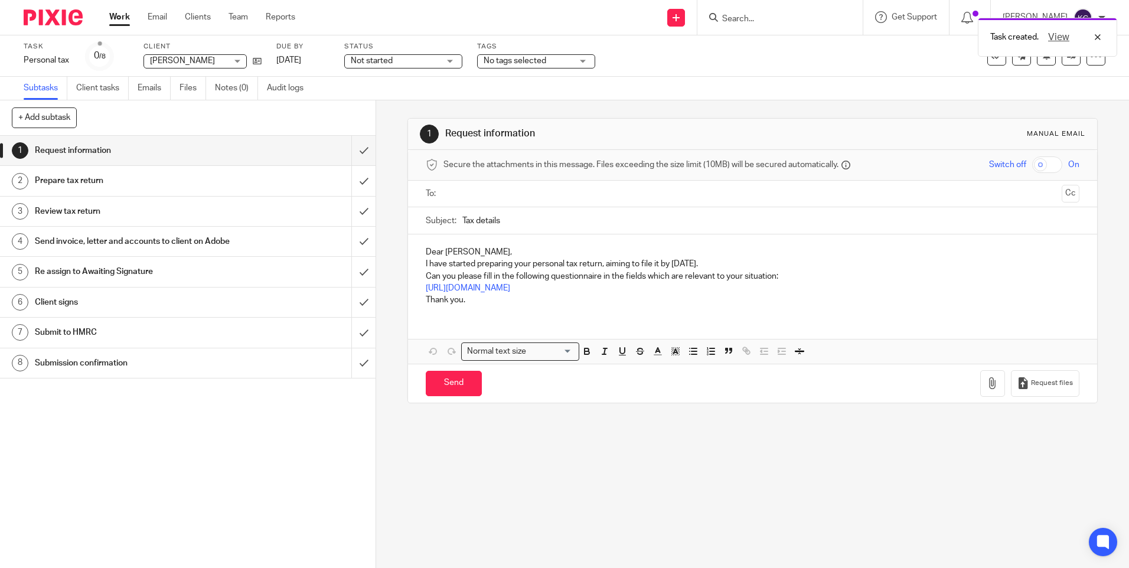
click at [119, 17] on link "Work" at bounding box center [119, 17] width 21 height 12
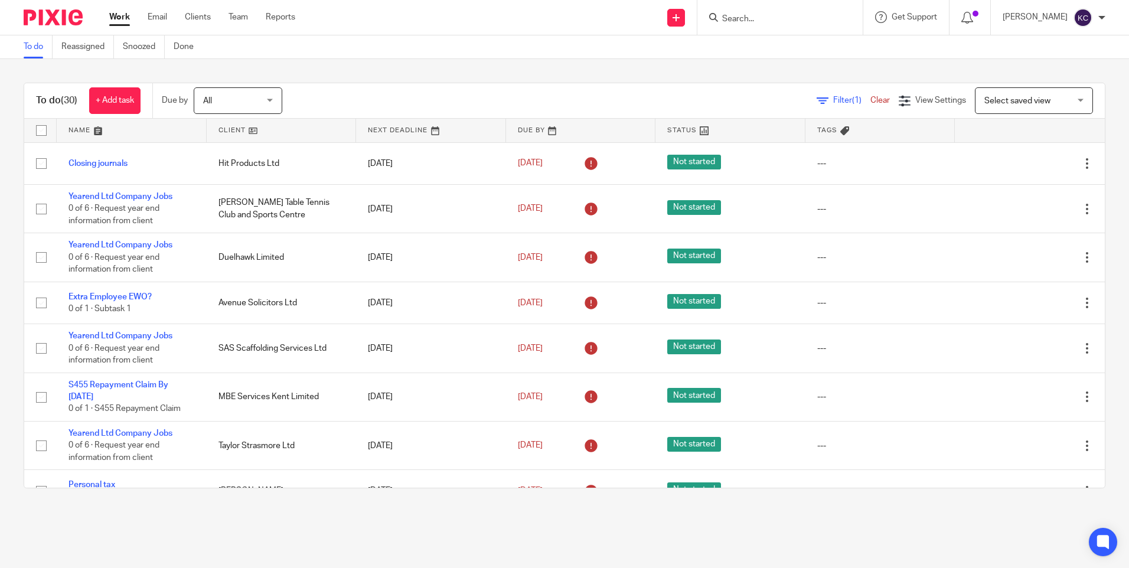
click at [734, 19] on input "Search" at bounding box center [774, 19] width 106 height 11
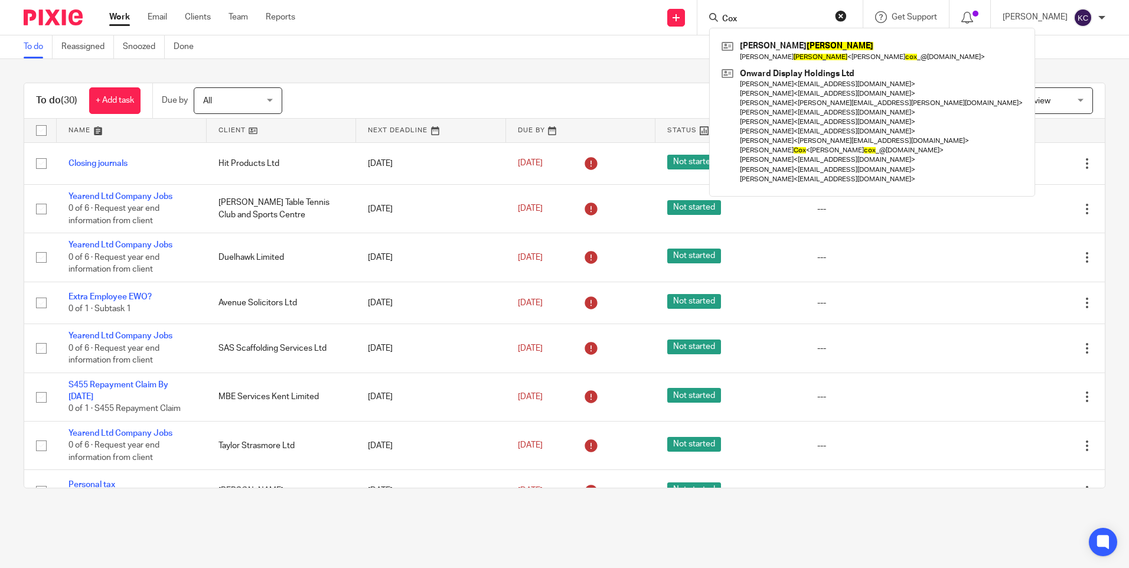
type input "Cox"
click button "submit" at bounding box center [0, 0] width 0 height 0
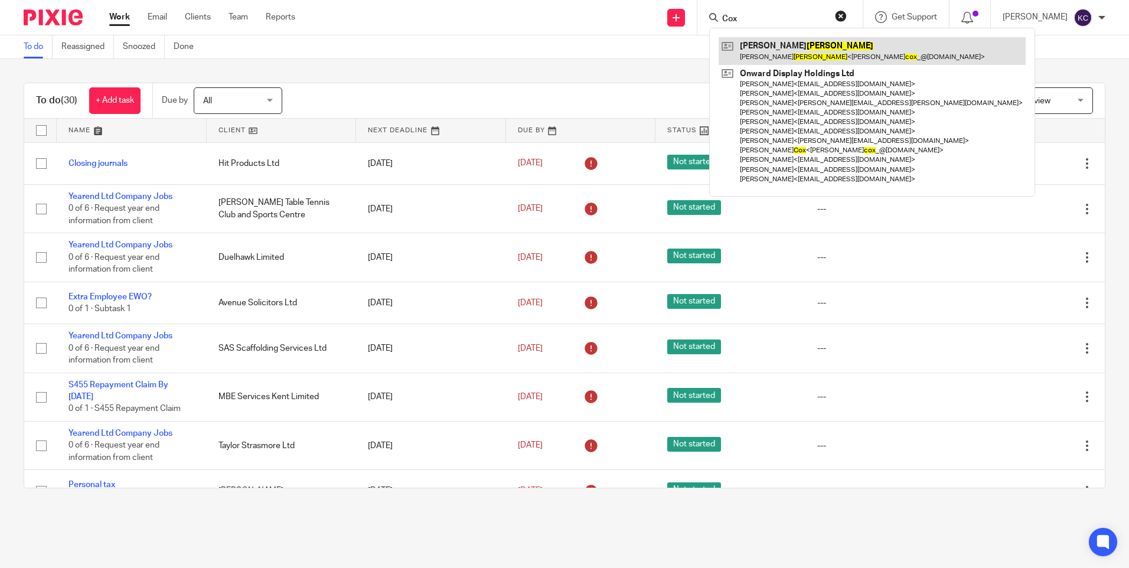
click at [773, 42] on link at bounding box center [871, 50] width 307 height 27
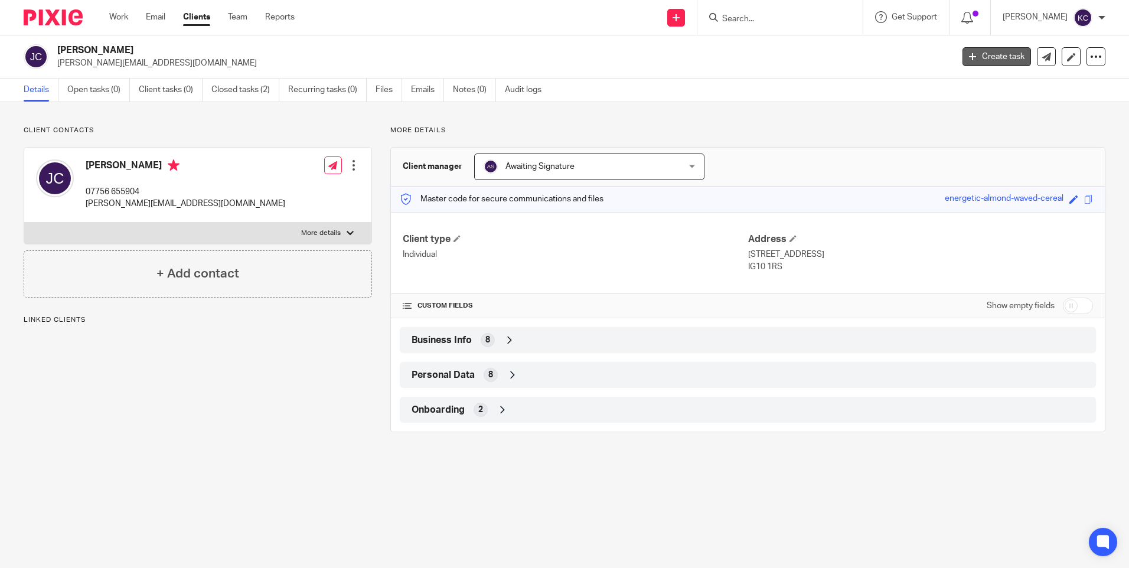
click at [983, 61] on link "Create task" at bounding box center [996, 56] width 68 height 19
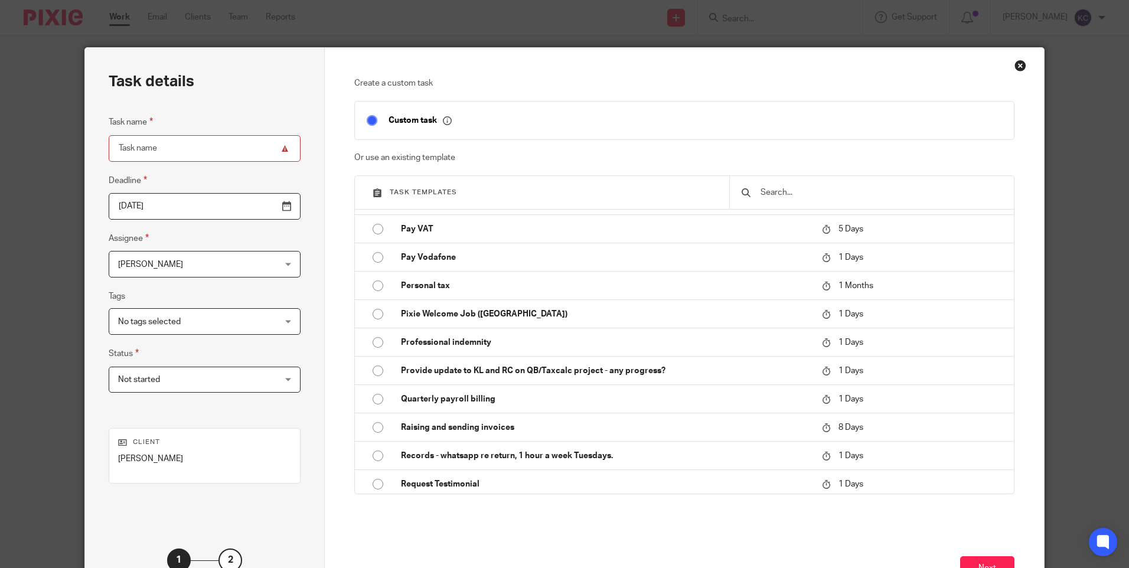
scroll to position [1812, 0]
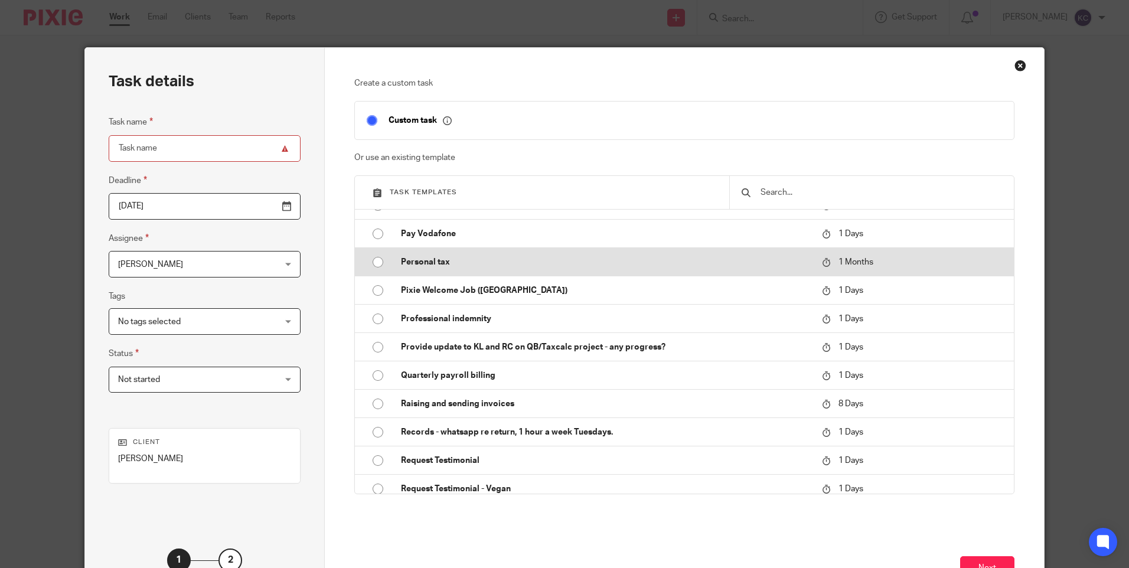
click at [377, 262] on input "radio" at bounding box center [378, 262] width 22 height 22
type input "2025-11-13"
type input "Personal tax"
checkbox input "false"
radio input "false"
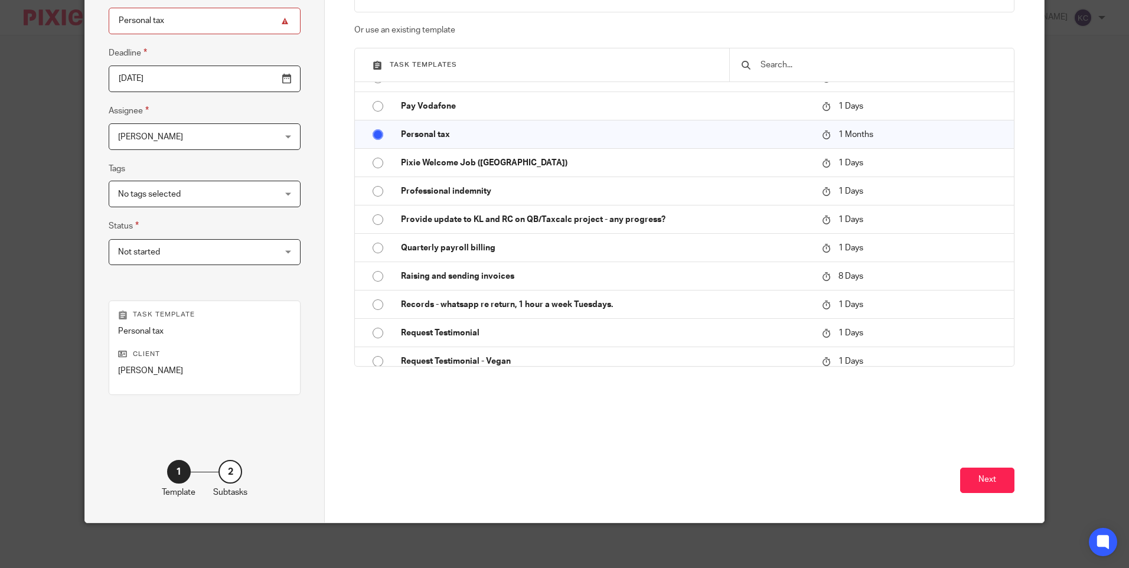
scroll to position [128, 0]
click at [983, 482] on button "Next" at bounding box center [987, 479] width 54 height 25
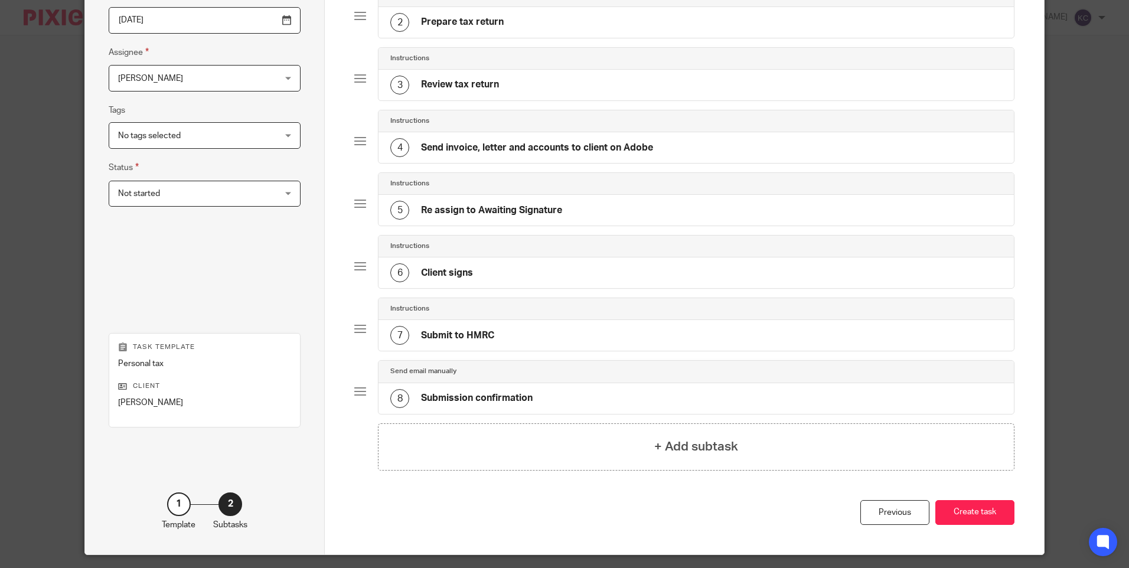
scroll to position [214, 0]
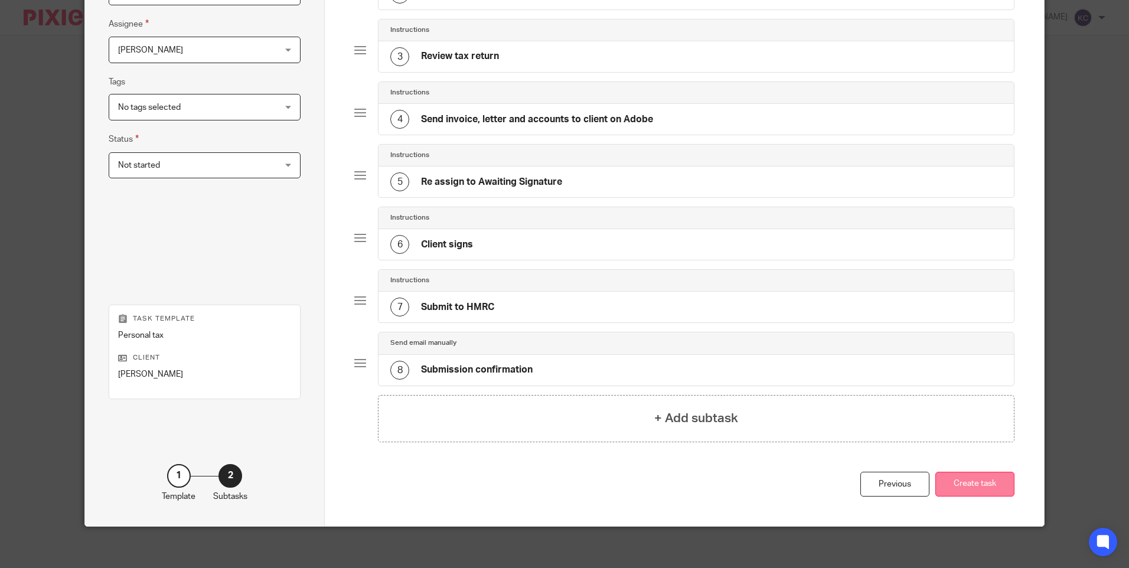
click at [966, 489] on button "Create task" at bounding box center [974, 484] width 79 height 25
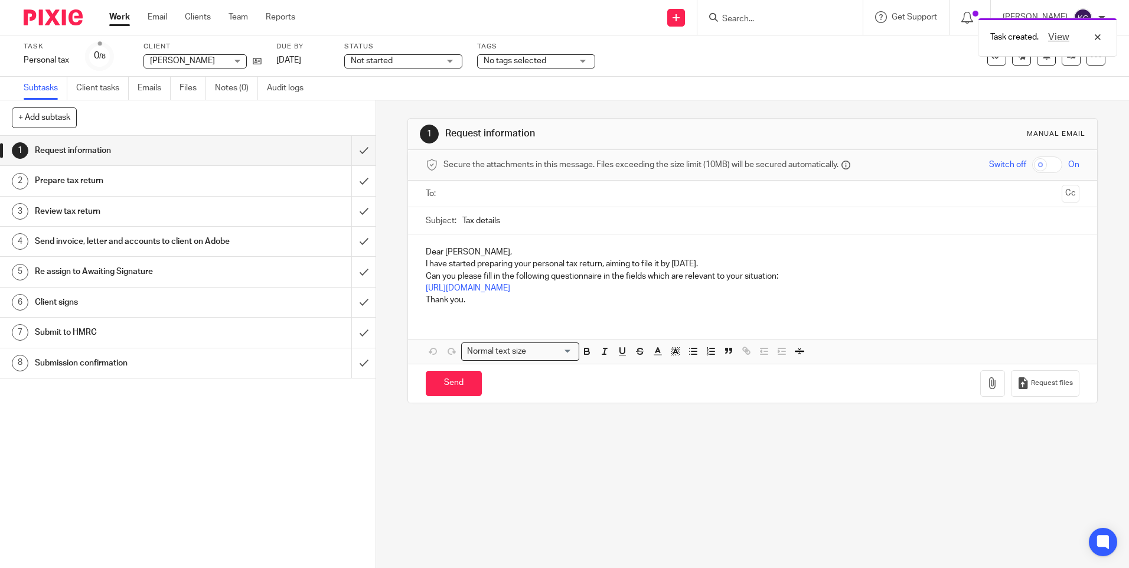
click at [117, 18] on link "Work" at bounding box center [119, 17] width 21 height 12
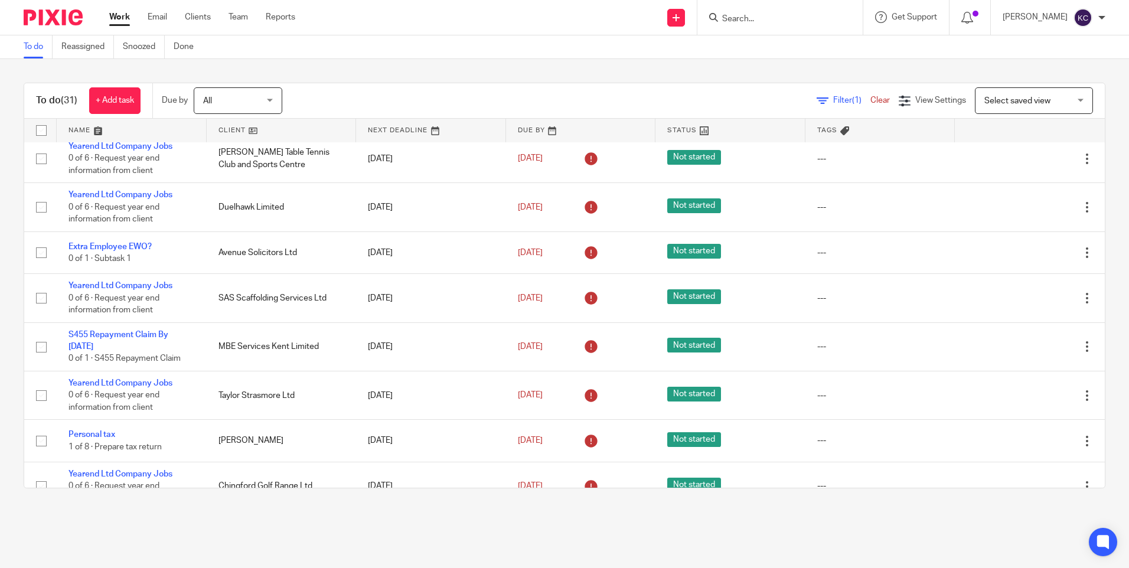
scroll to position [2, 0]
